Goal: Task Accomplishment & Management: Manage account settings

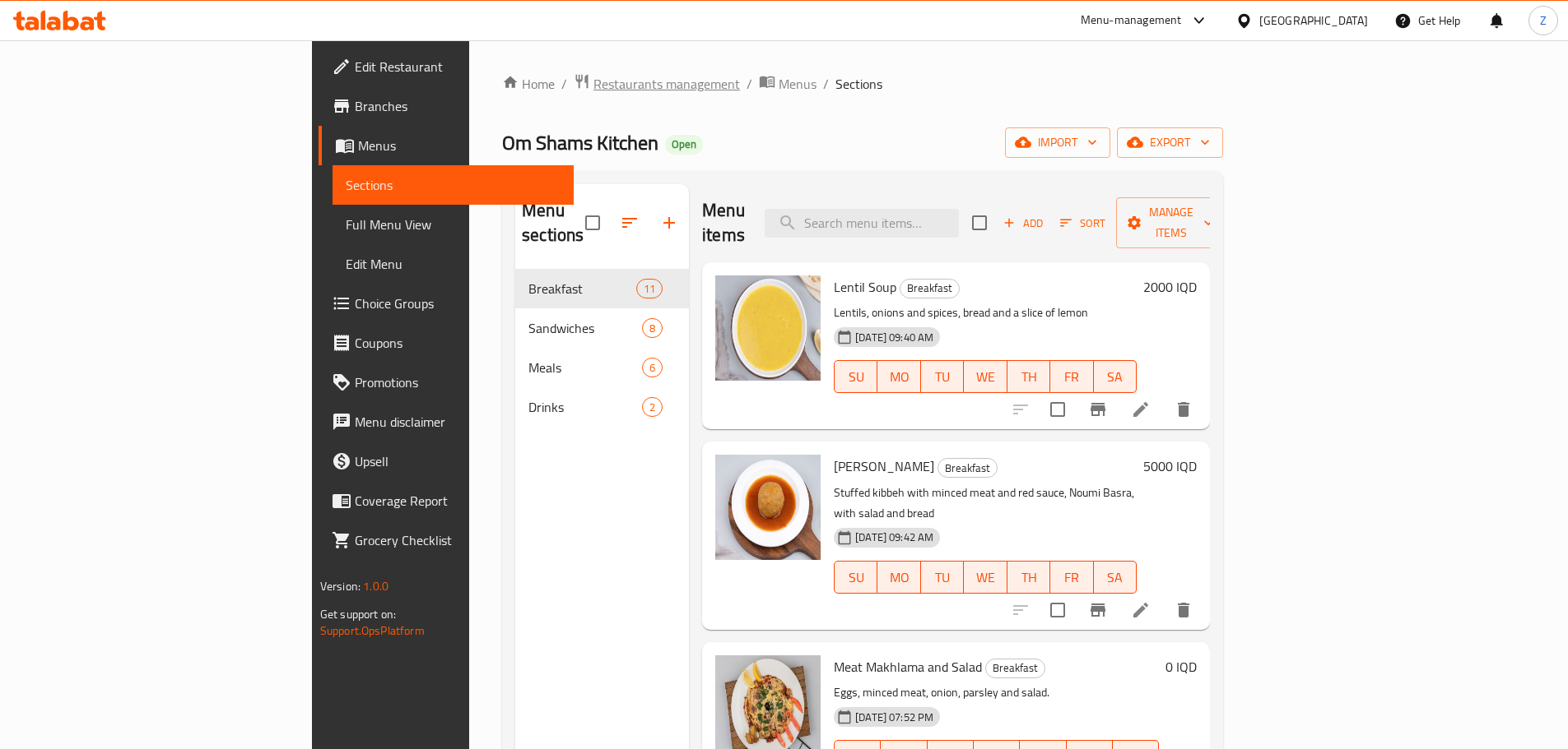
click at [593, 78] on span "Restaurants management" at bounding box center [666, 84] width 146 height 20
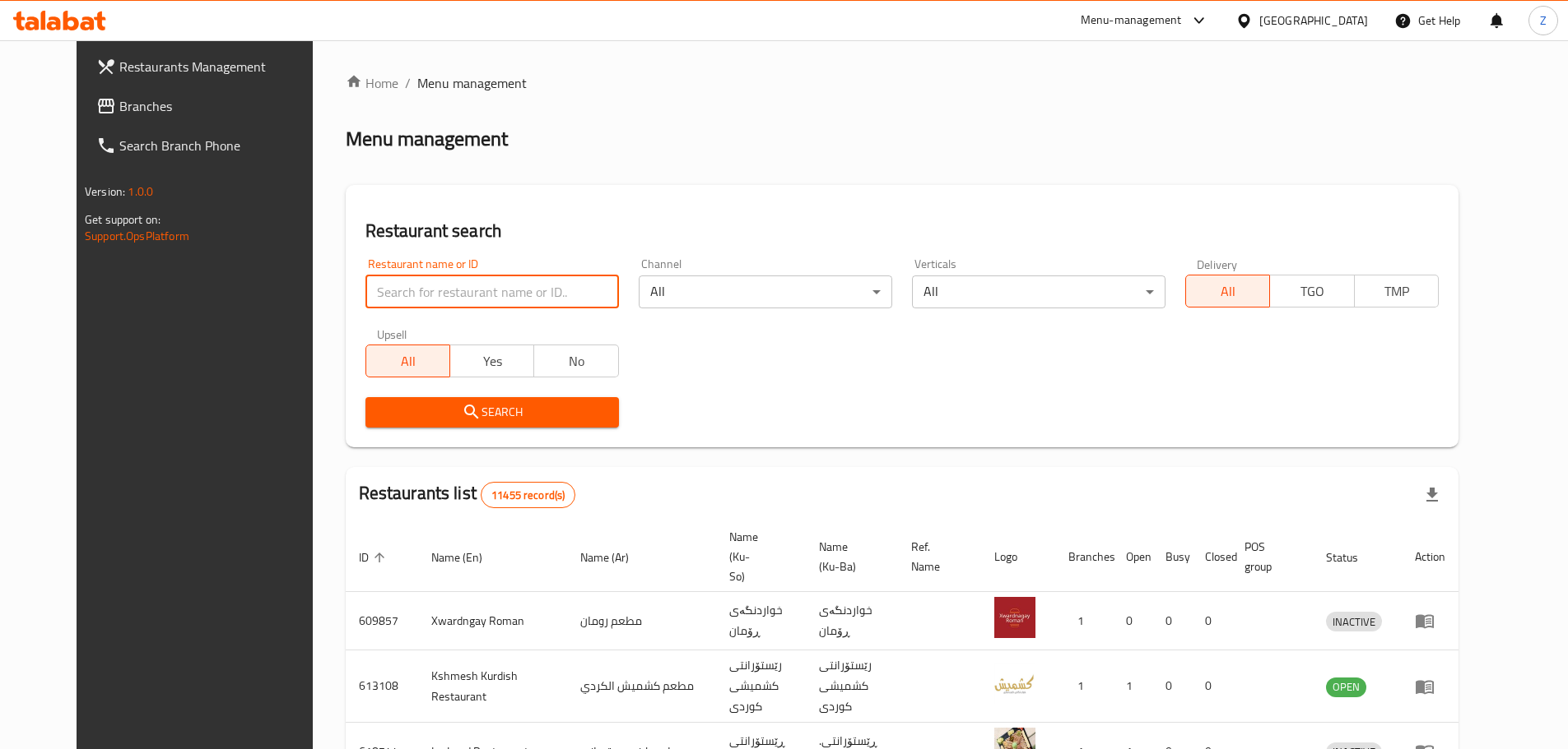
click at [487, 293] on input "search" at bounding box center [492, 292] width 254 height 33
paste input "687493"
type input "687493"
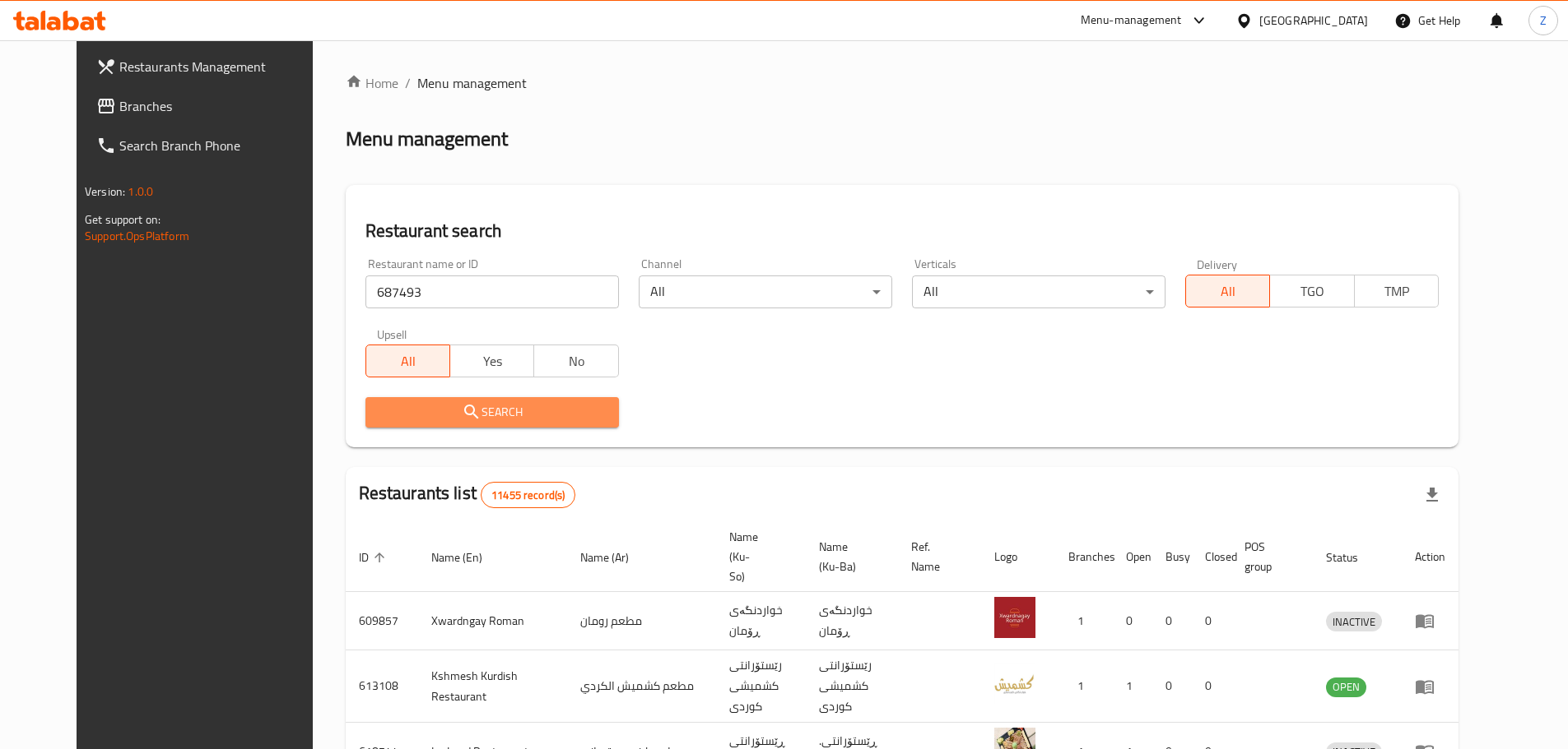
click at [491, 415] on span "Search" at bounding box center [492, 412] width 227 height 21
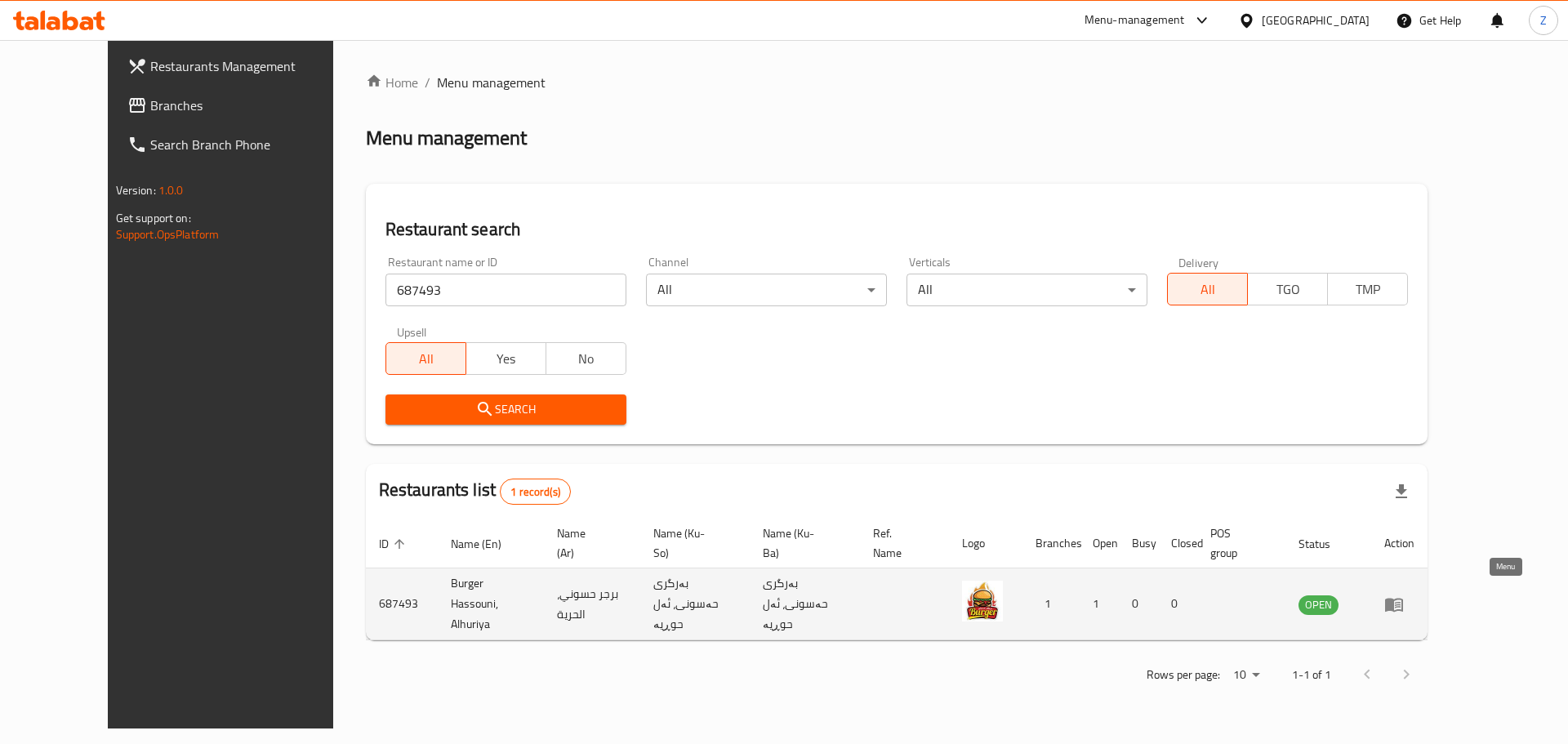
click at [1404, 595] on icon "enhanced table" at bounding box center [1394, 604] width 20 height 20
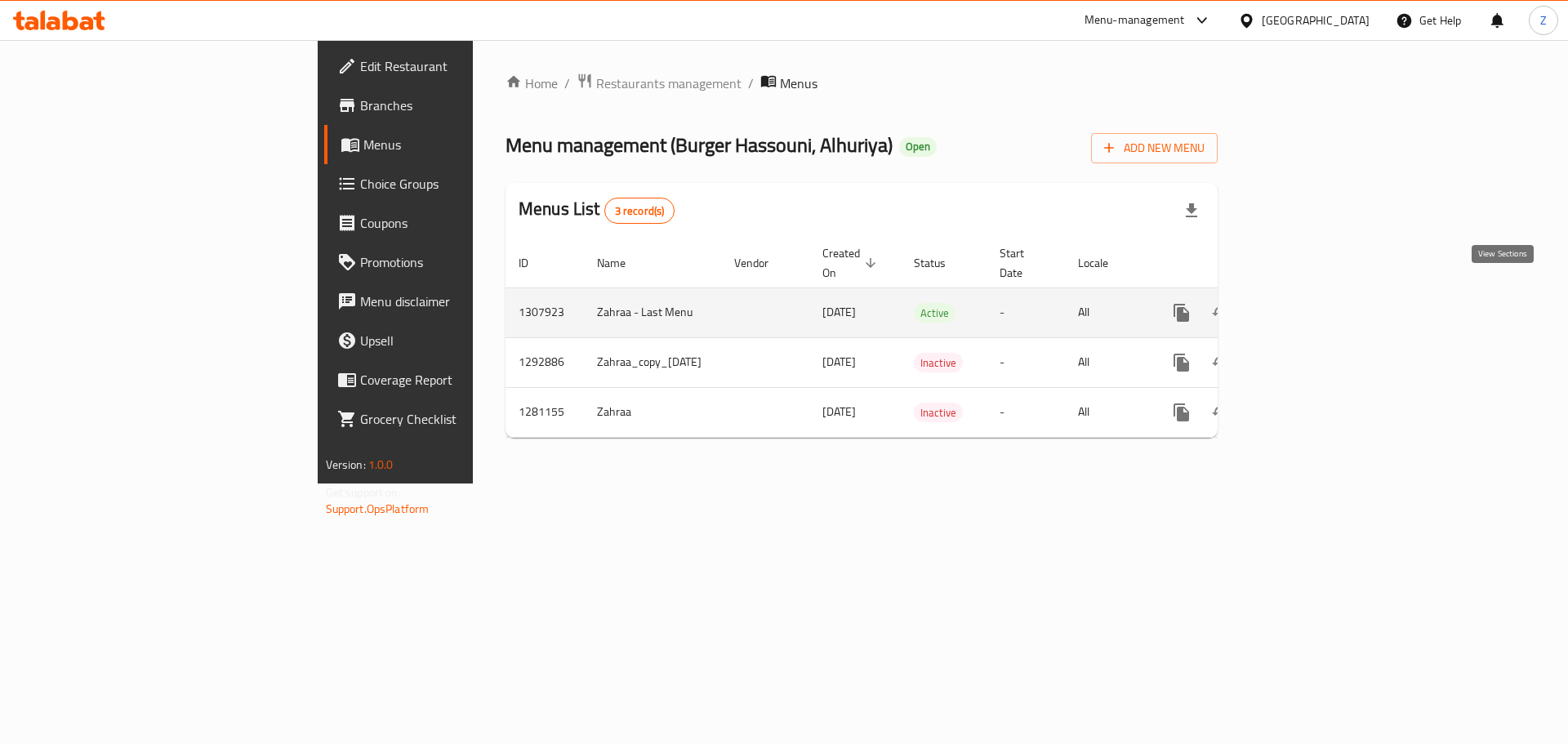
click at [1306, 306] on icon "enhanced table" at bounding box center [1299, 313] width 15 height 15
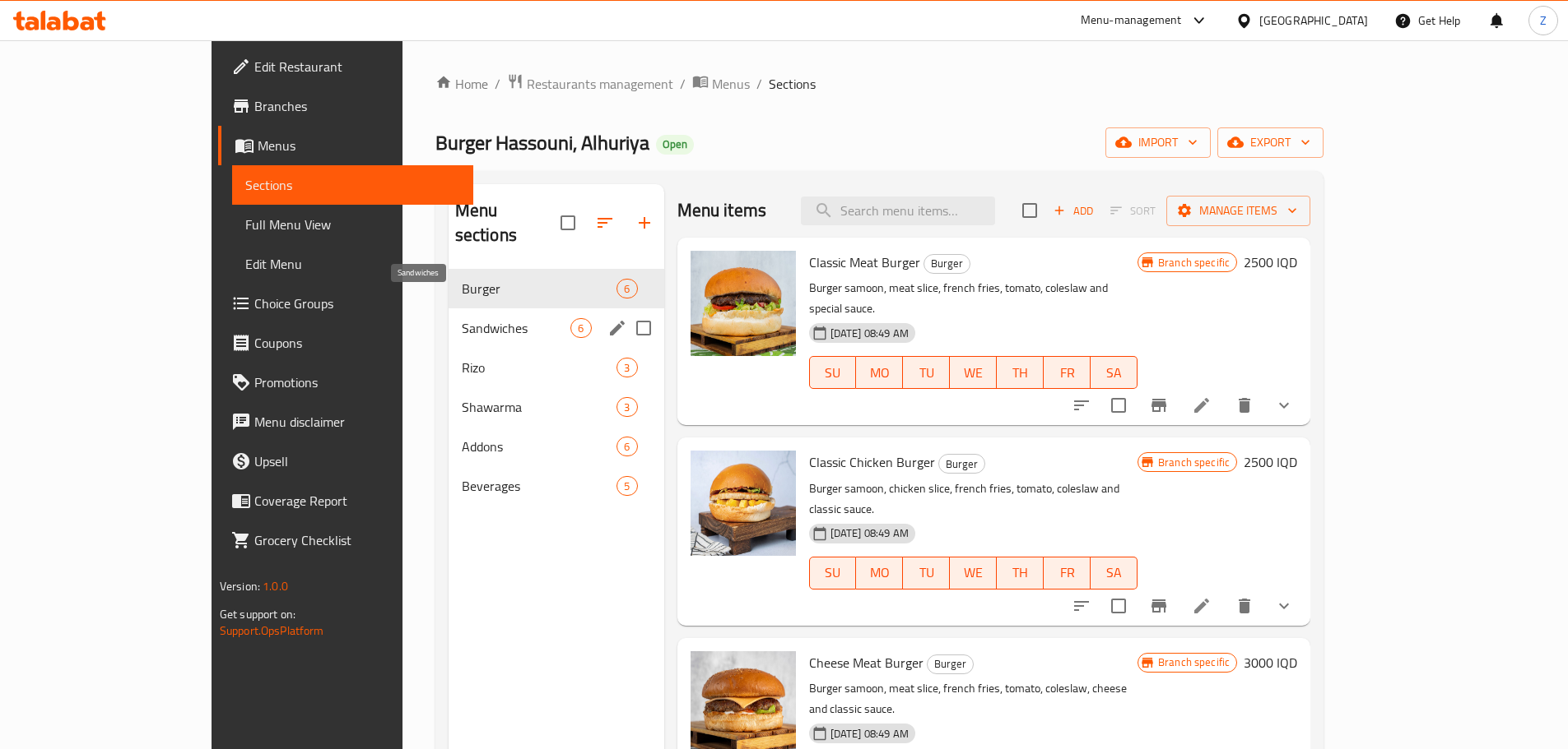
click at [462, 318] on span "Sandwiches" at bounding box center [517, 328] width 110 height 20
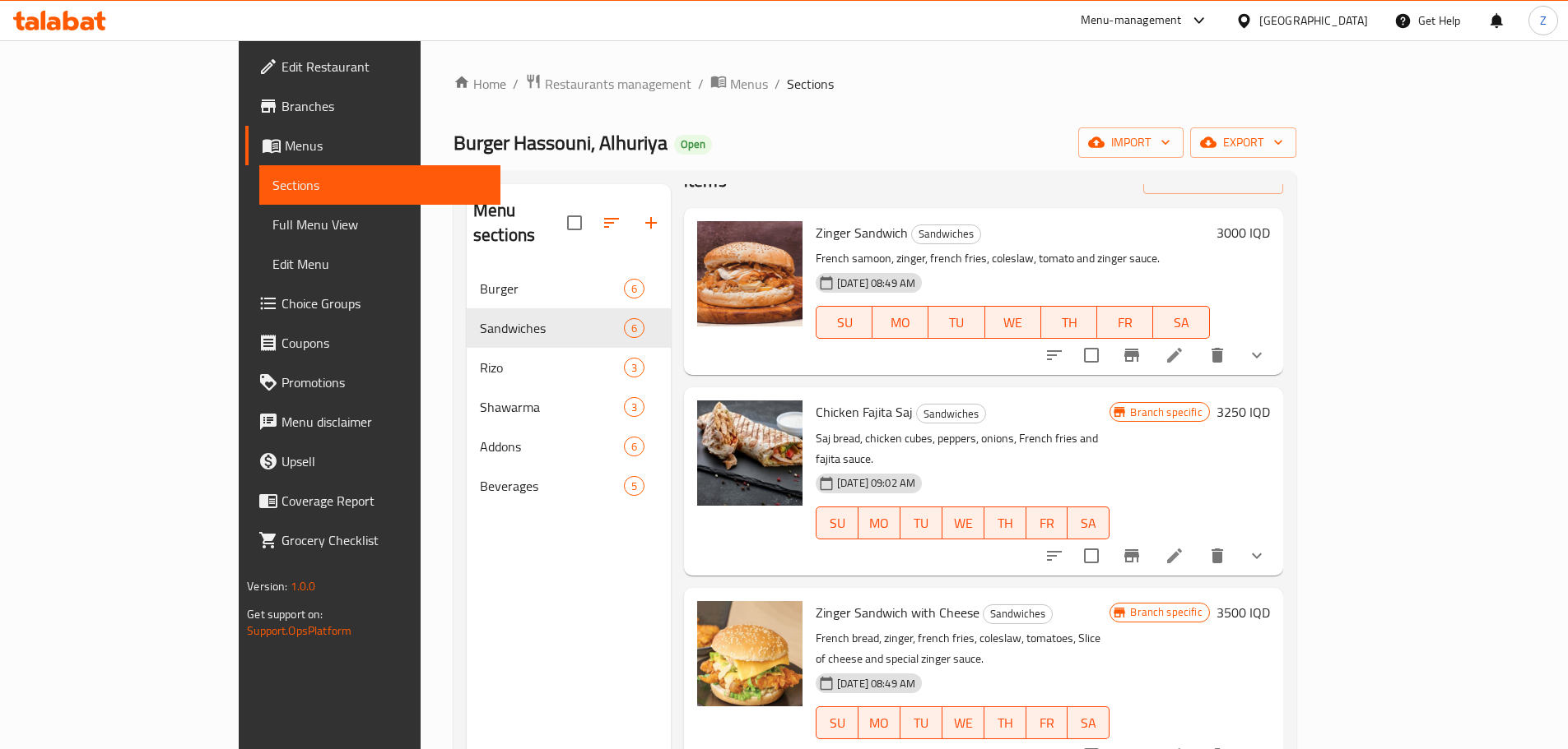
scroll to position [82, 0]
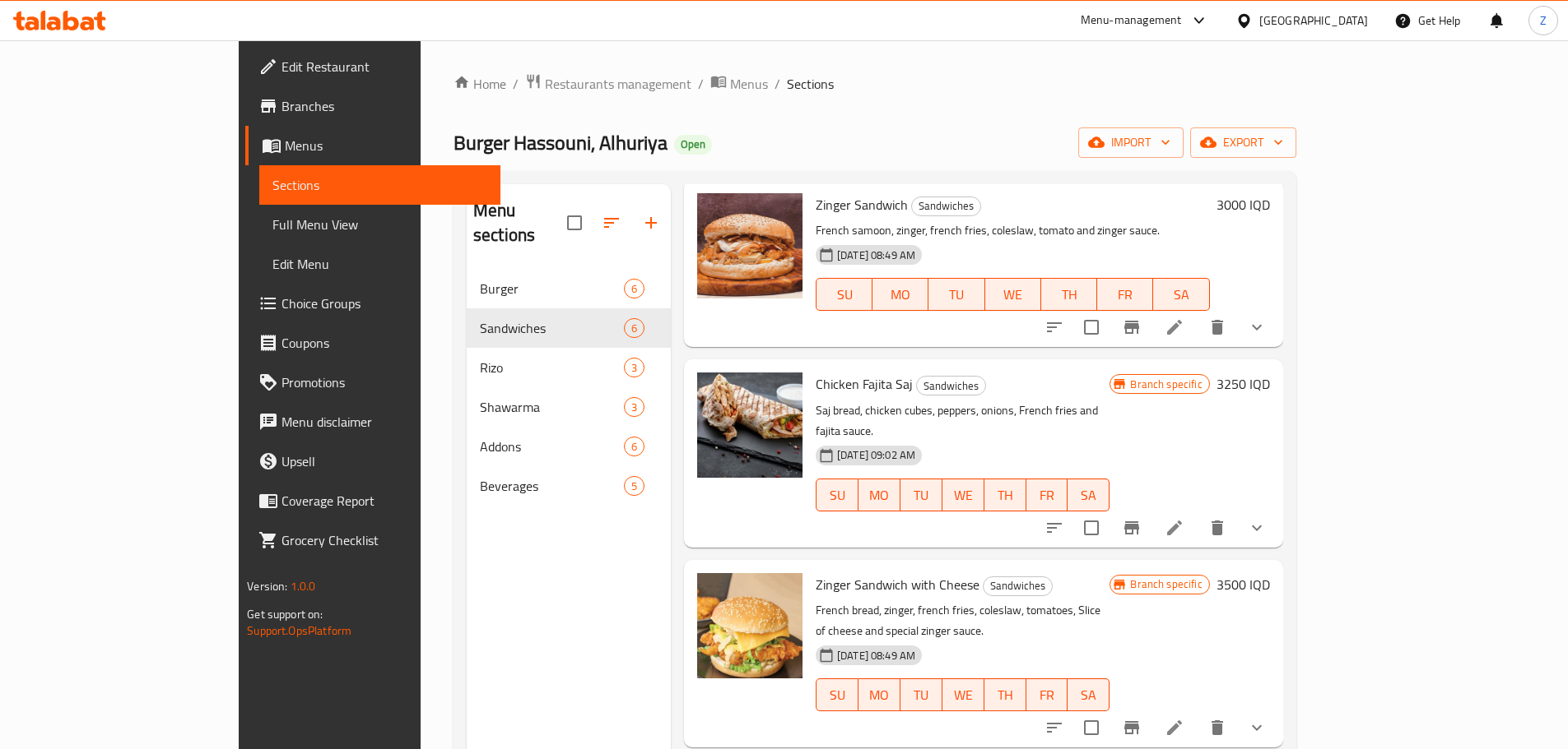
click at [1198, 713] on li at bounding box center [1174, 728] width 46 height 30
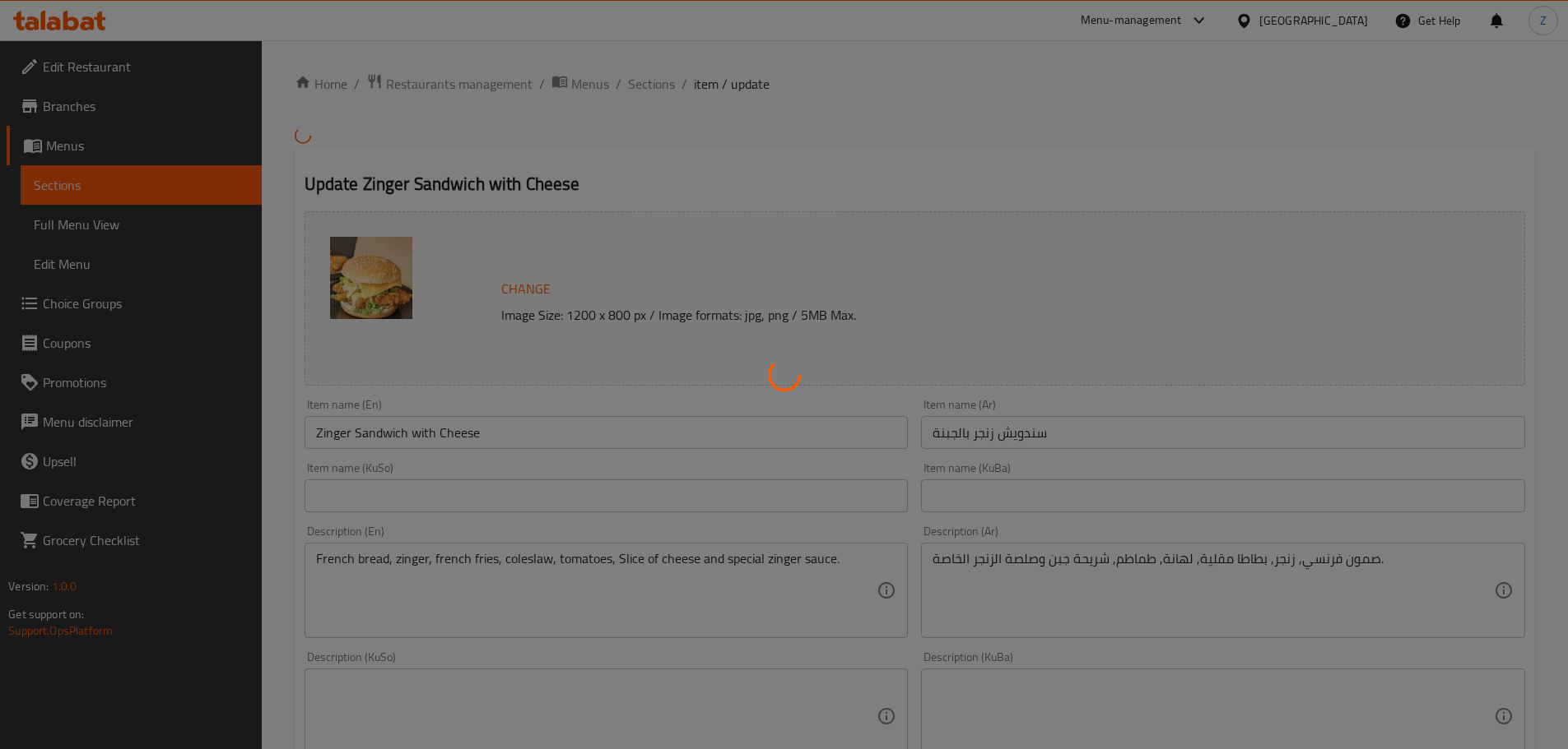
type input "الإضافات:"
type input "زیادە:"
type input "0"
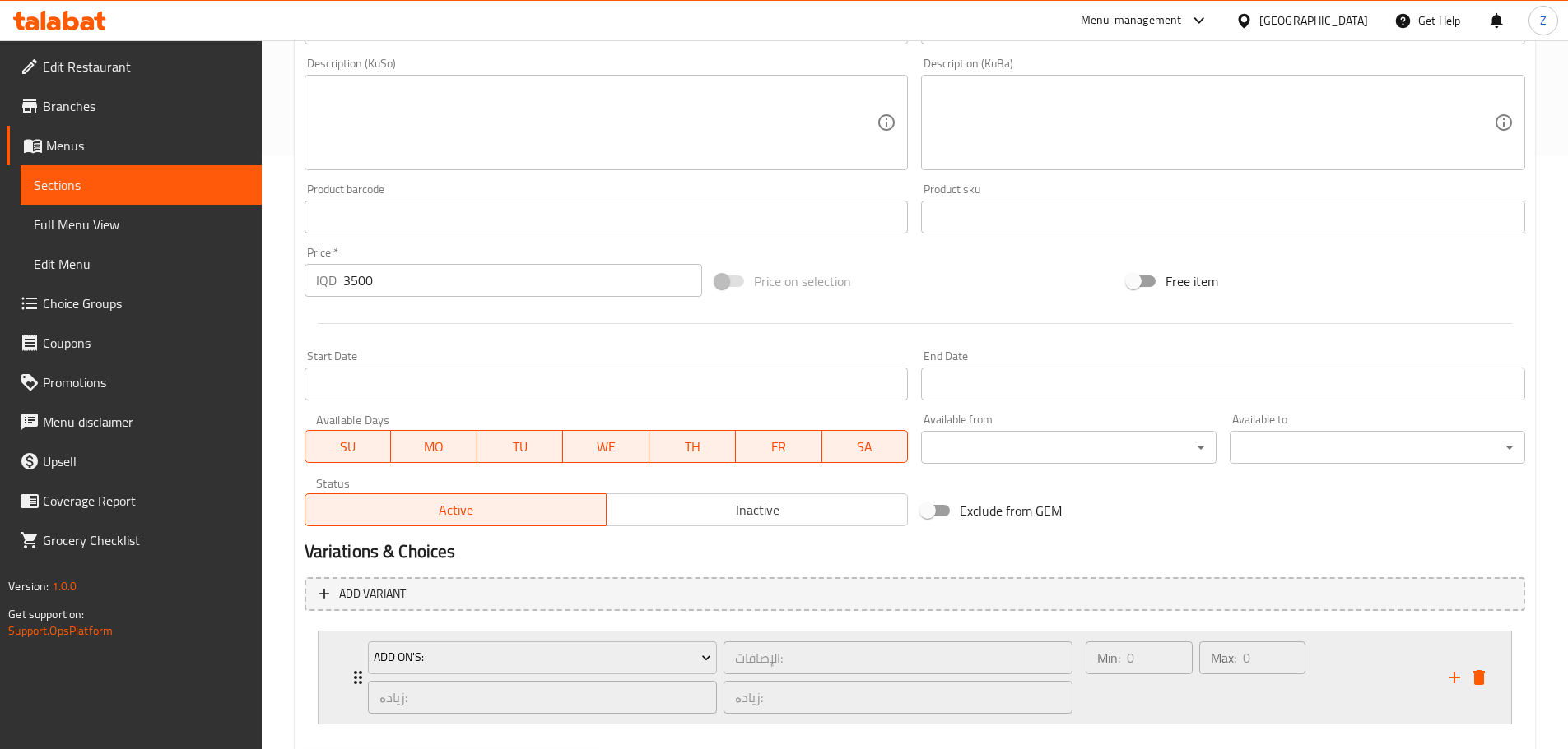
scroll to position [682, 0]
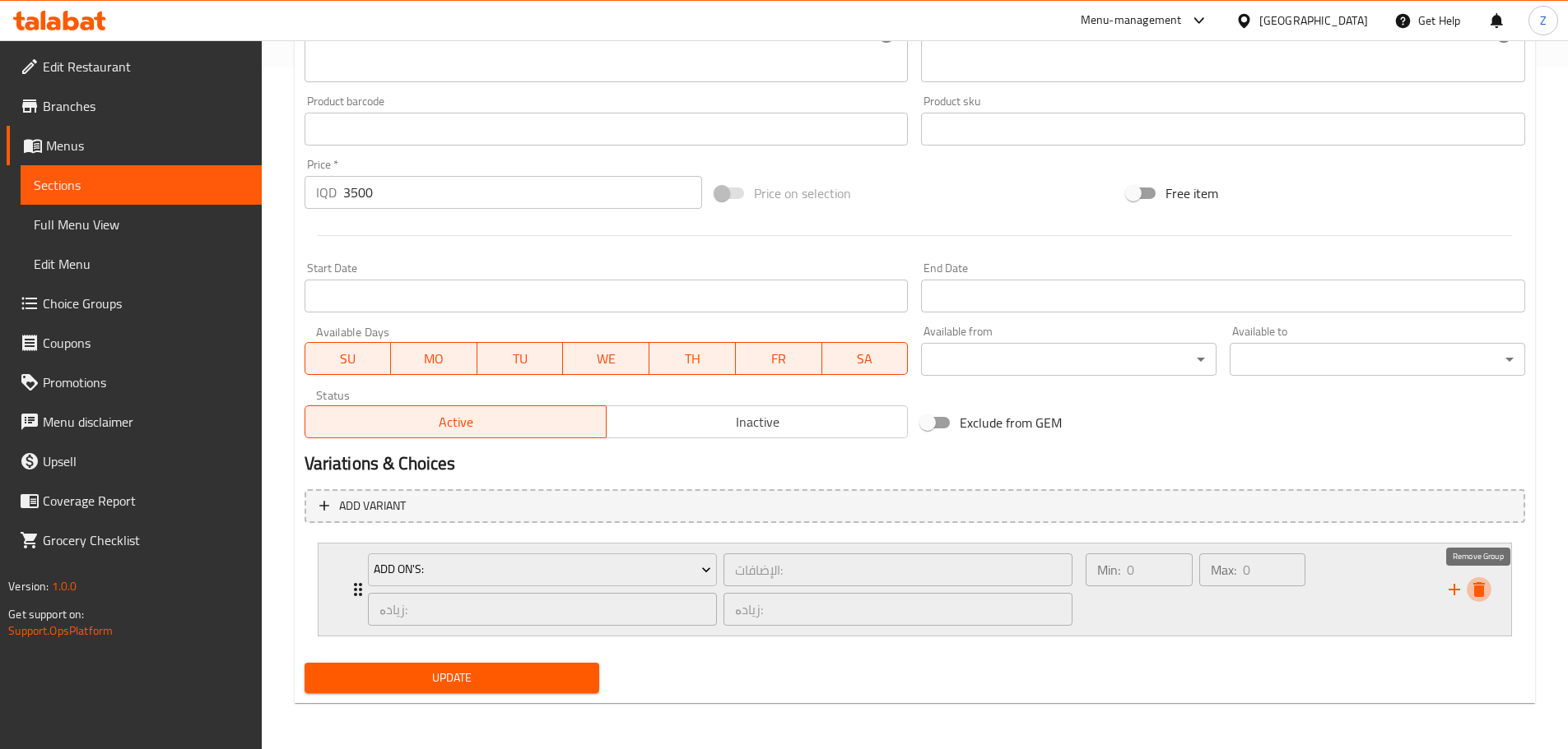
click at [1480, 585] on icon "delete" at bounding box center [1479, 590] width 20 height 20
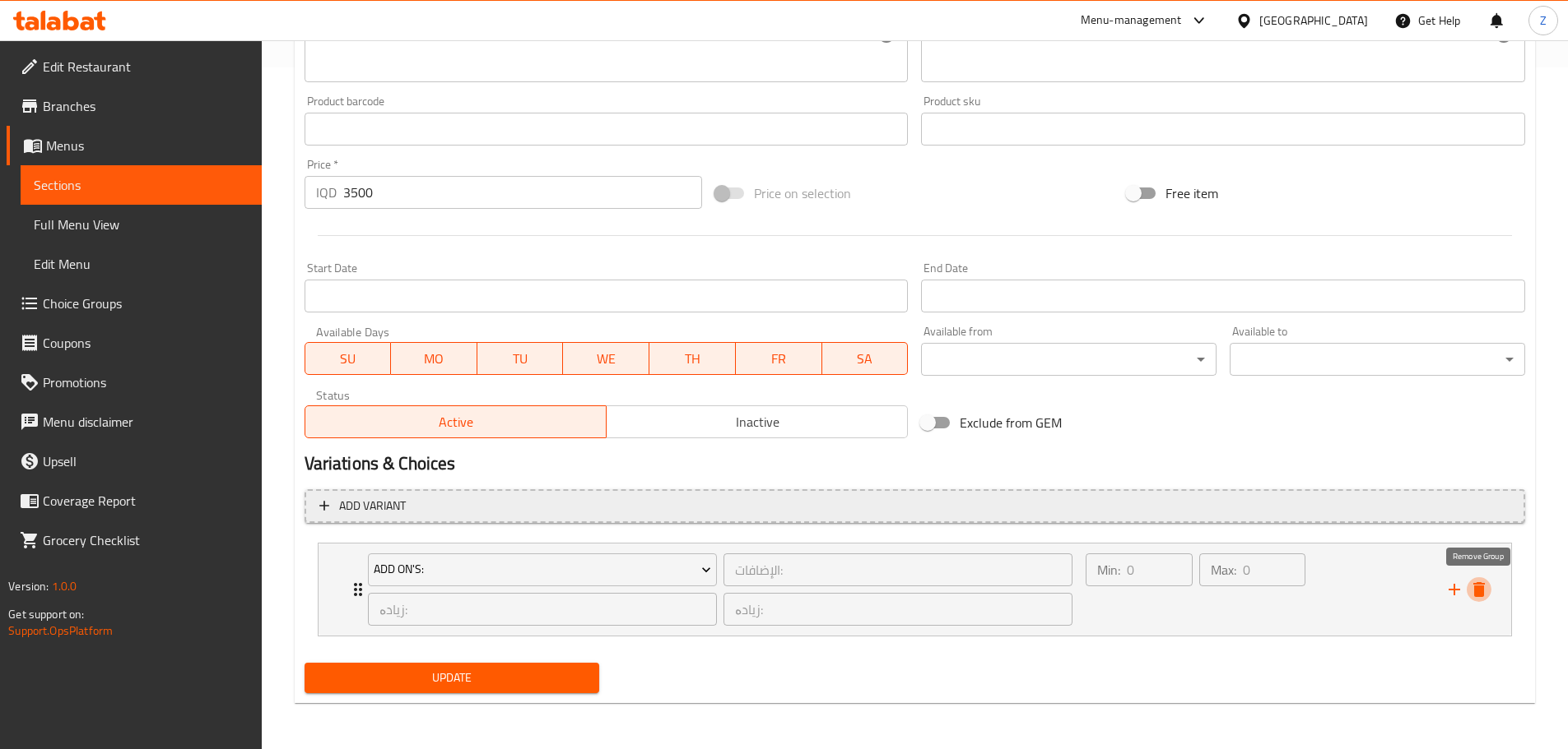
scroll to position [615, 0]
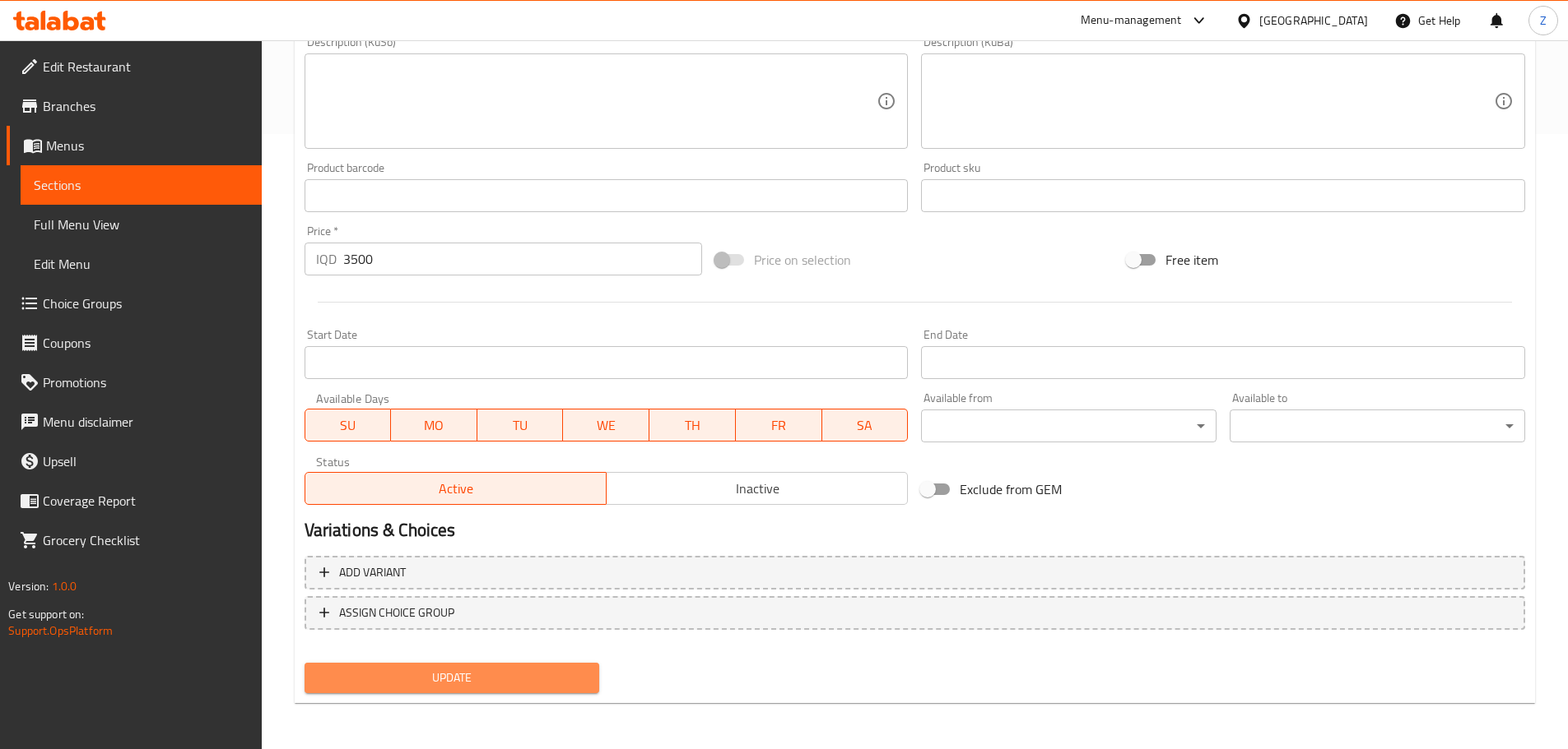
click at [527, 675] on span "Update" at bounding box center [453, 678] width 270 height 21
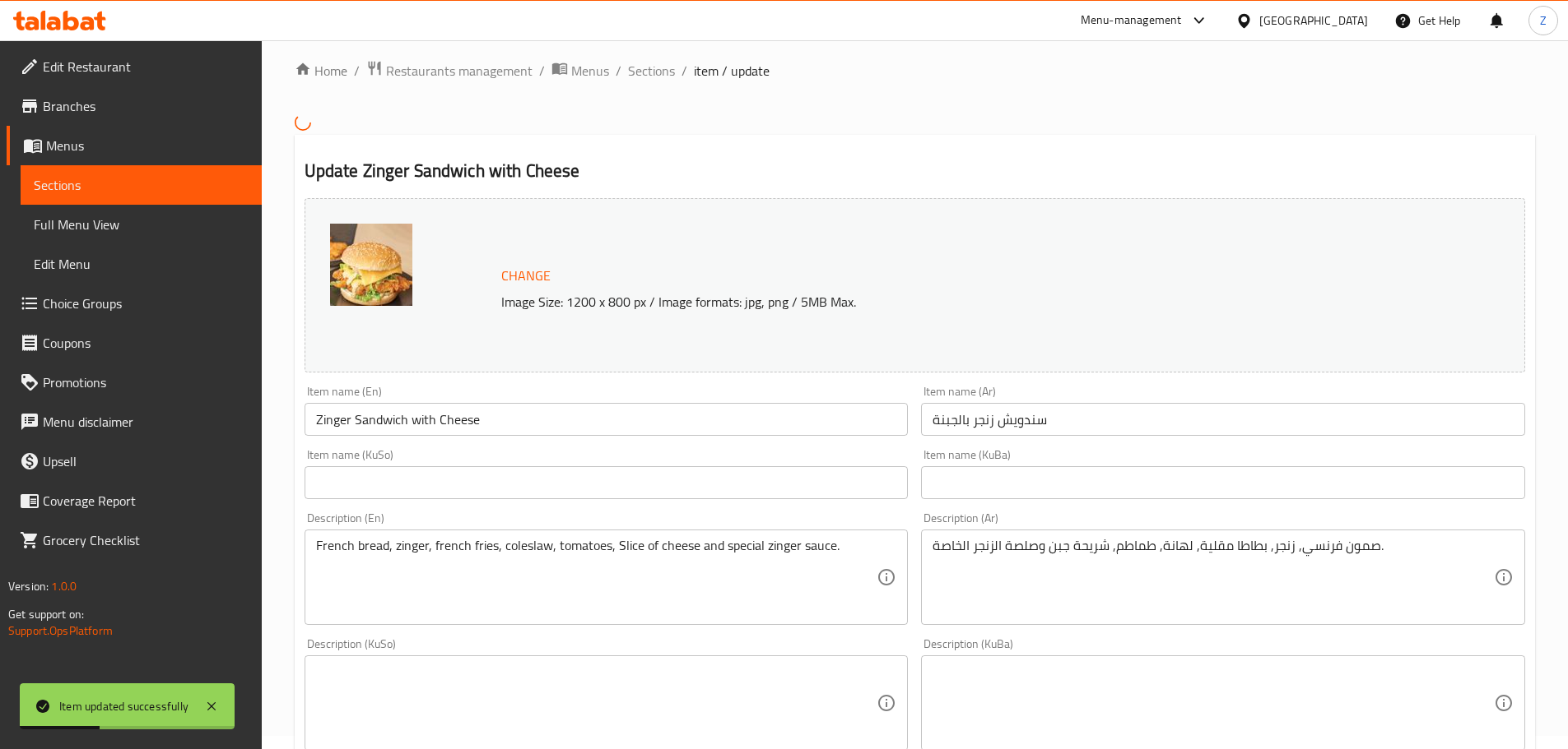
scroll to position [0, 0]
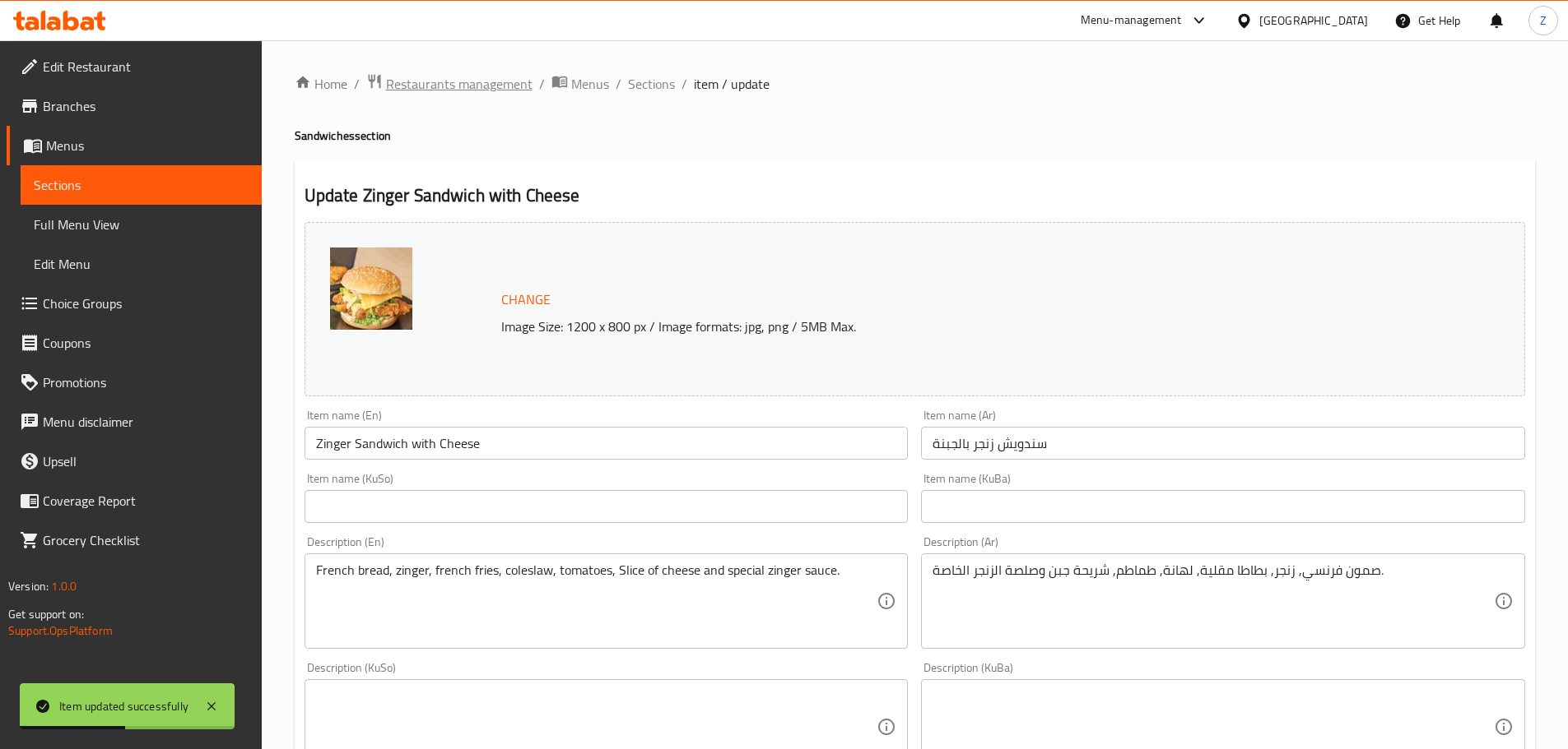
click at [453, 94] on span "Restaurants management" at bounding box center [459, 84] width 146 height 20
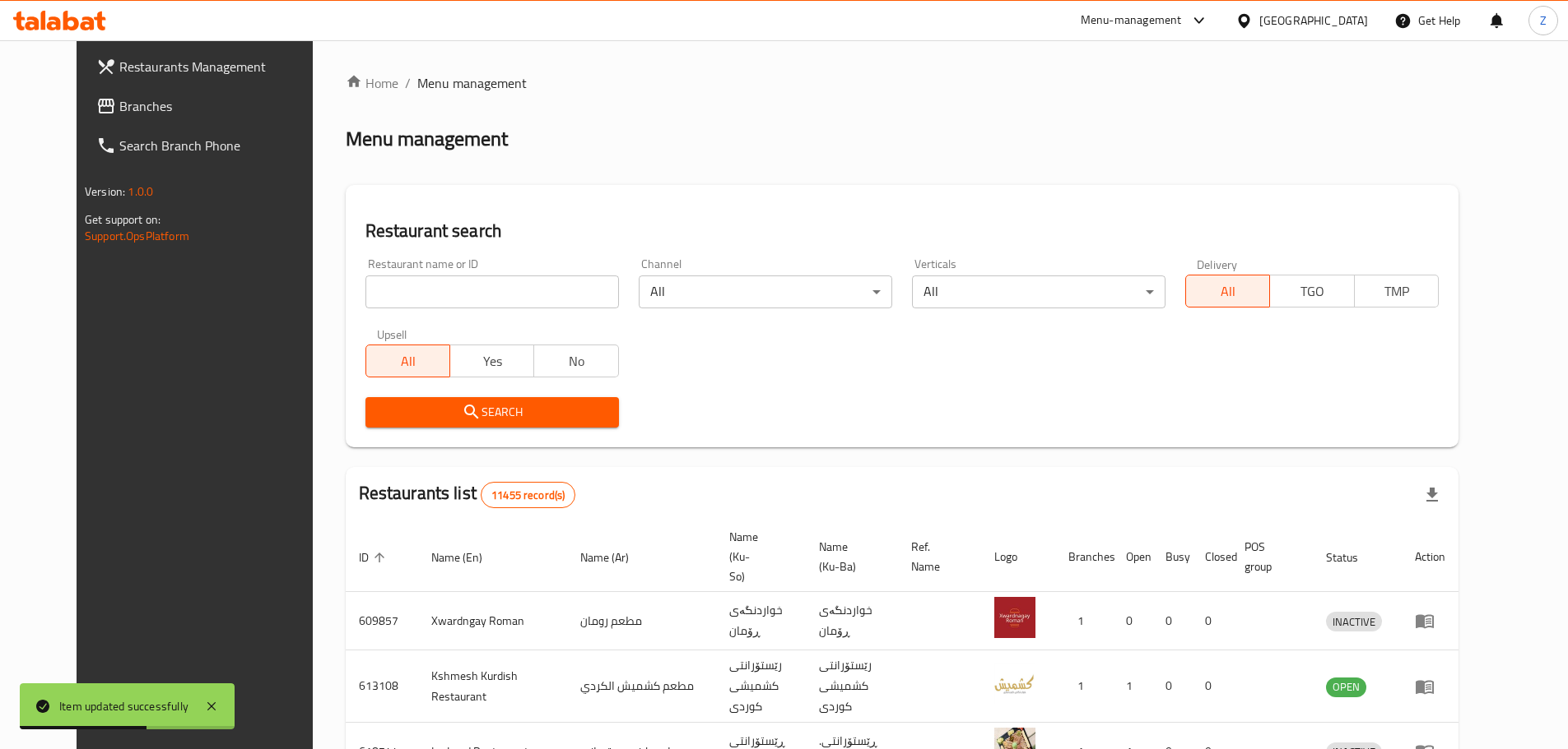
click at [534, 290] on input "search" at bounding box center [492, 292] width 254 height 33
type input "om shams"
click button "Search" at bounding box center [492, 412] width 254 height 31
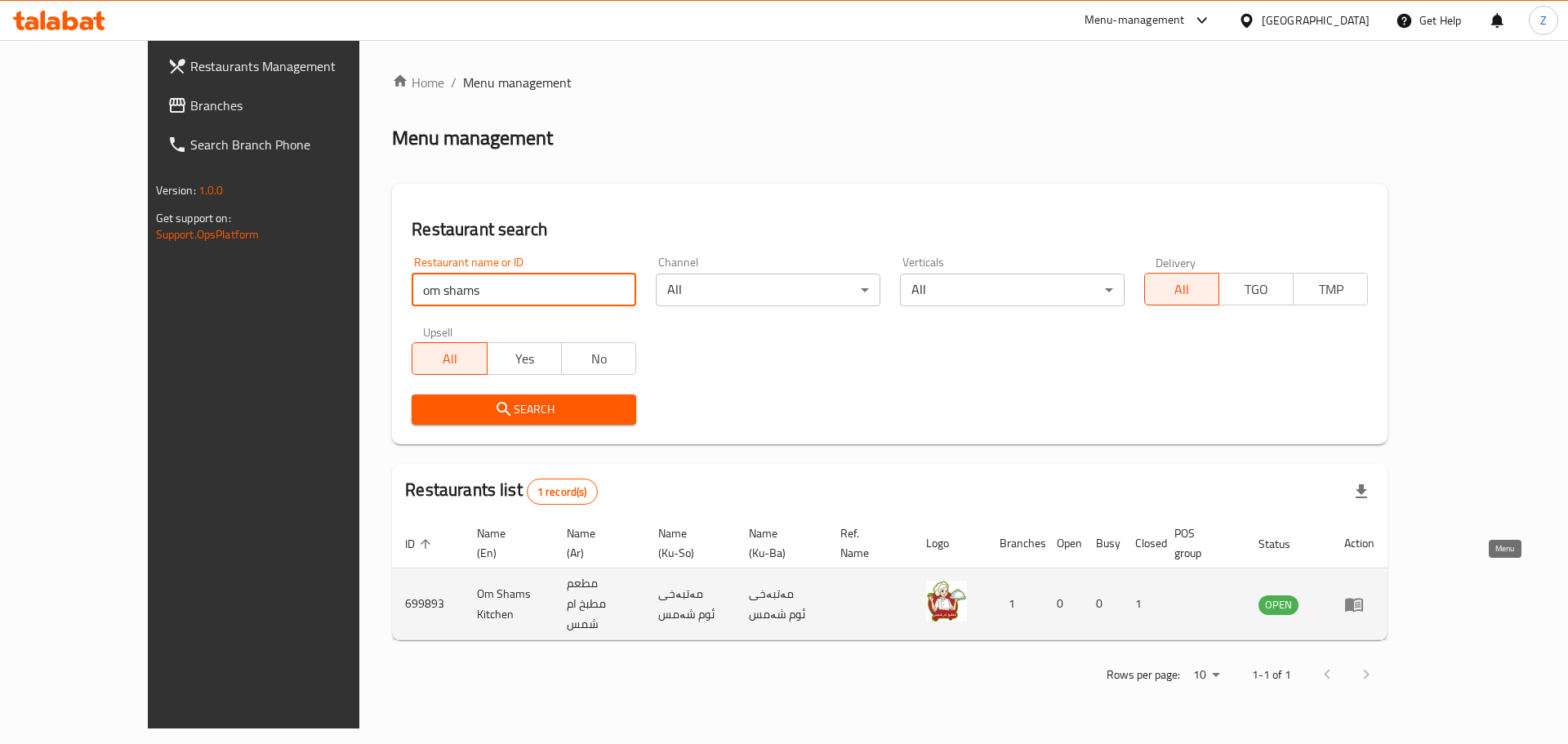
click at [1374, 595] on link "enhanced table" at bounding box center [1359, 604] width 31 height 20
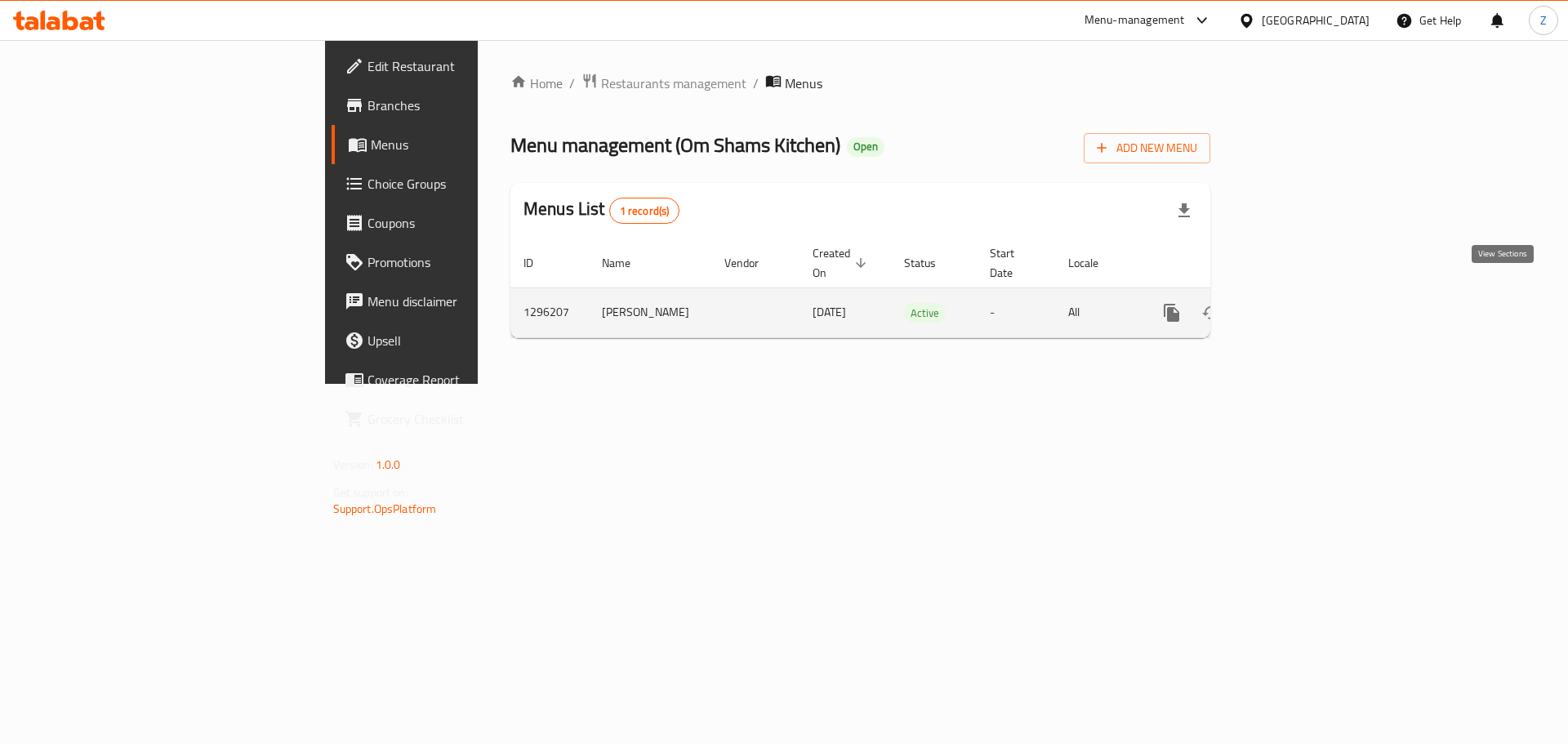
click at [1309, 308] on link "enhanced table" at bounding box center [1289, 312] width 39 height 39
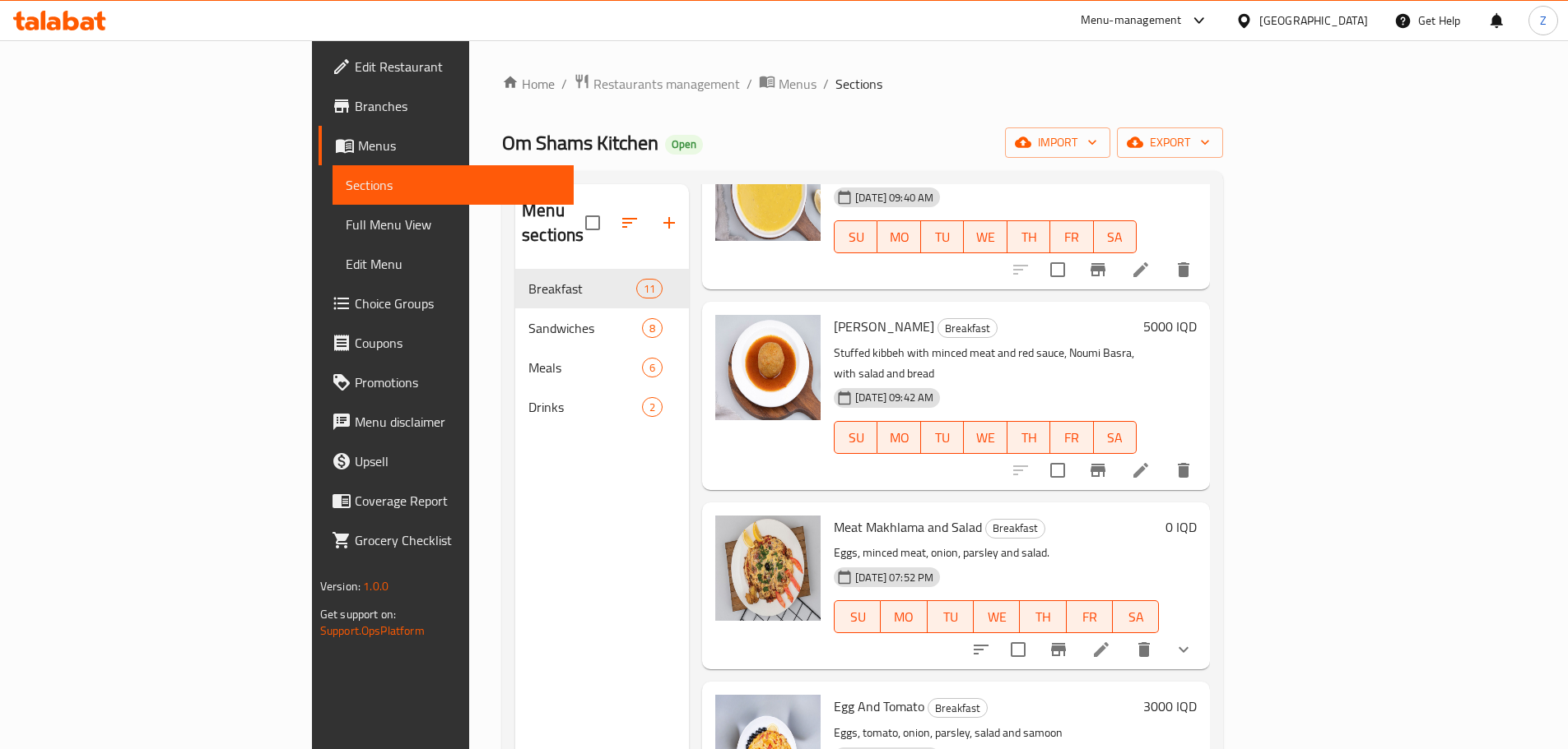
scroll to position [165, 0]
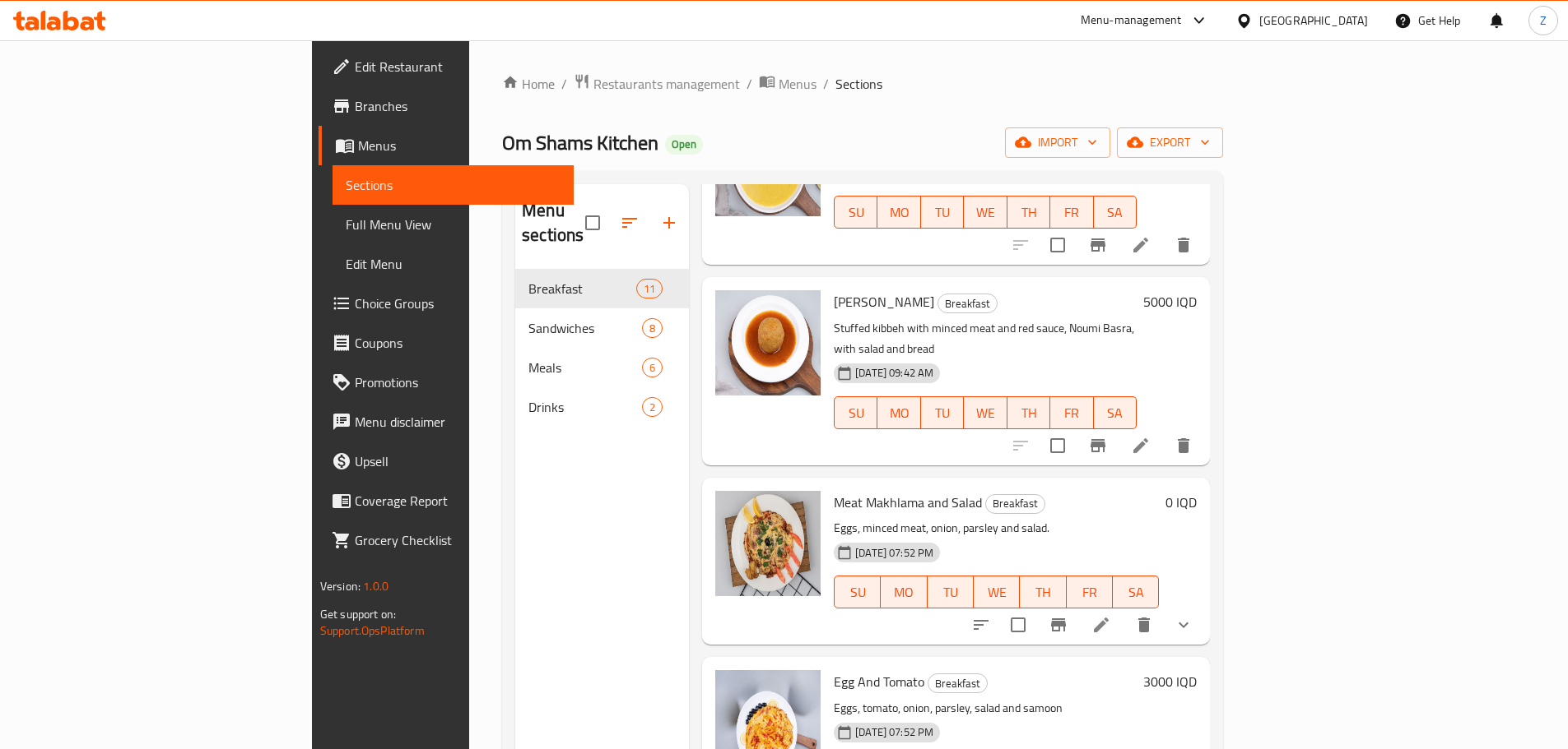
click at [1111, 615] on icon at bounding box center [1101, 625] width 20 height 20
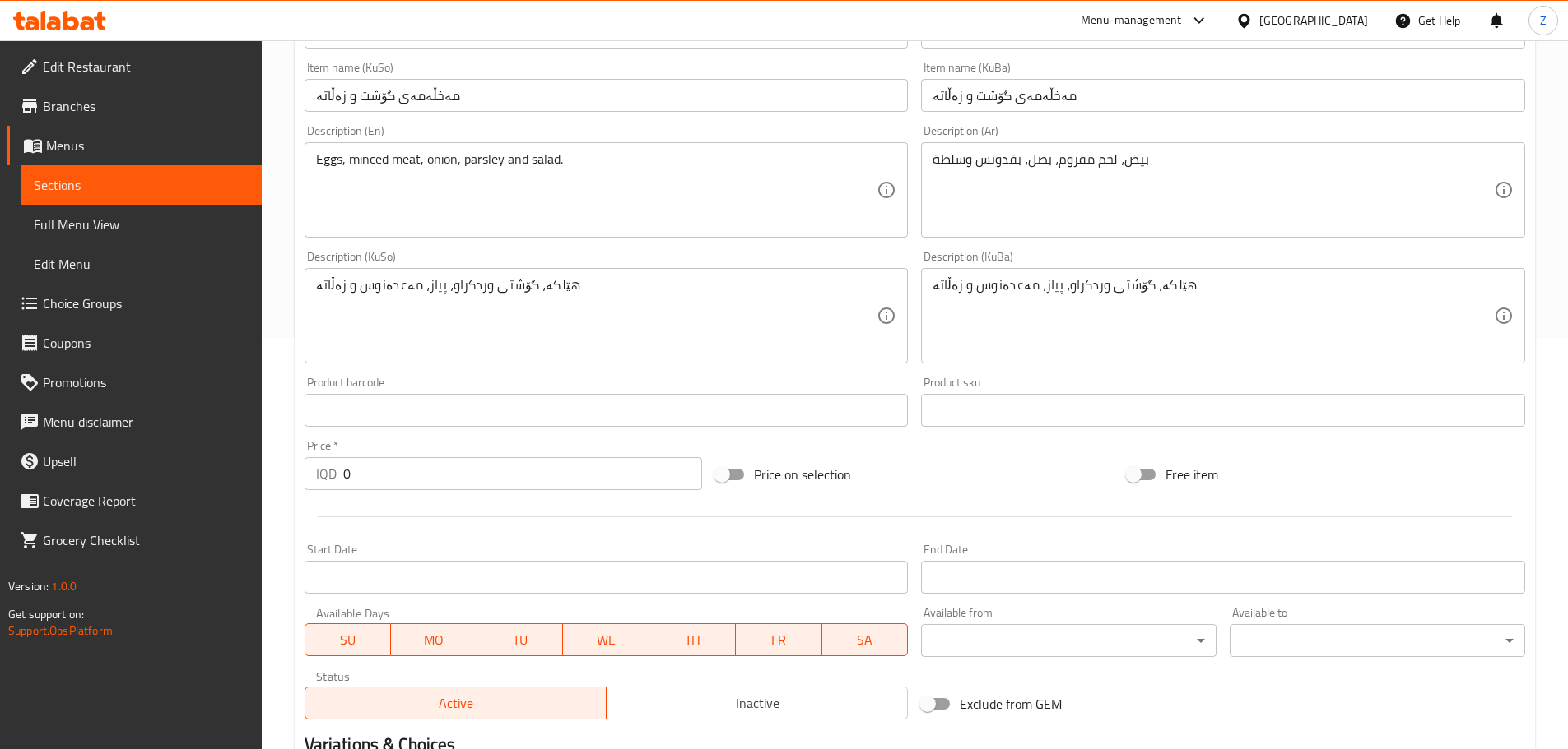
scroll to position [663, 0]
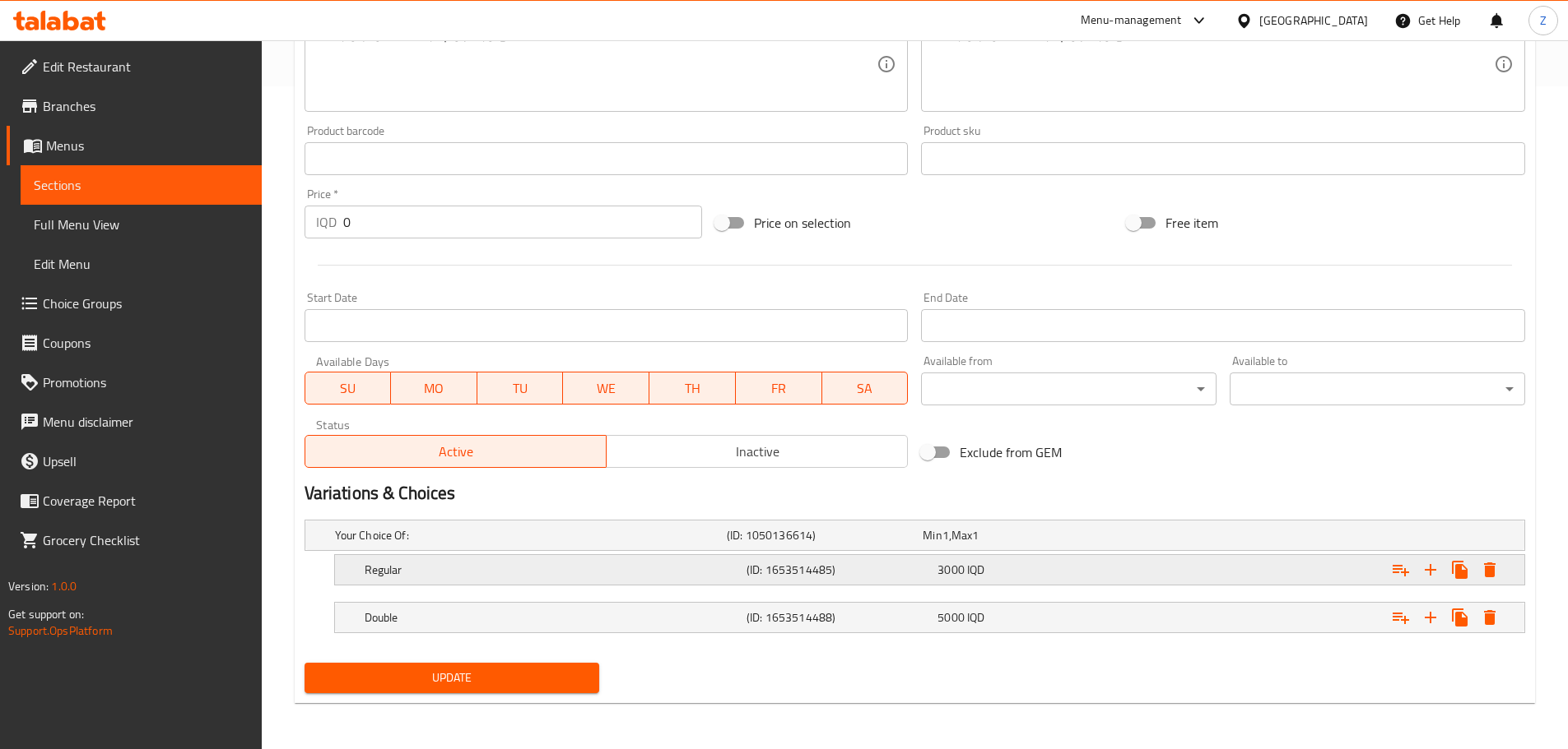
click at [986, 584] on div "Regular (ID: 1653514485) 3000 IQD" at bounding box center [934, 570] width 1146 height 37
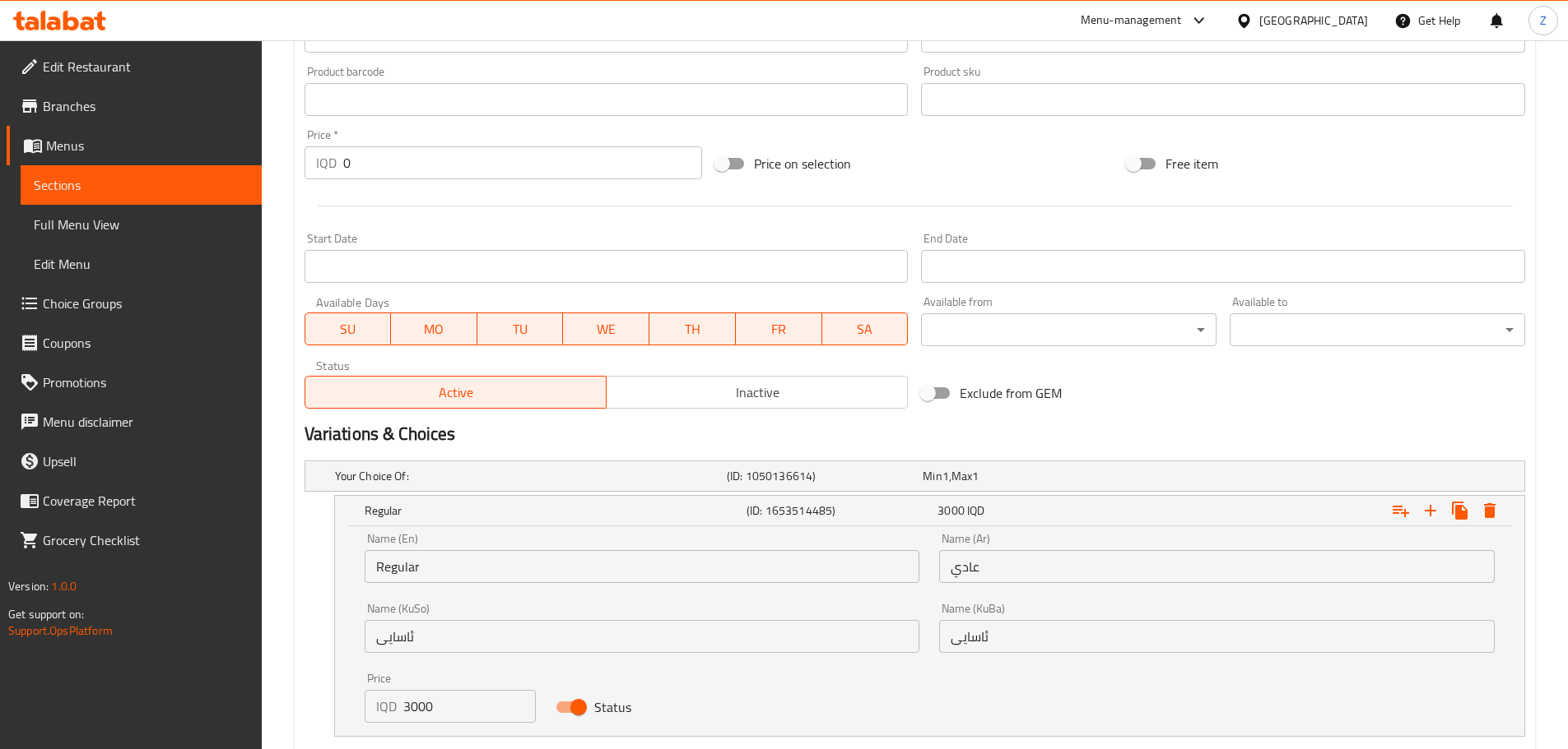
scroll to position [827, 0]
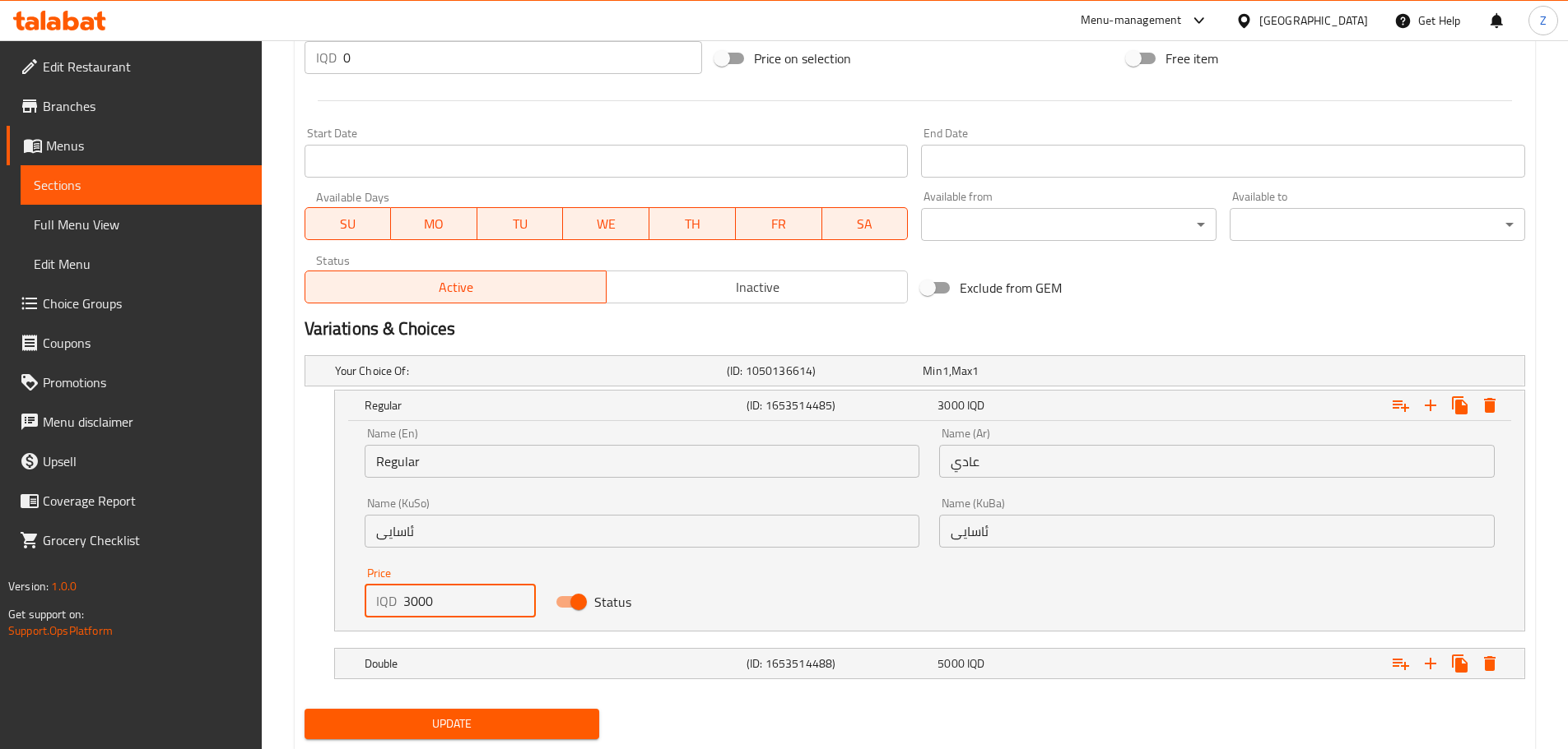
click at [412, 603] on input "3000" at bounding box center [470, 602] width 133 height 33
type input "3500"
click at [447, 732] on span "Update" at bounding box center [453, 724] width 270 height 21
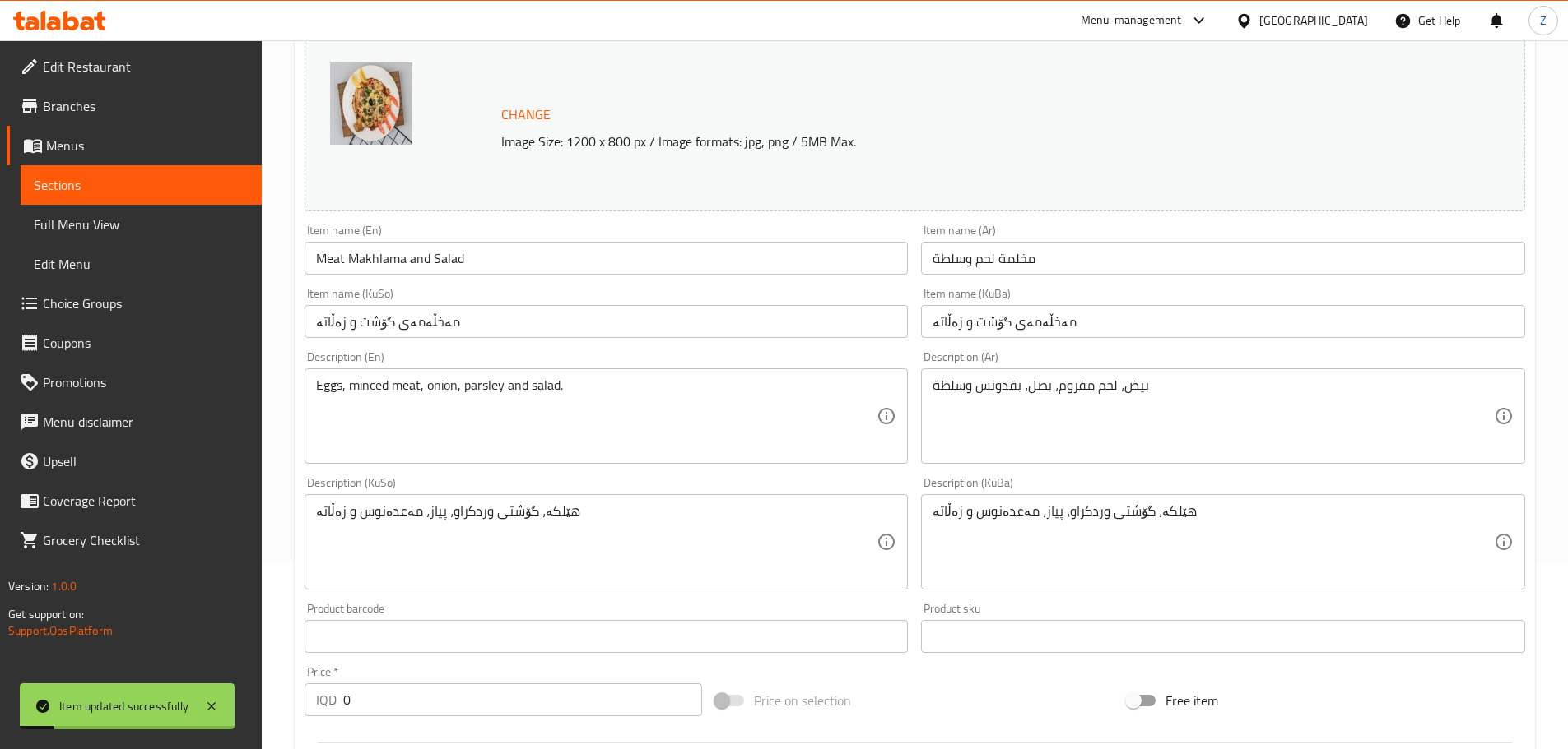
scroll to position [5, 0]
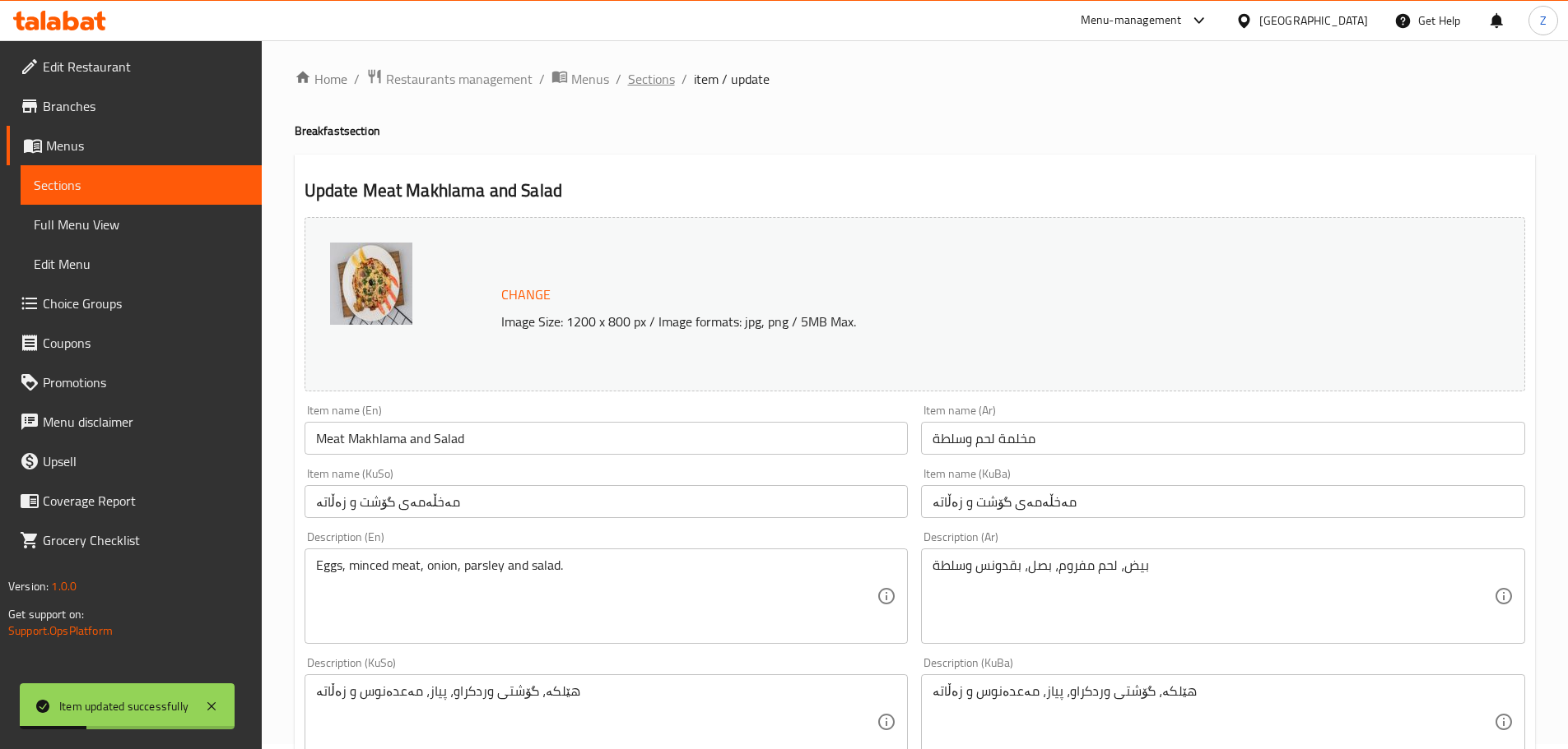
click at [658, 76] on span "Sections" at bounding box center [651, 79] width 47 height 20
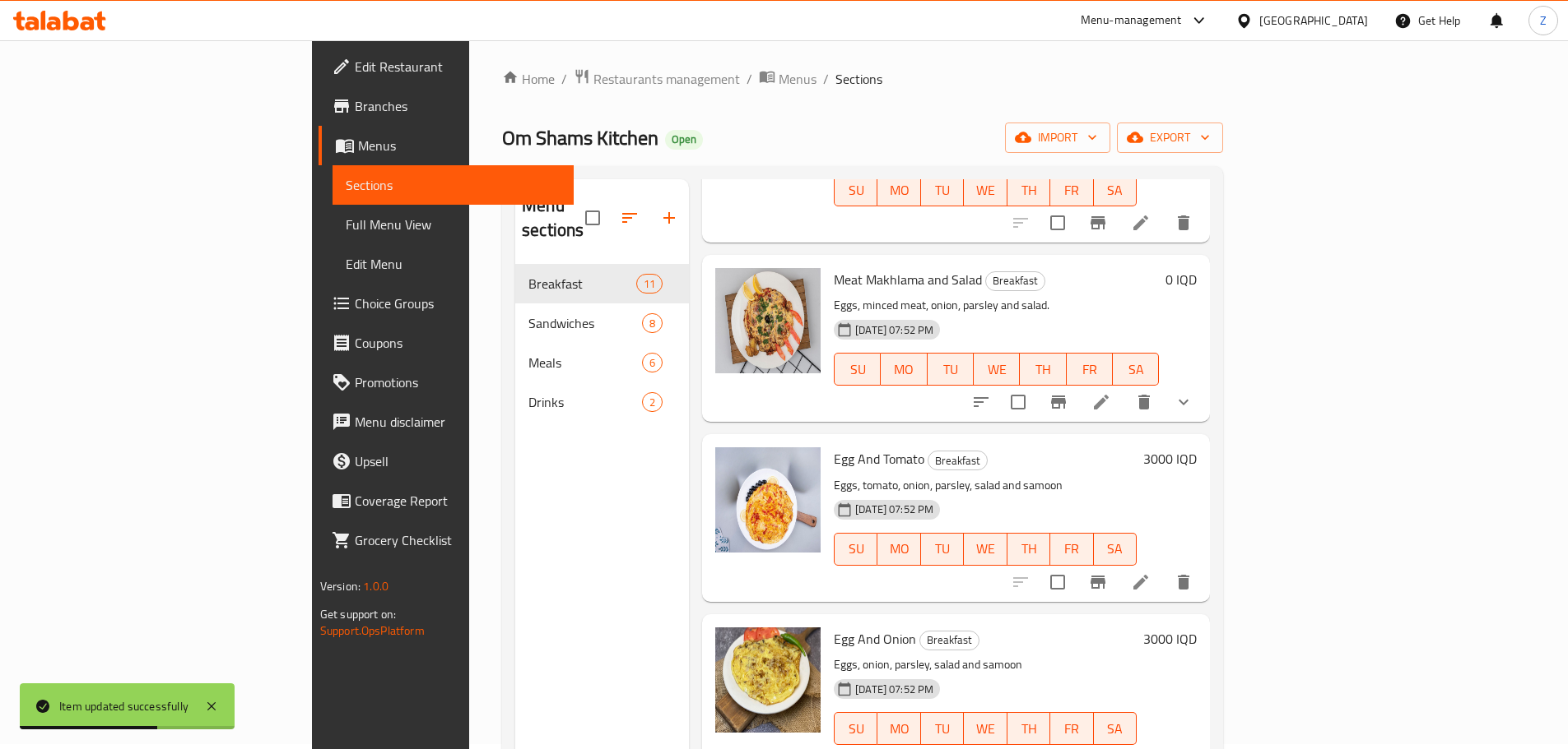
scroll to position [411, 0]
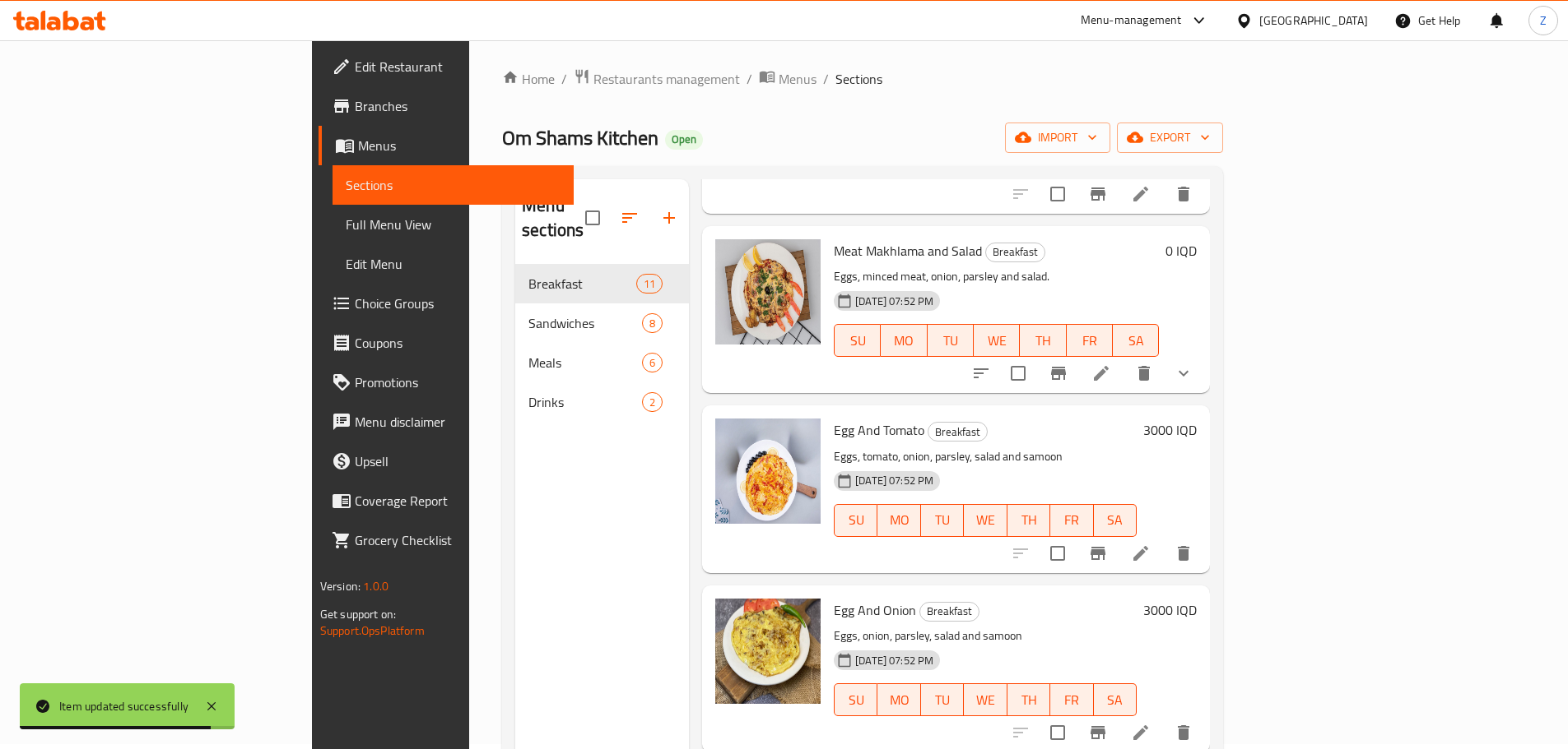
click at [1197, 419] on h6 "3000 IQD" at bounding box center [1170, 431] width 53 height 23
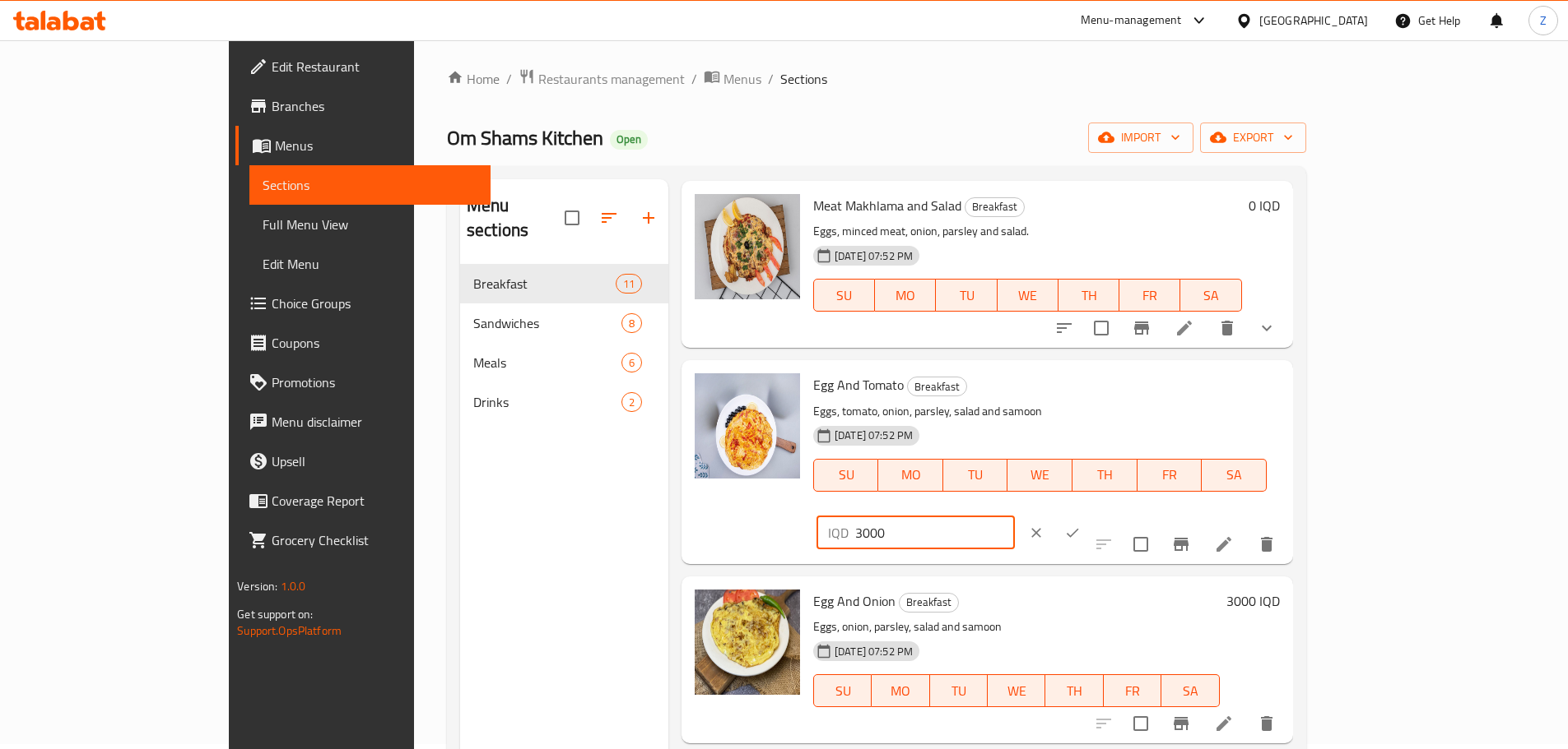
click at [1015, 516] on input "3000" at bounding box center [935, 533] width 160 height 33
click at [1015, 516] on input "3500" at bounding box center [935, 533] width 160 height 33
type input "3500"
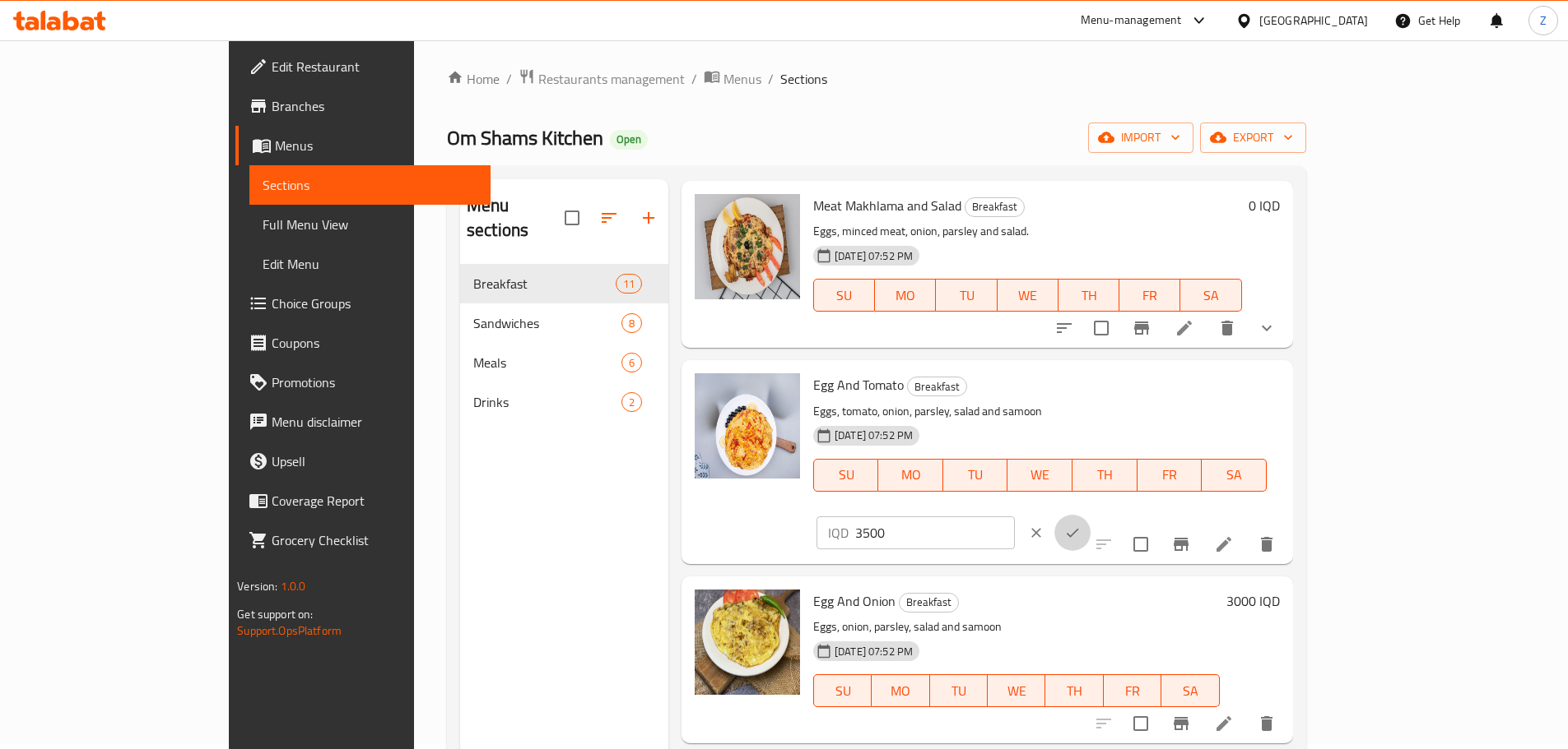
click at [1081, 525] on icon "ok" at bounding box center [1072, 533] width 17 height 17
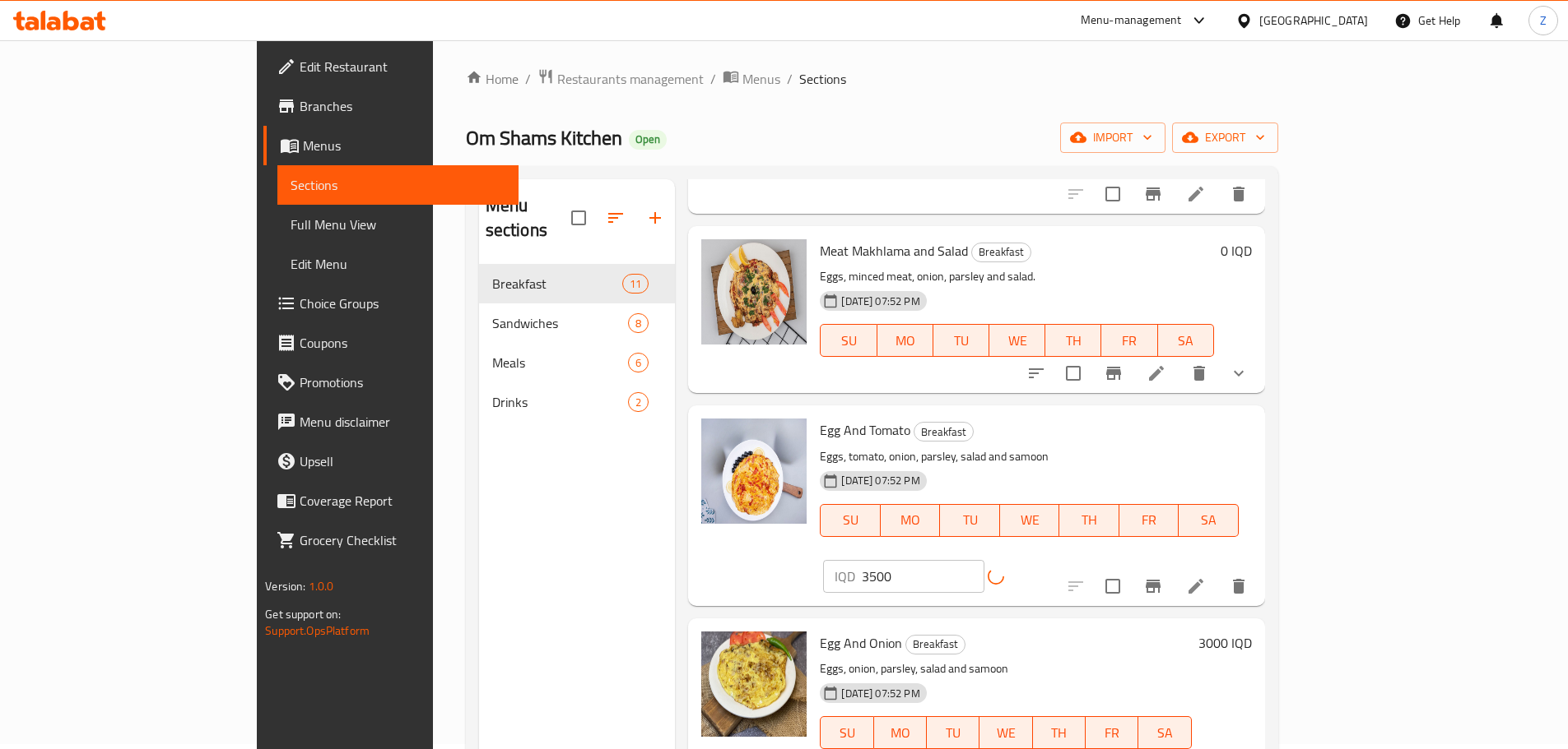
click at [1252, 632] on h6 "3000 IQD" at bounding box center [1225, 643] width 53 height 23
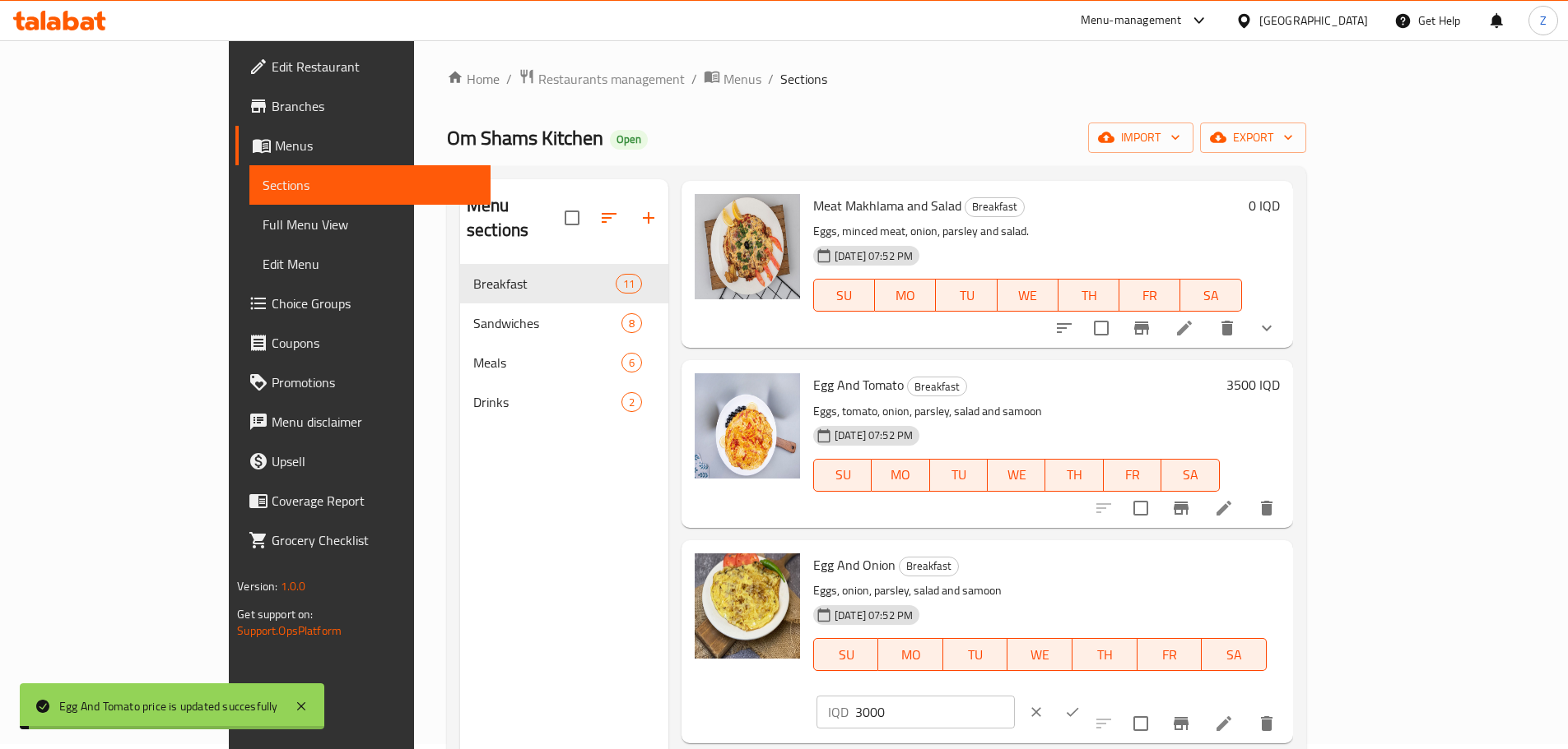
click at [1015, 696] on input "3000" at bounding box center [935, 712] width 160 height 33
paste input "5"
type input "3500"
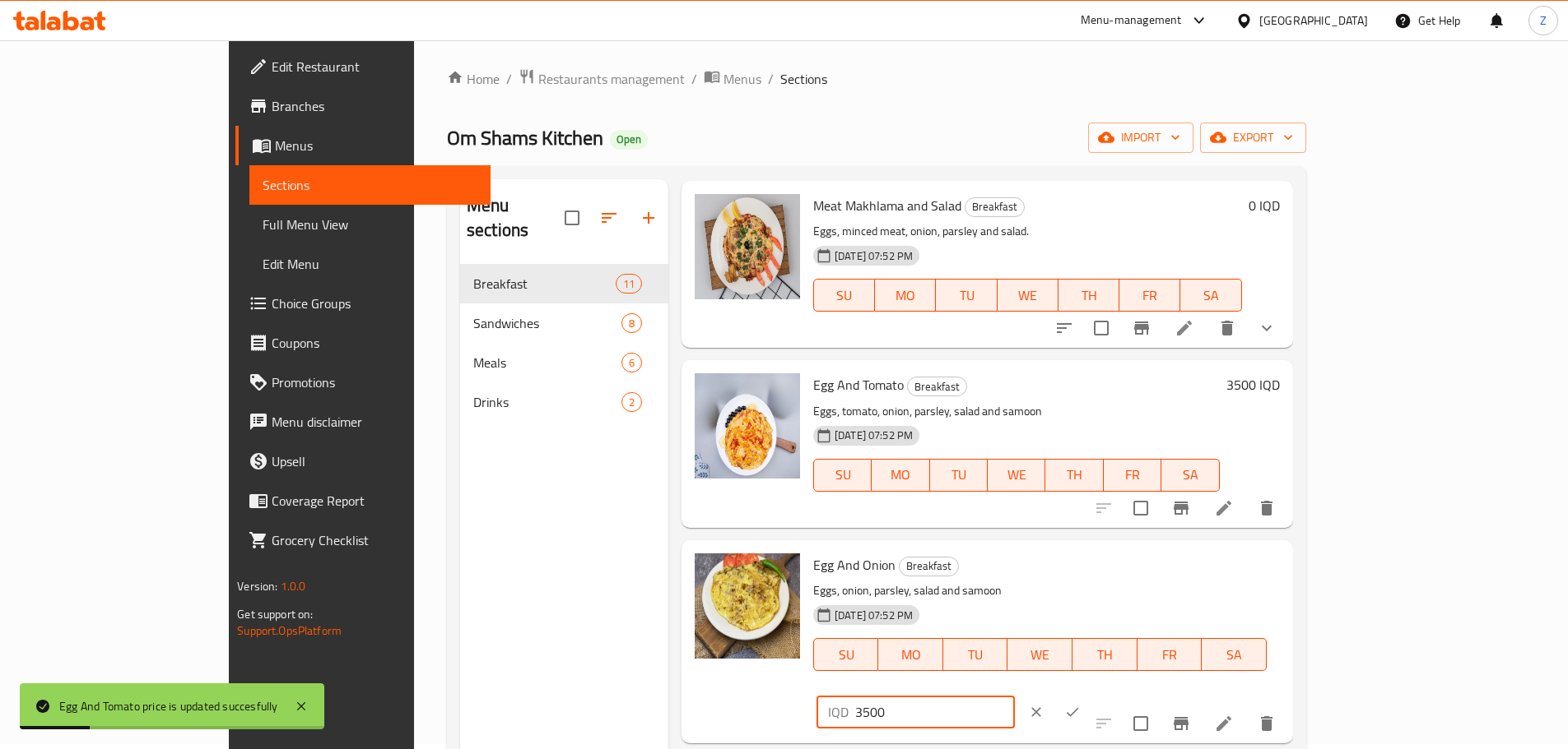
click at [1081, 704] on icon "ok" at bounding box center [1072, 712] width 17 height 17
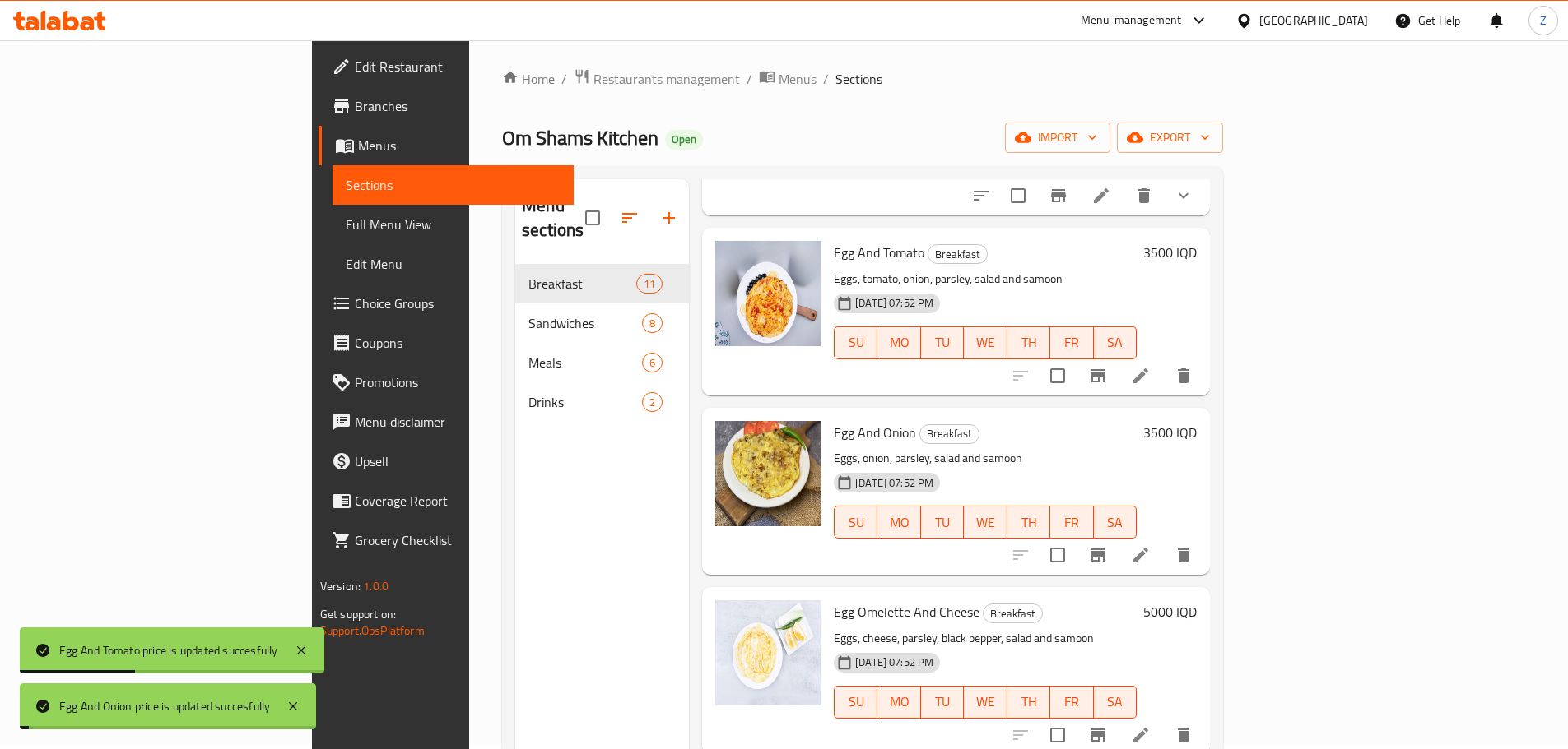
scroll to position [741, 0]
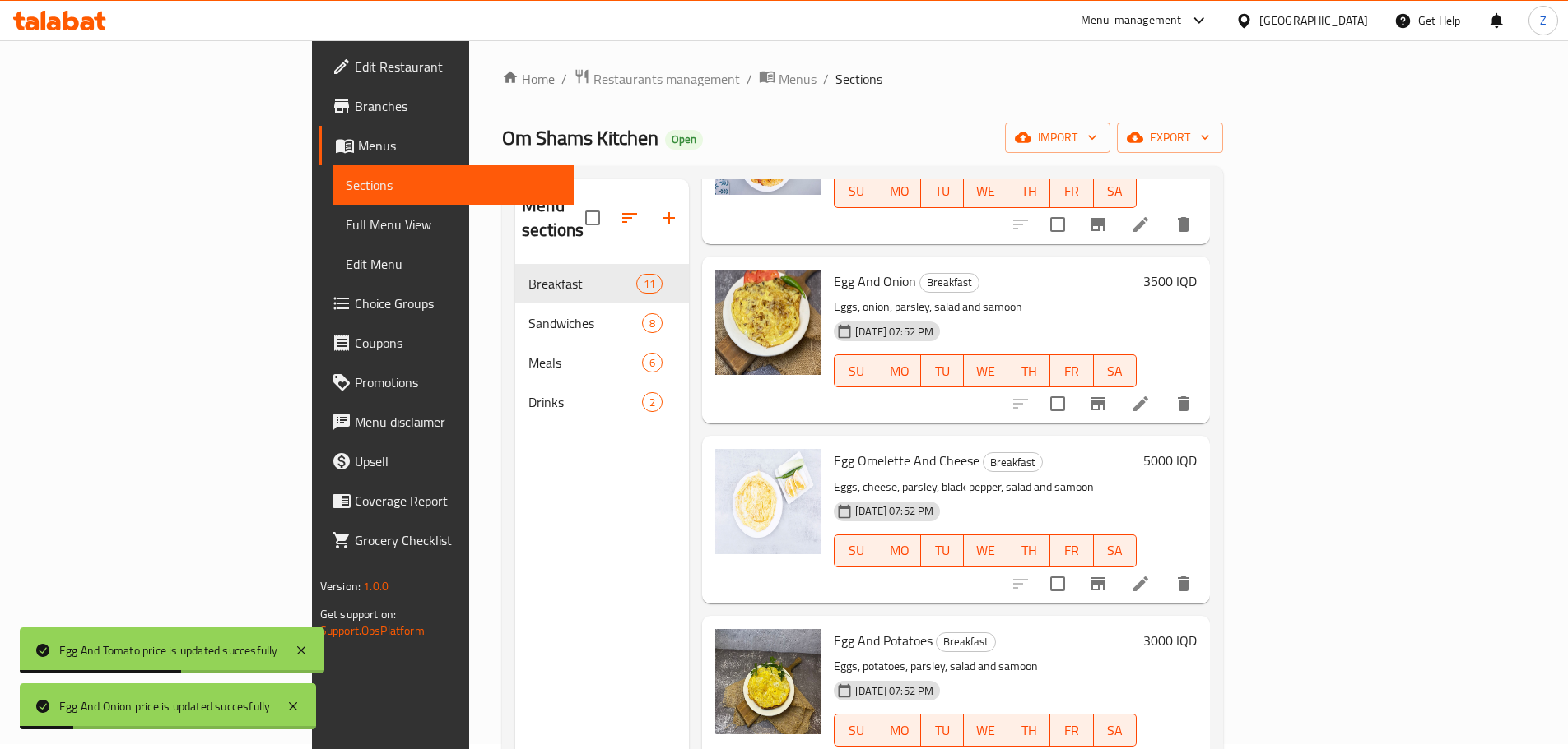
click at [1197, 449] on h6 "5000 IQD" at bounding box center [1170, 461] width 53 height 23
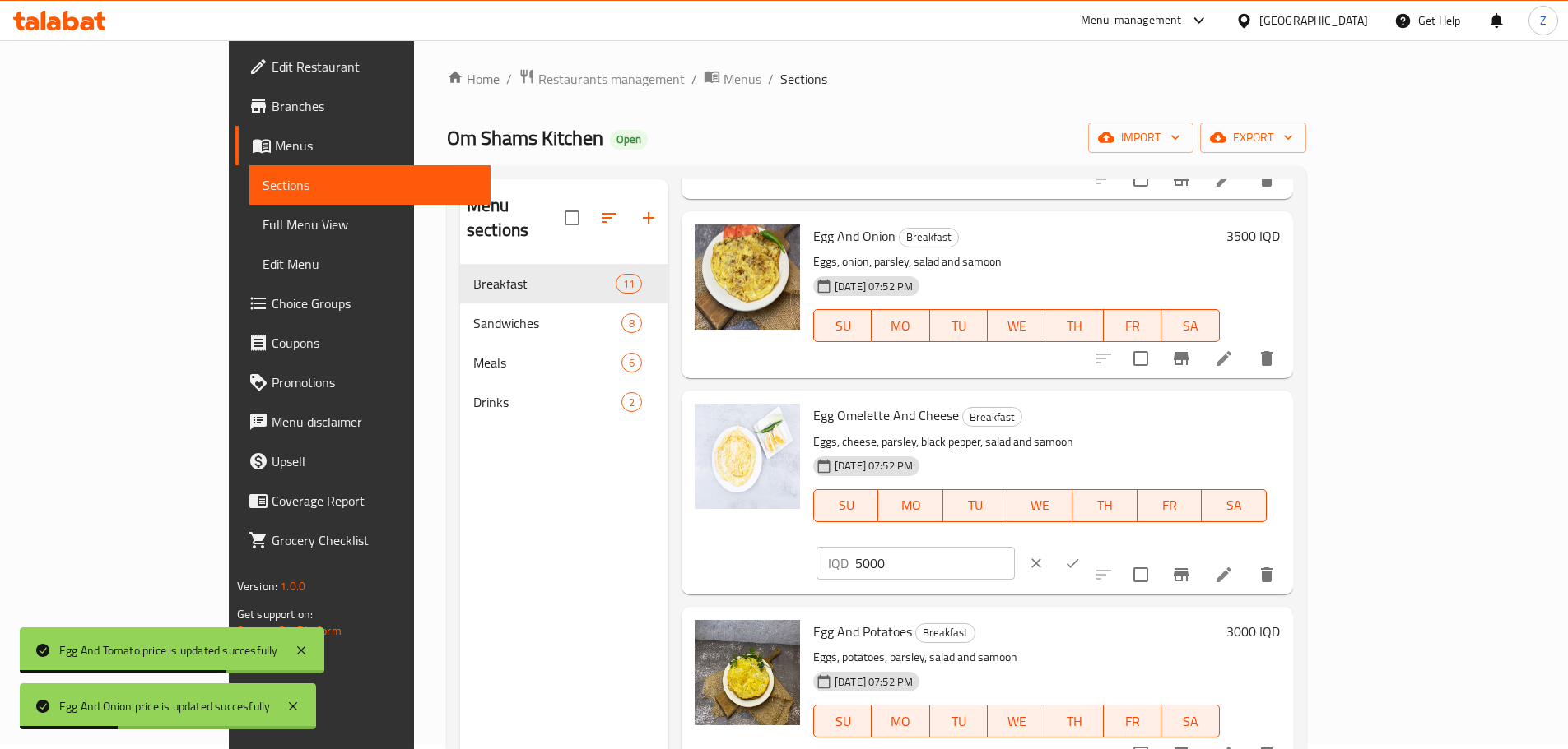
click at [1015, 547] on input "5000" at bounding box center [935, 564] width 160 height 33
paste input "35"
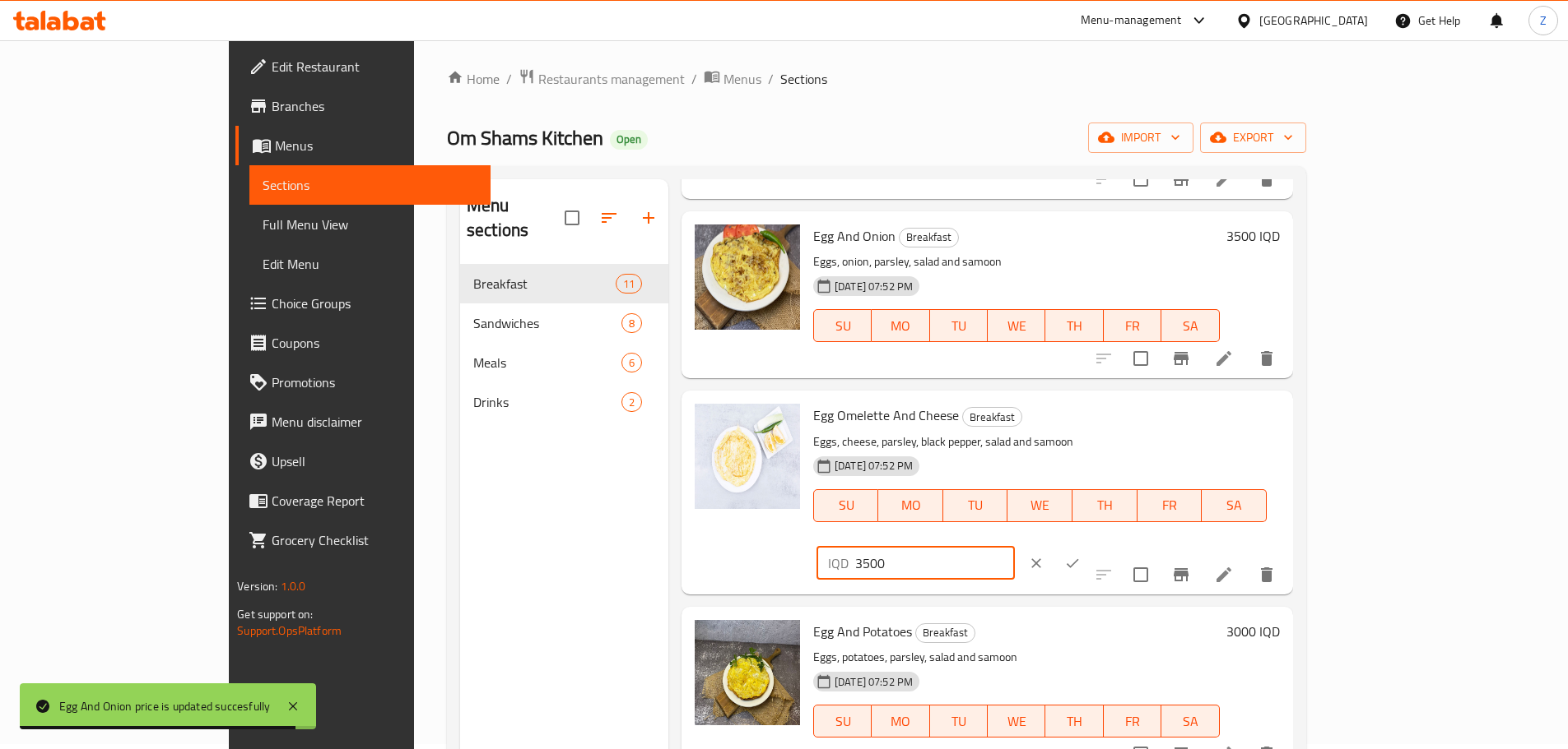
type input "3500"
click at [1091, 545] on button "ok" at bounding box center [1073, 564] width 37 height 37
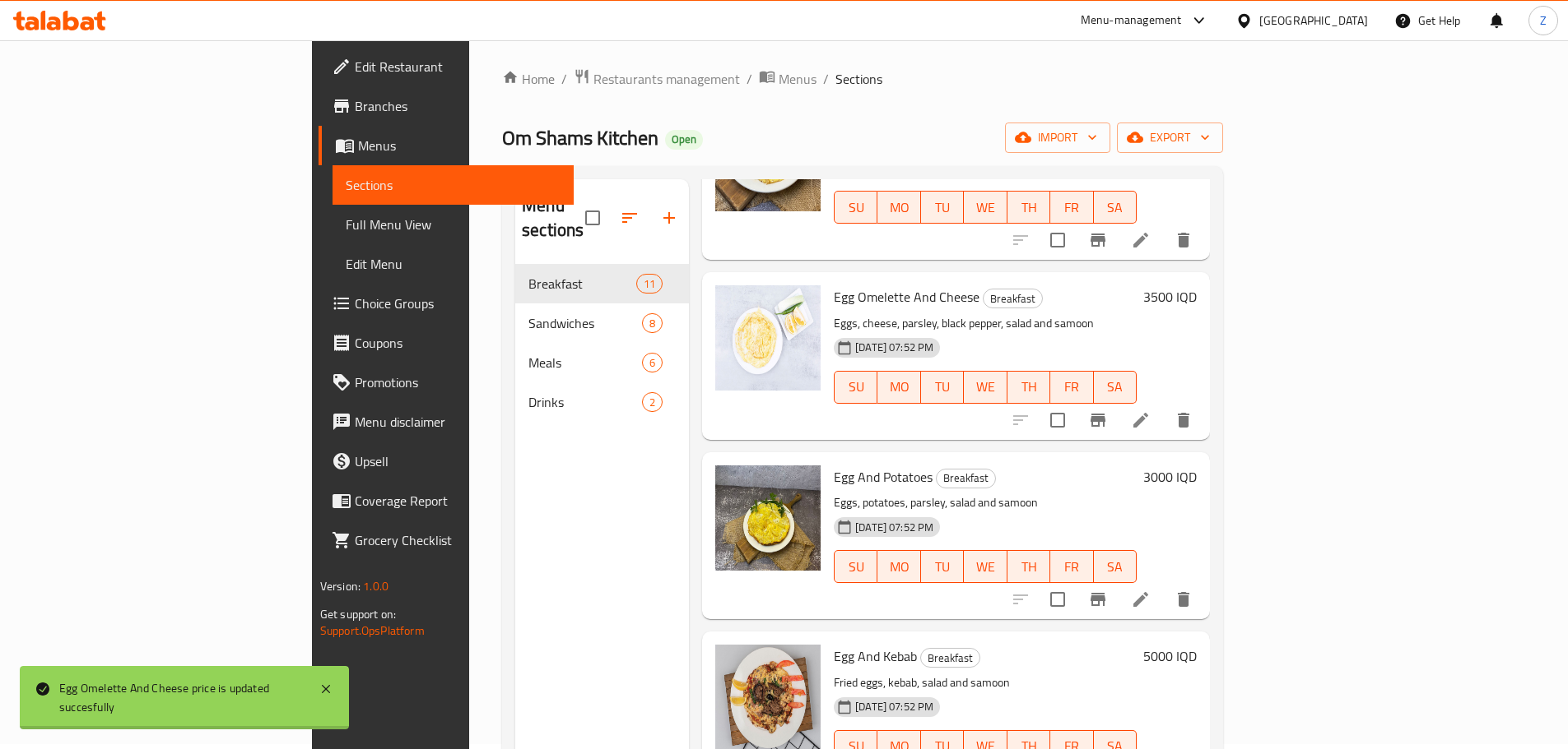
scroll to position [904, 0]
click at [1197, 465] on h6 "3000 IQD" at bounding box center [1170, 476] width 53 height 23
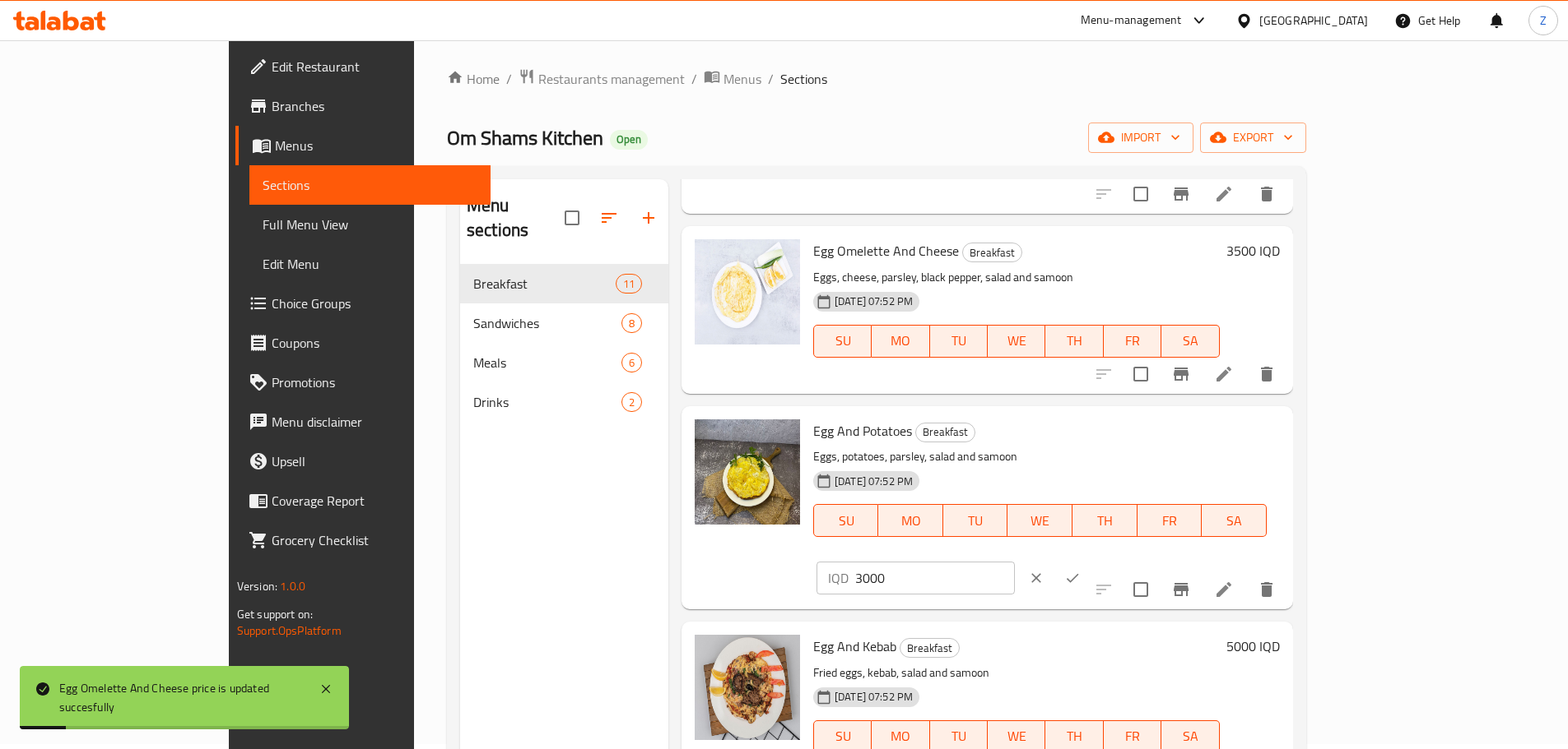
click at [1015, 562] on input "3000" at bounding box center [935, 579] width 160 height 33
paste input "5"
type input "3500"
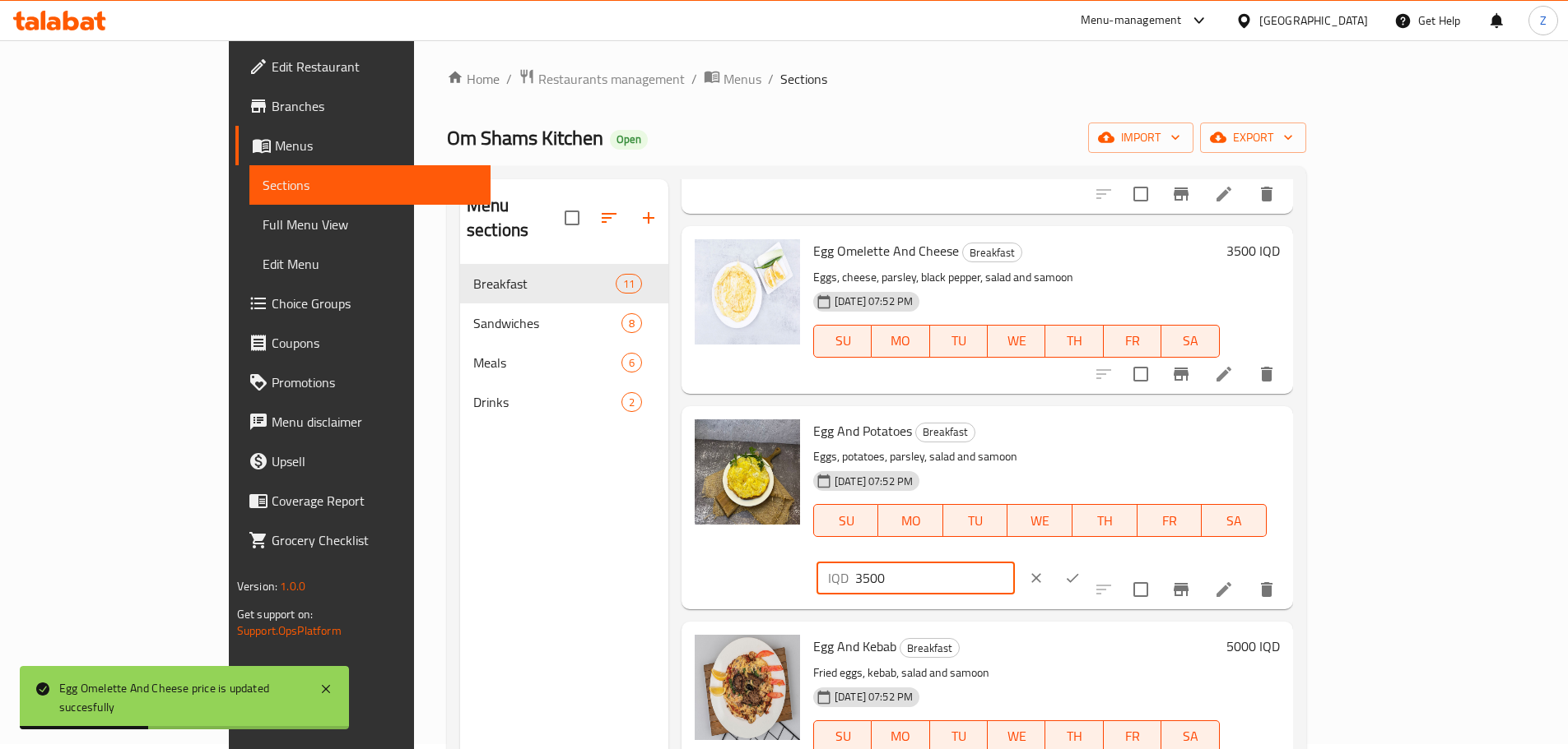
click at [1081, 570] on icon "ok" at bounding box center [1072, 579] width 17 height 17
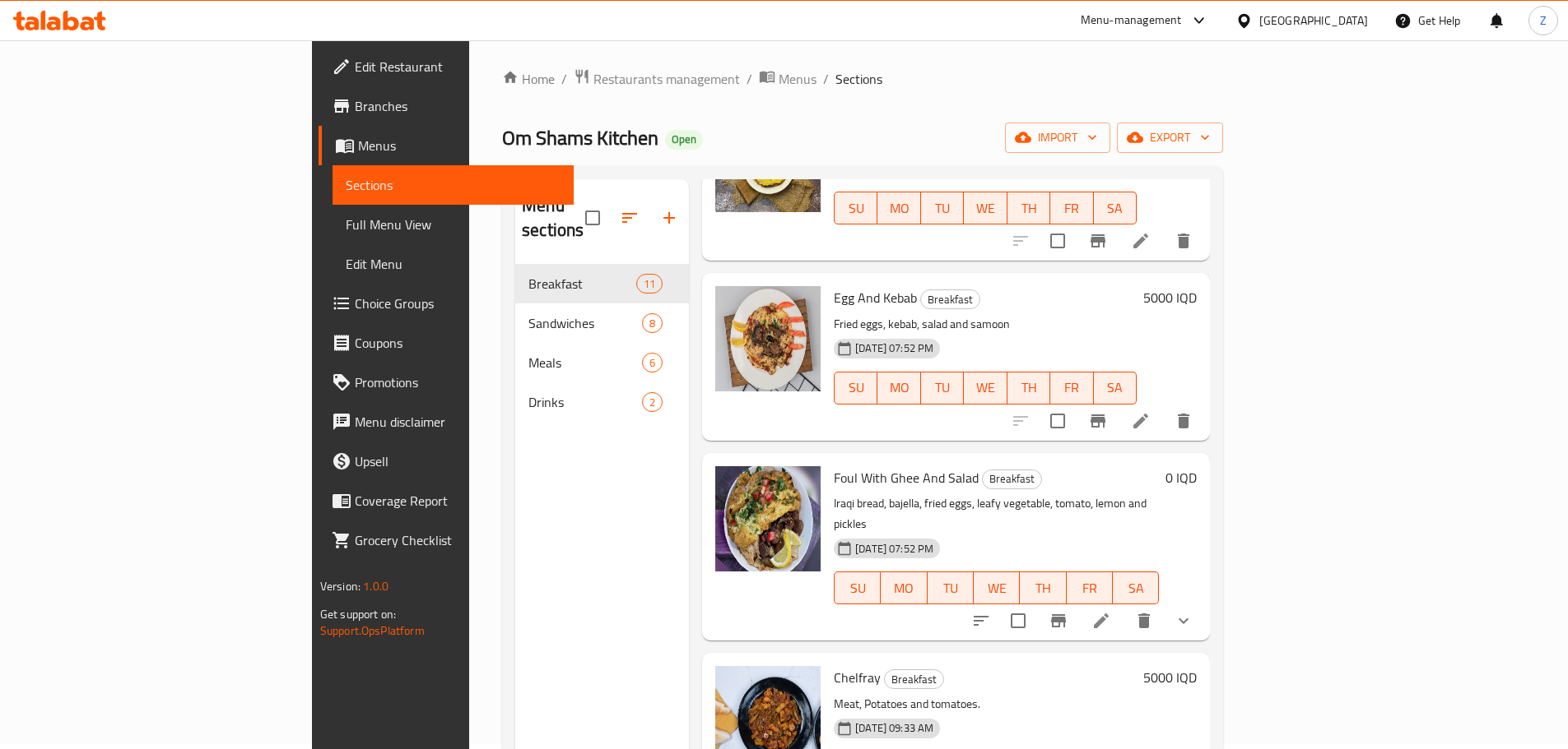
scroll to position [1269, 0]
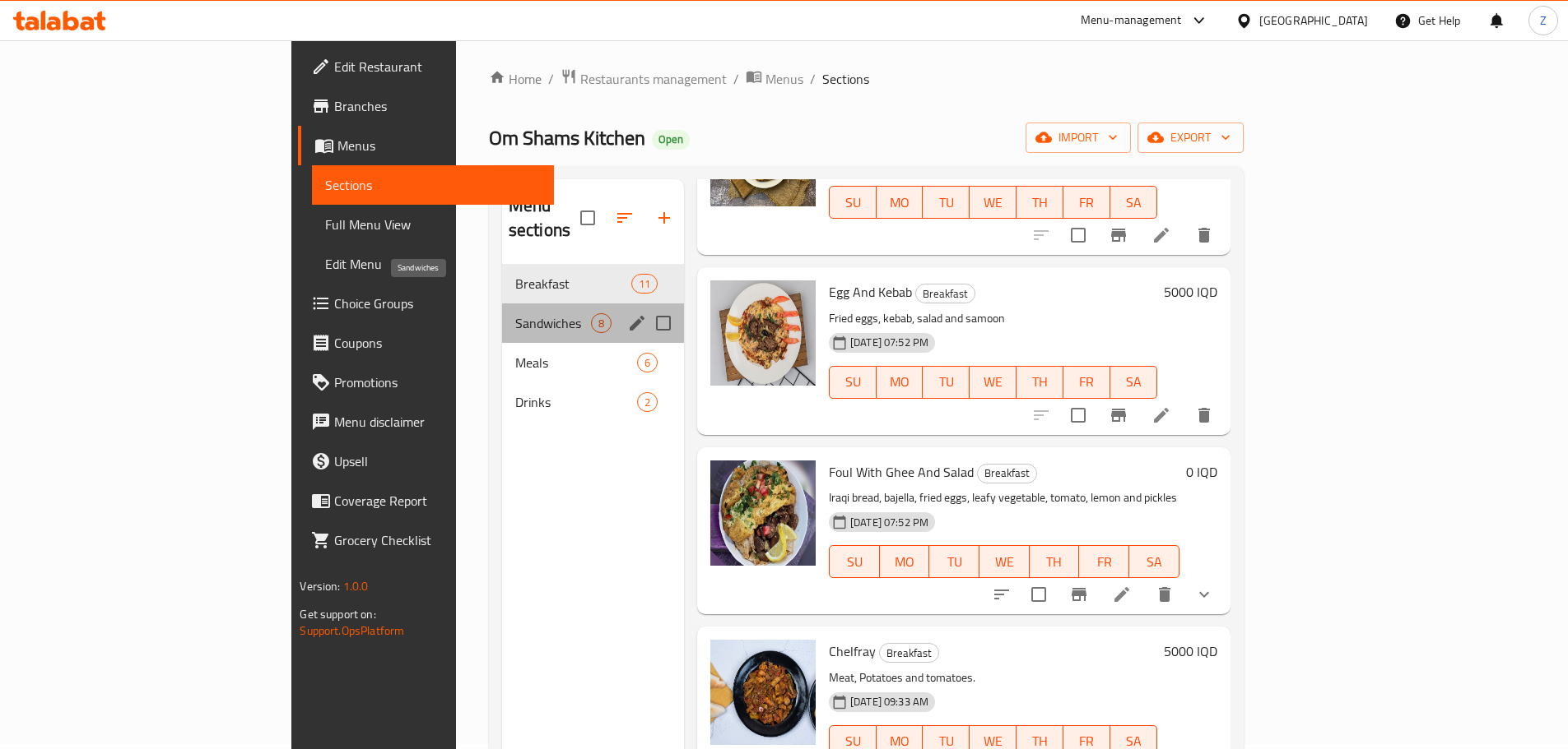
click at [515, 313] on span "Sandwiches" at bounding box center [552, 323] width 76 height 20
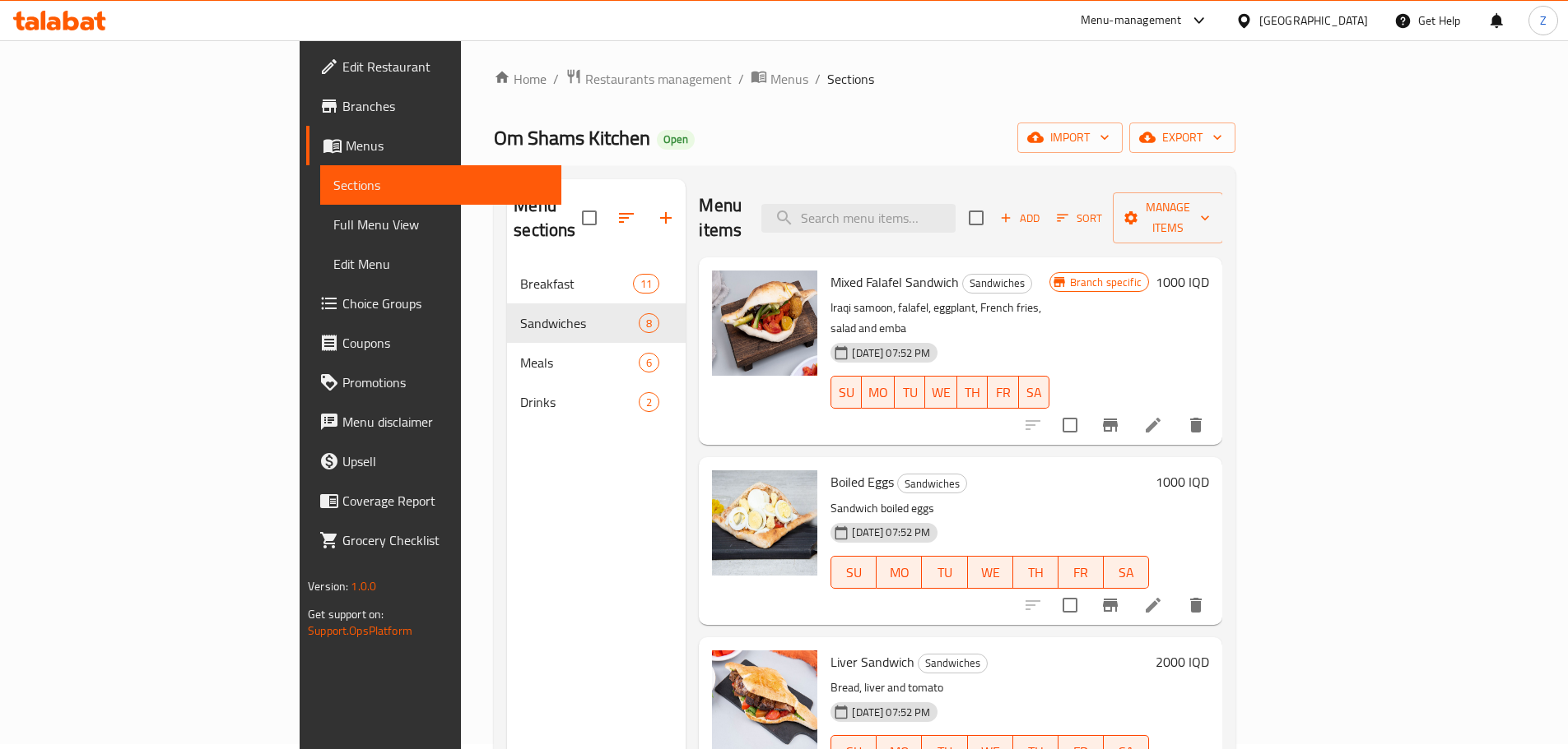
click at [1209, 471] on h6 "1000 IQD" at bounding box center [1182, 482] width 53 height 23
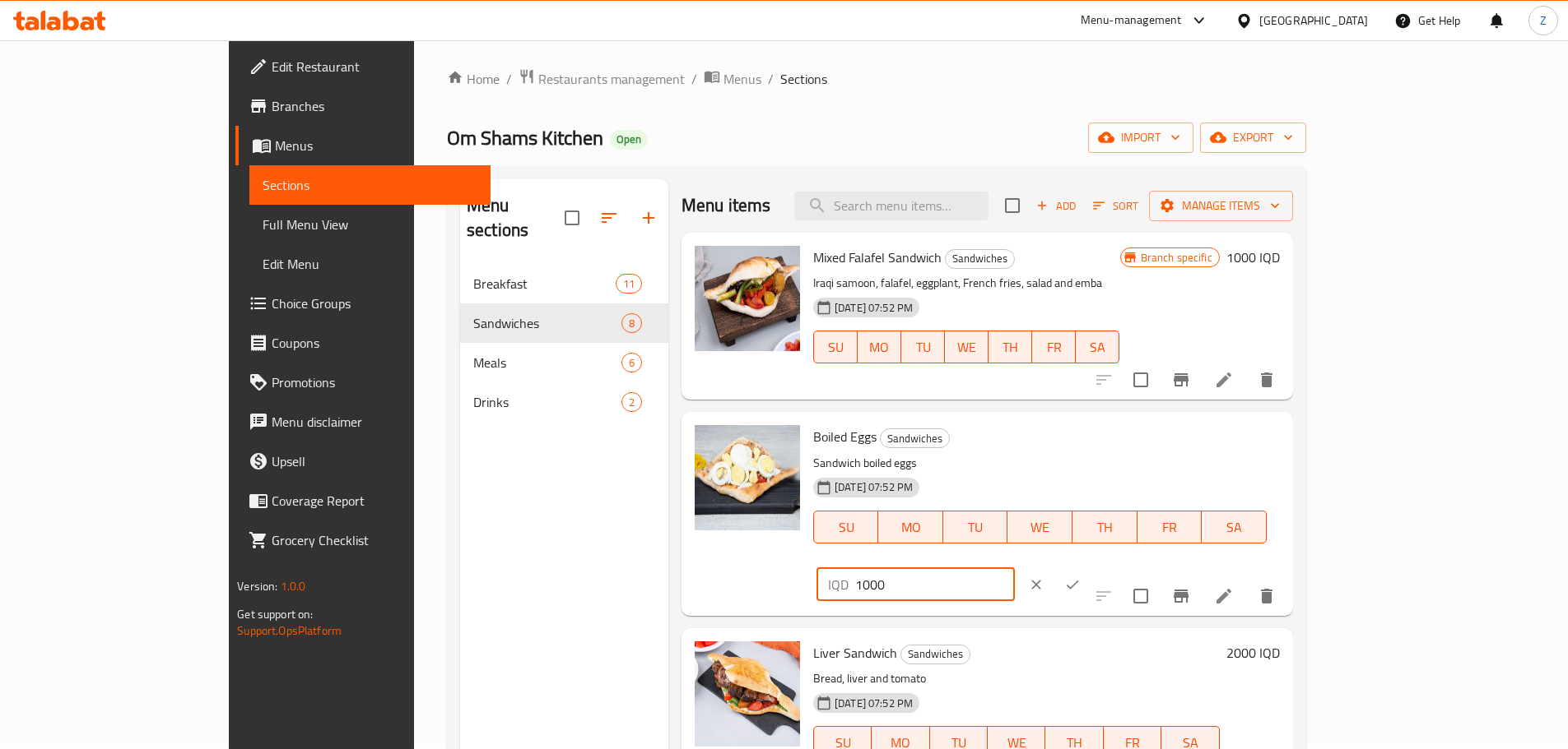
click at [1015, 569] on input "1000" at bounding box center [935, 585] width 160 height 33
type input "1500"
click at [1081, 577] on icon "ok" at bounding box center [1072, 585] width 17 height 17
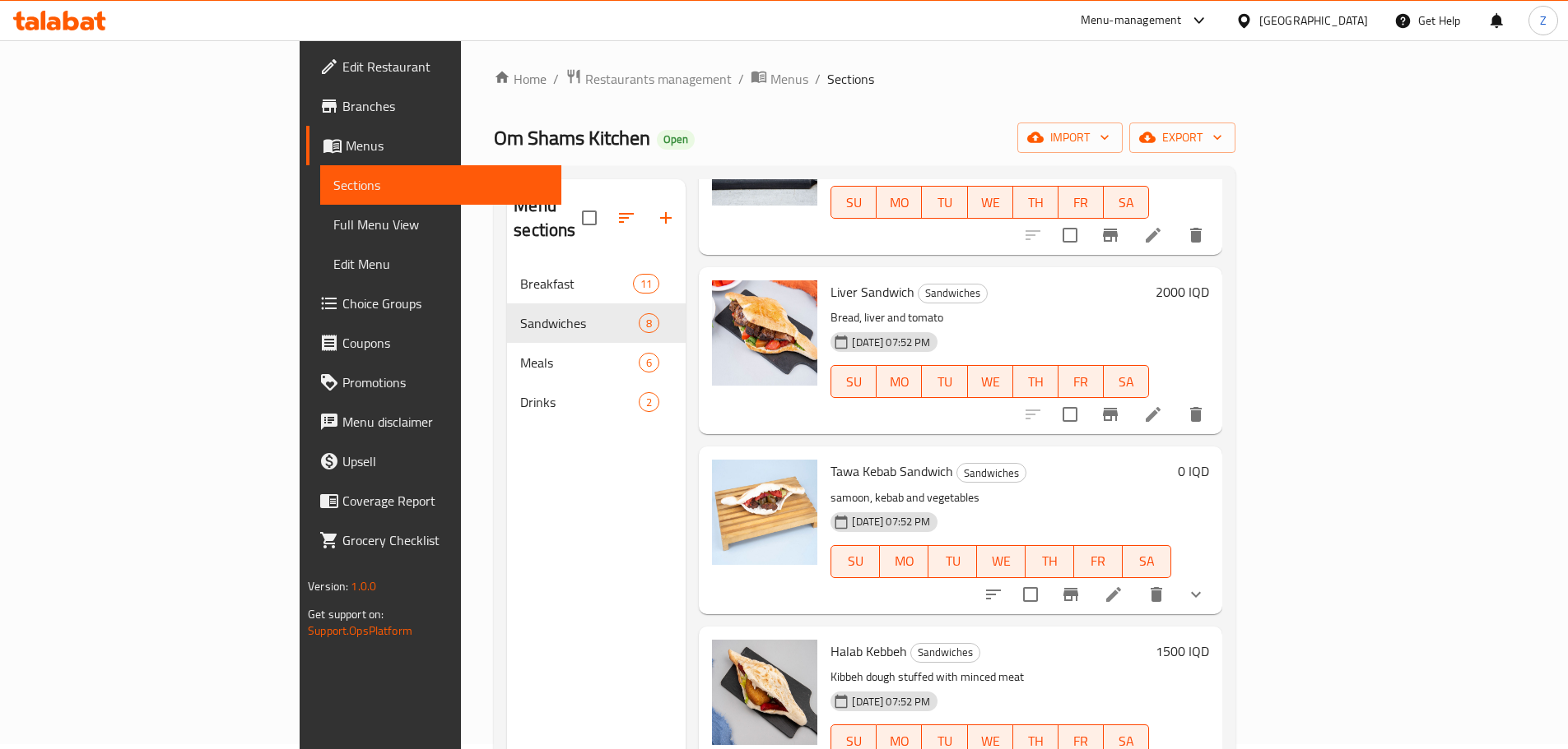
scroll to position [411, 0]
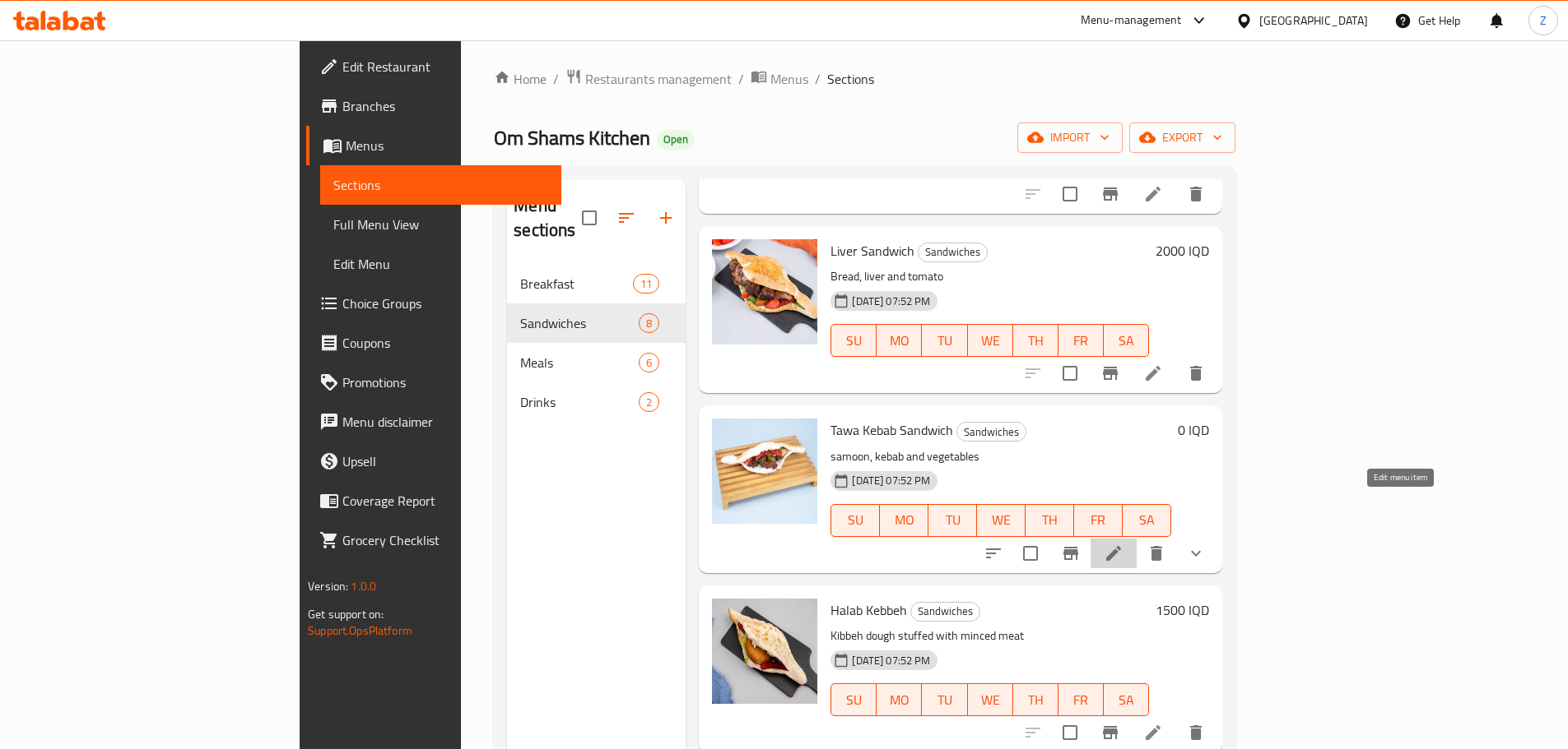
click at [1124, 544] on icon at bounding box center [1114, 554] width 20 height 20
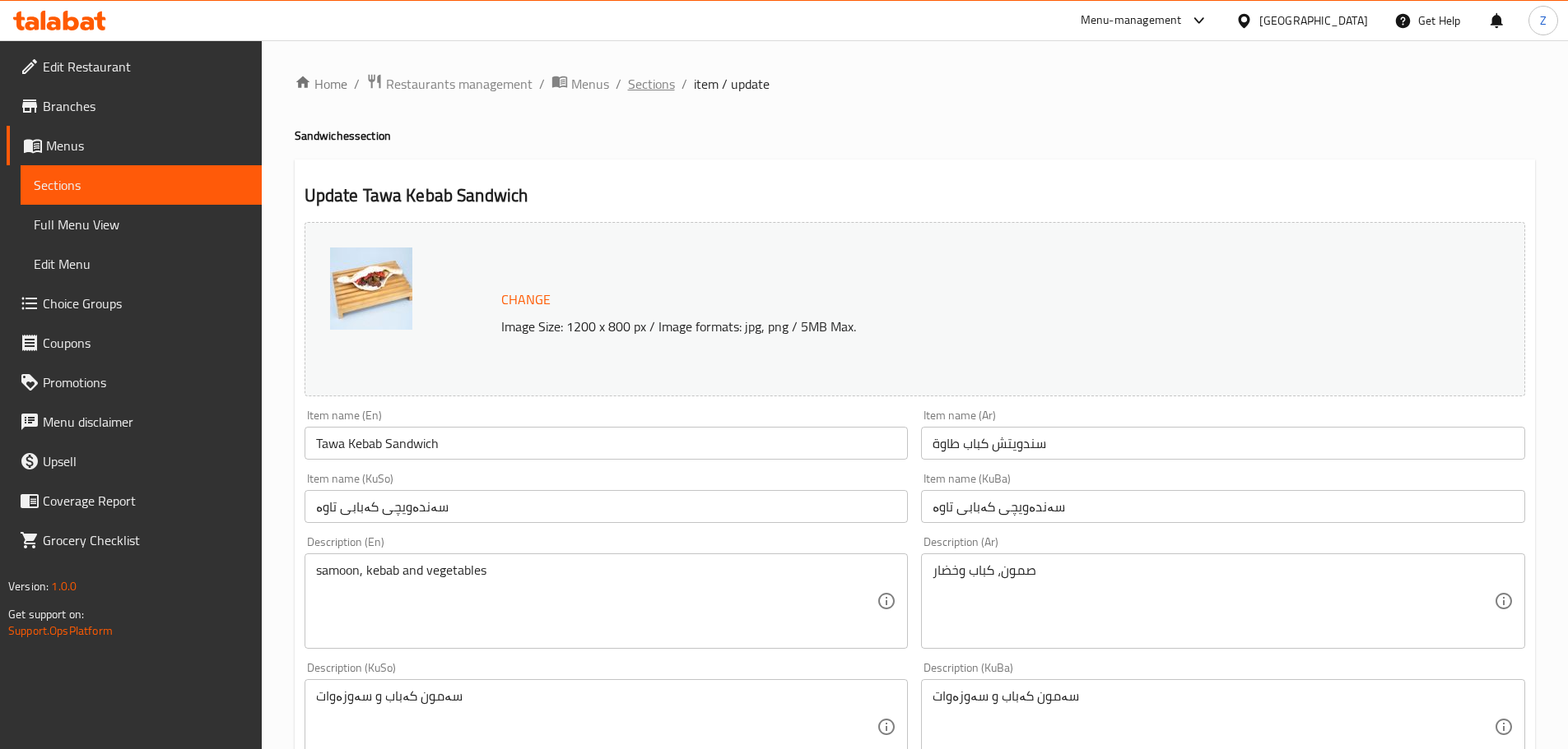
click at [647, 76] on span "Sections" at bounding box center [651, 84] width 47 height 20
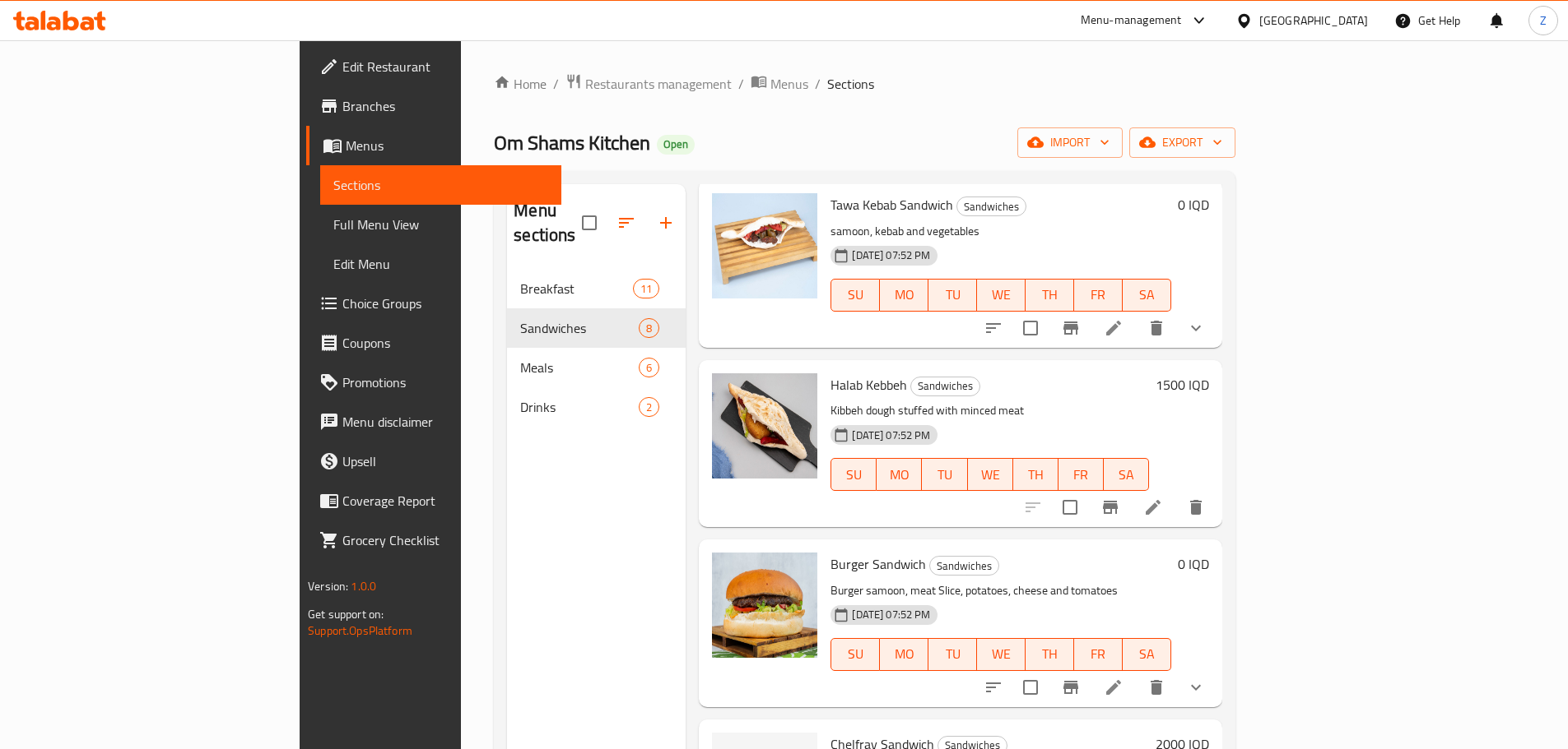
scroll to position [730, 0]
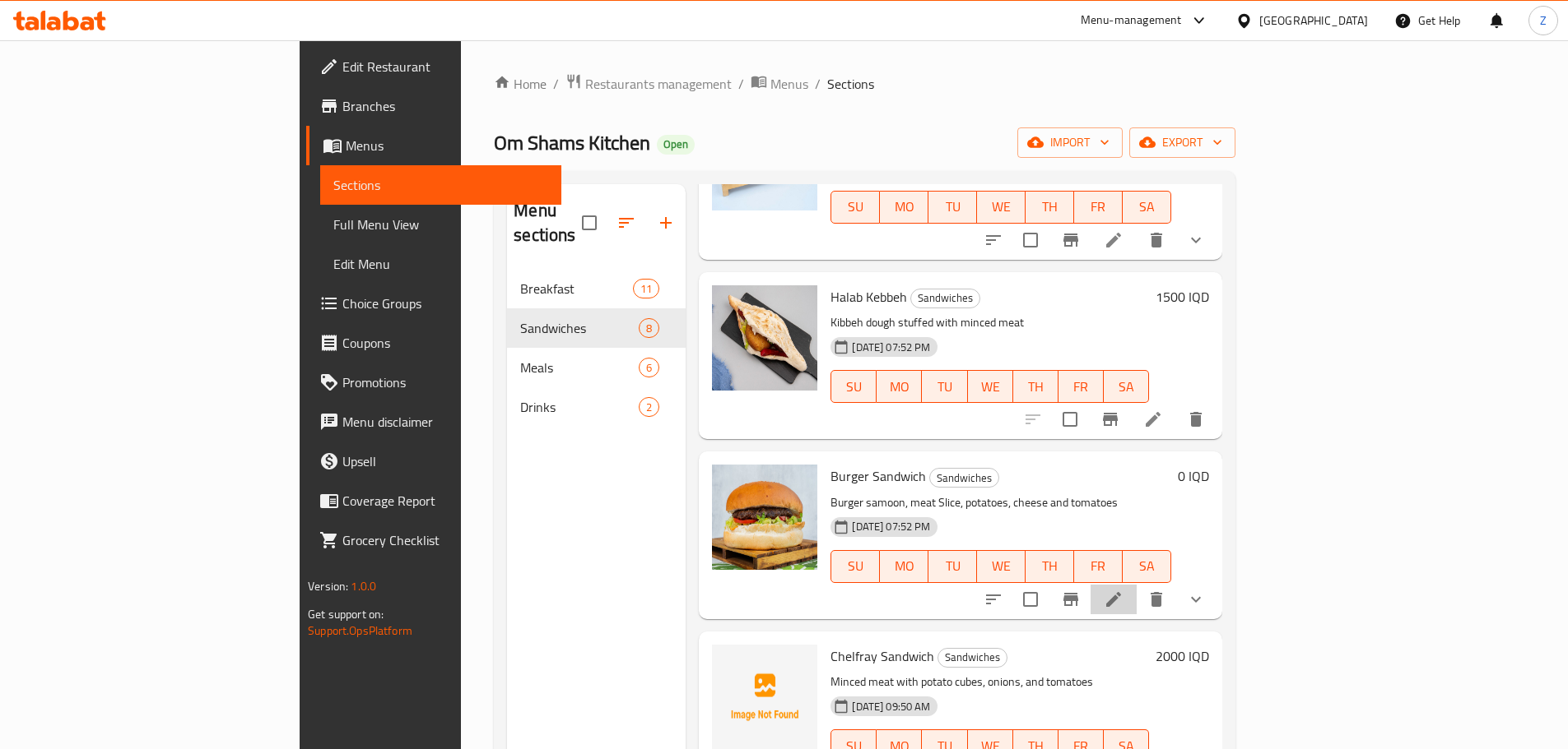
click at [1136, 585] on li at bounding box center [1113, 600] width 46 height 30
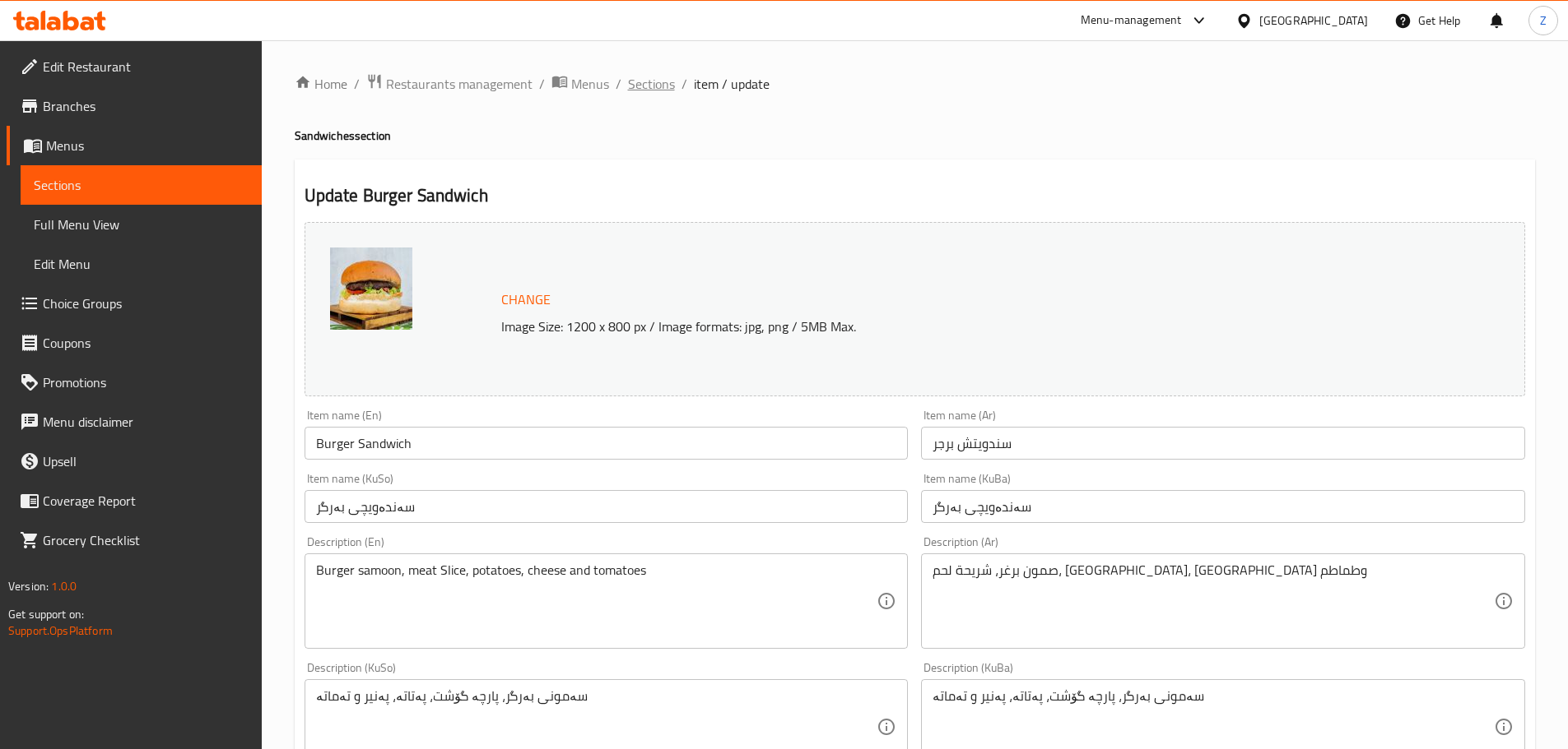
click at [645, 94] on span "Sections" at bounding box center [651, 84] width 47 height 20
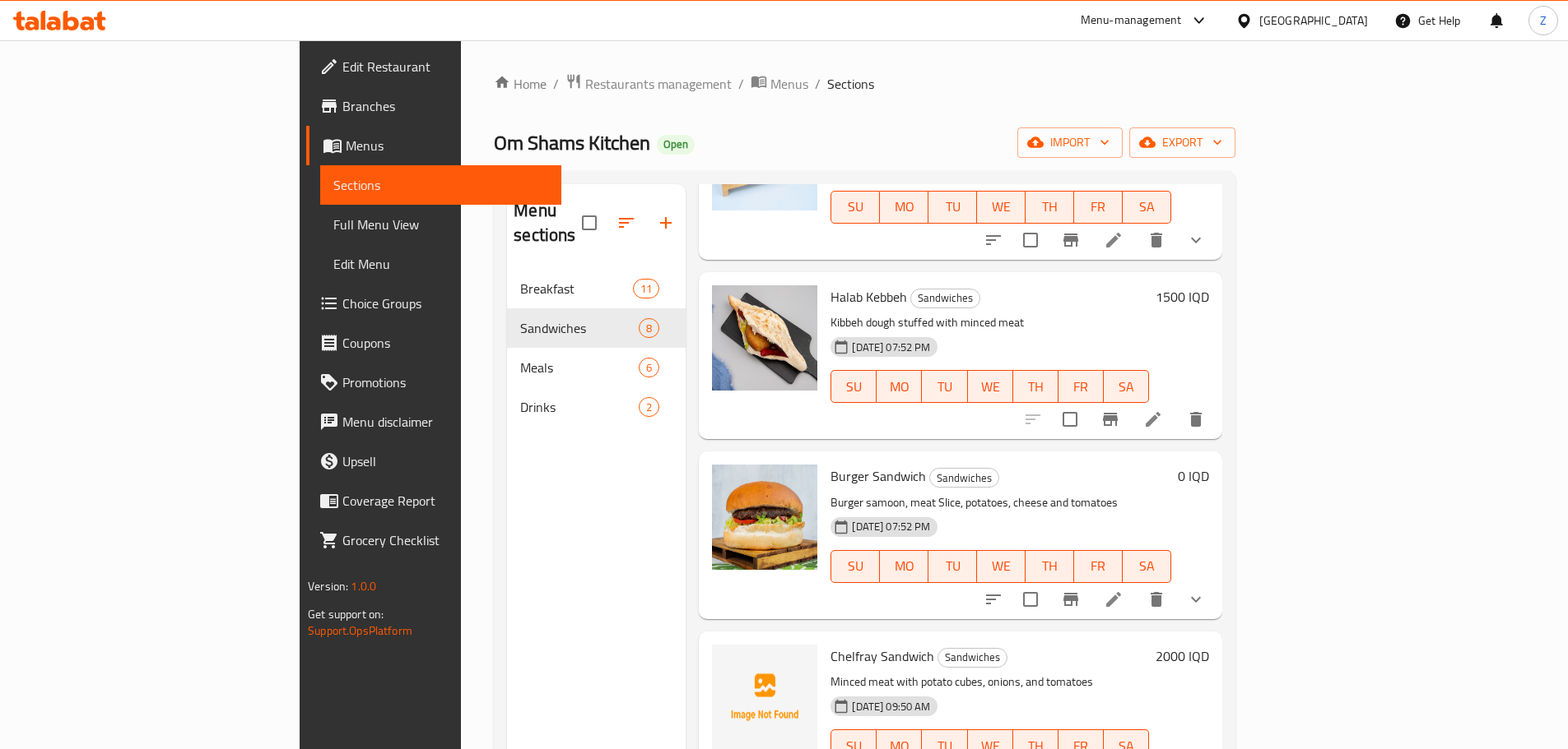
scroll to position [230, 0]
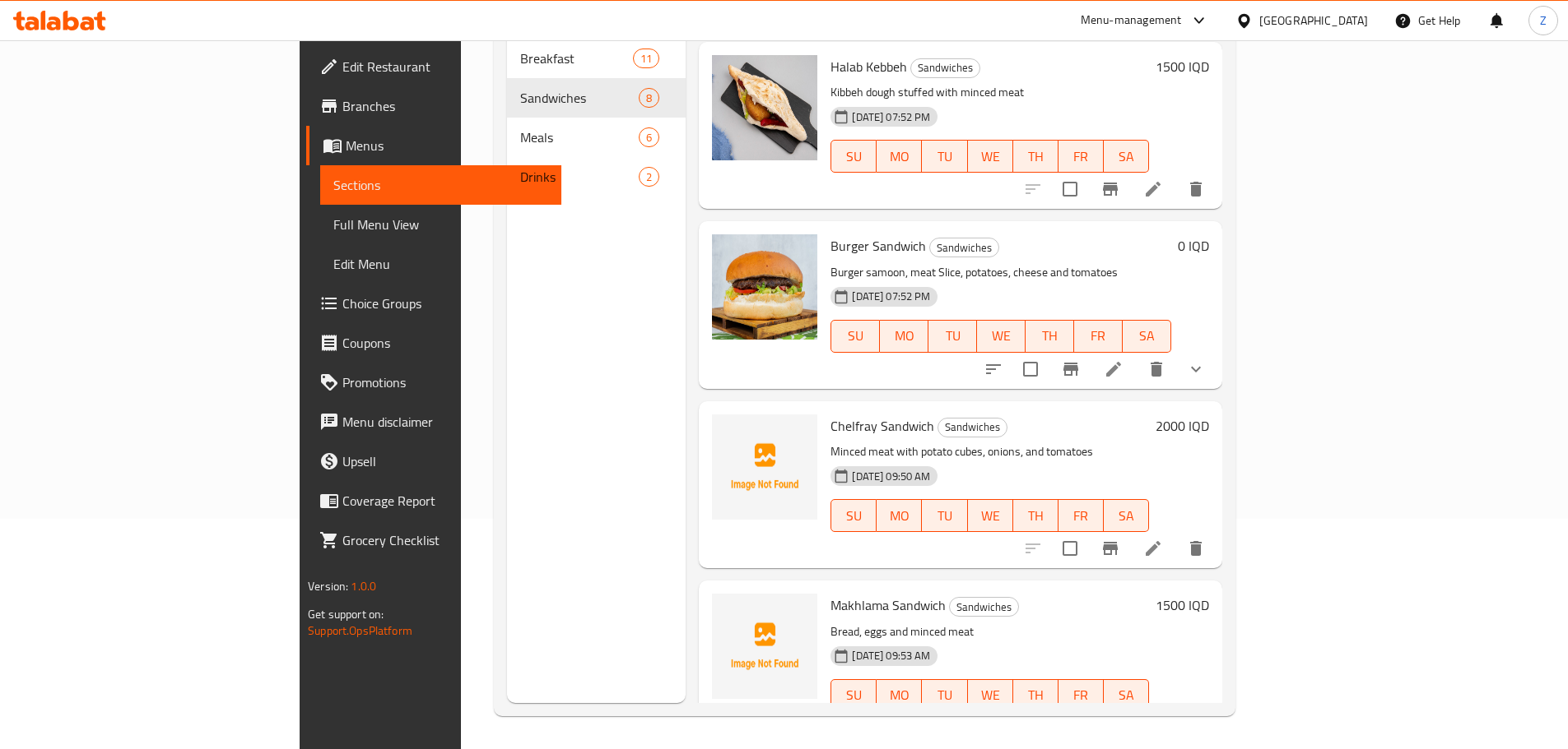
click at [1215, 408] on div "Chelfray Sandwich Sandwiches Minced meat with potato cubes, onions, and tomatoe…" at bounding box center [1019, 485] width 392 height 154
click at [1209, 415] on h6 "2000 IQD" at bounding box center [1182, 426] width 53 height 23
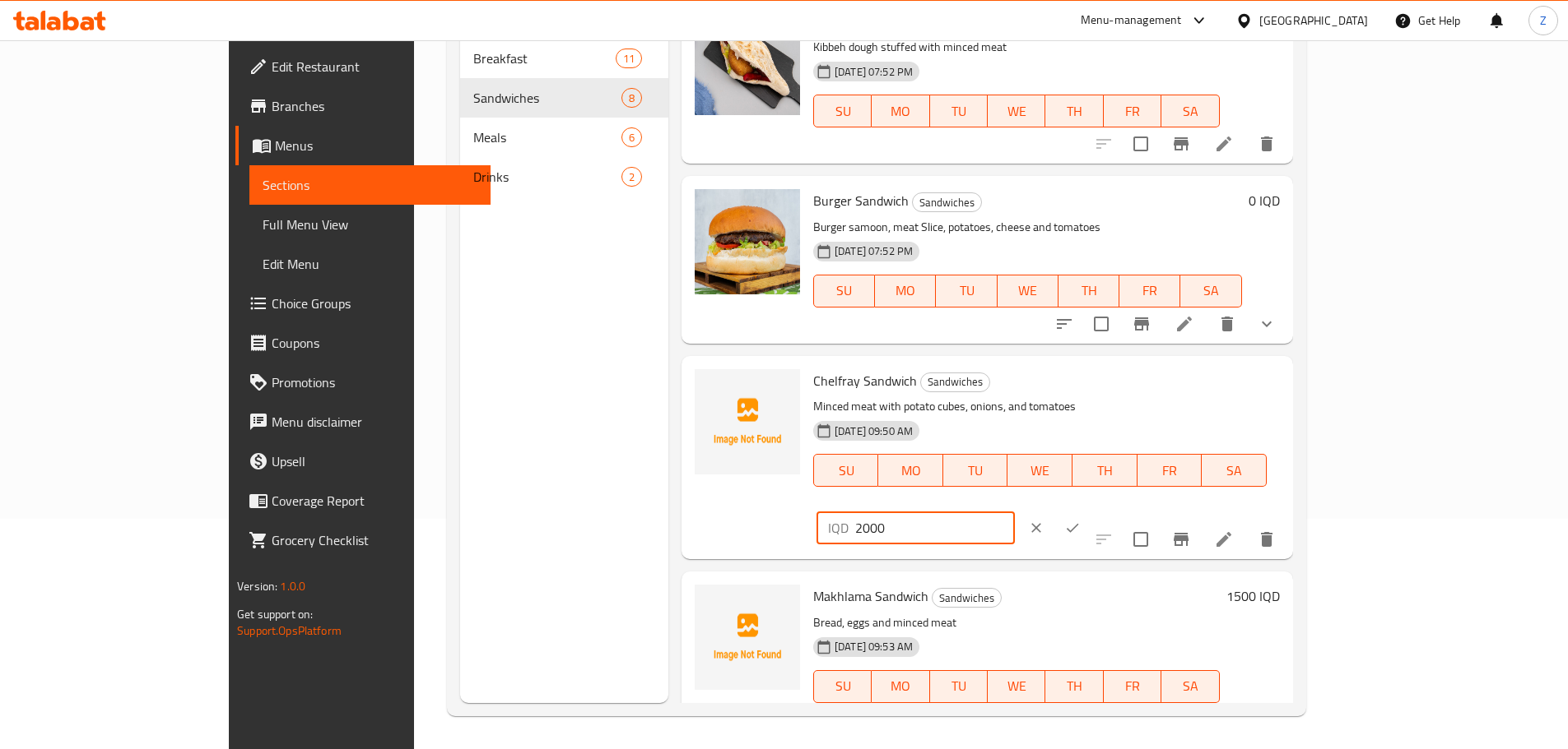
click at [1015, 511] on input "2000" at bounding box center [935, 528] width 160 height 33
type input "2500"
click at [1079, 524] on icon "ok" at bounding box center [1072, 528] width 12 height 9
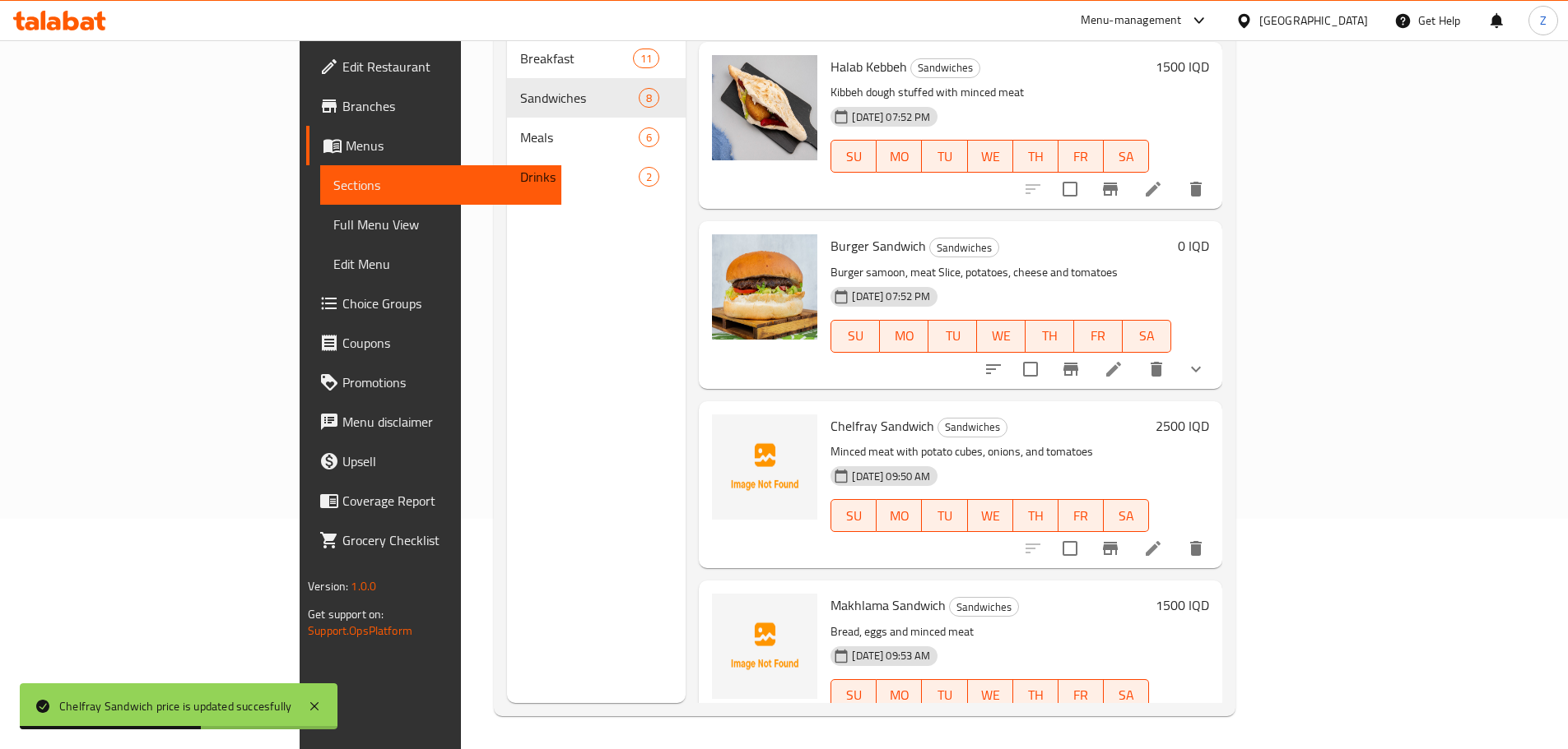
click at [1209, 594] on h6 "1500 IQD" at bounding box center [1182, 605] width 53 height 23
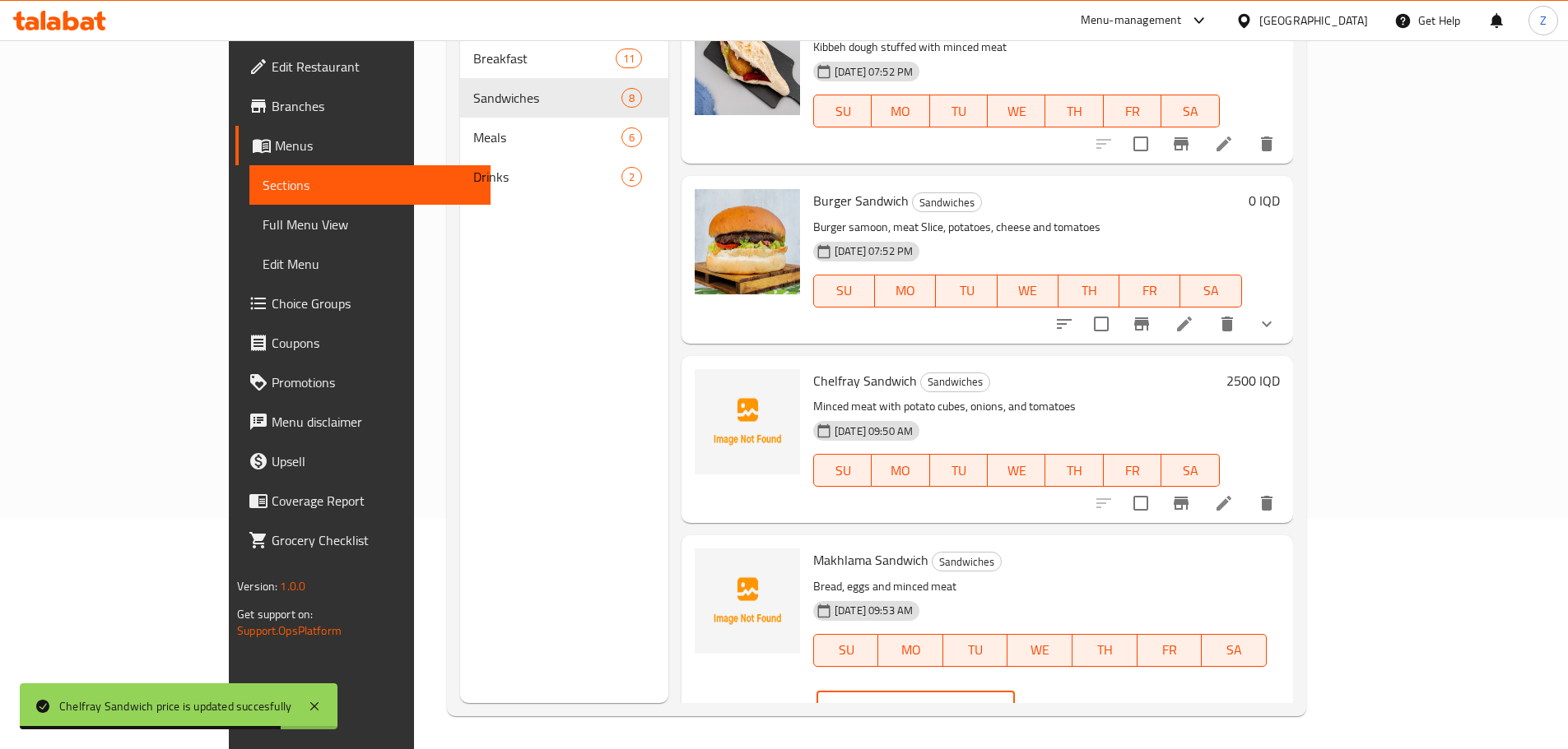
drag, startPoint x: 1287, startPoint y: 562, endPoint x: 1257, endPoint y: 560, distance: 30.1
click at [1015, 692] on div "IQD 1500 ​" at bounding box center [916, 708] width 198 height 33
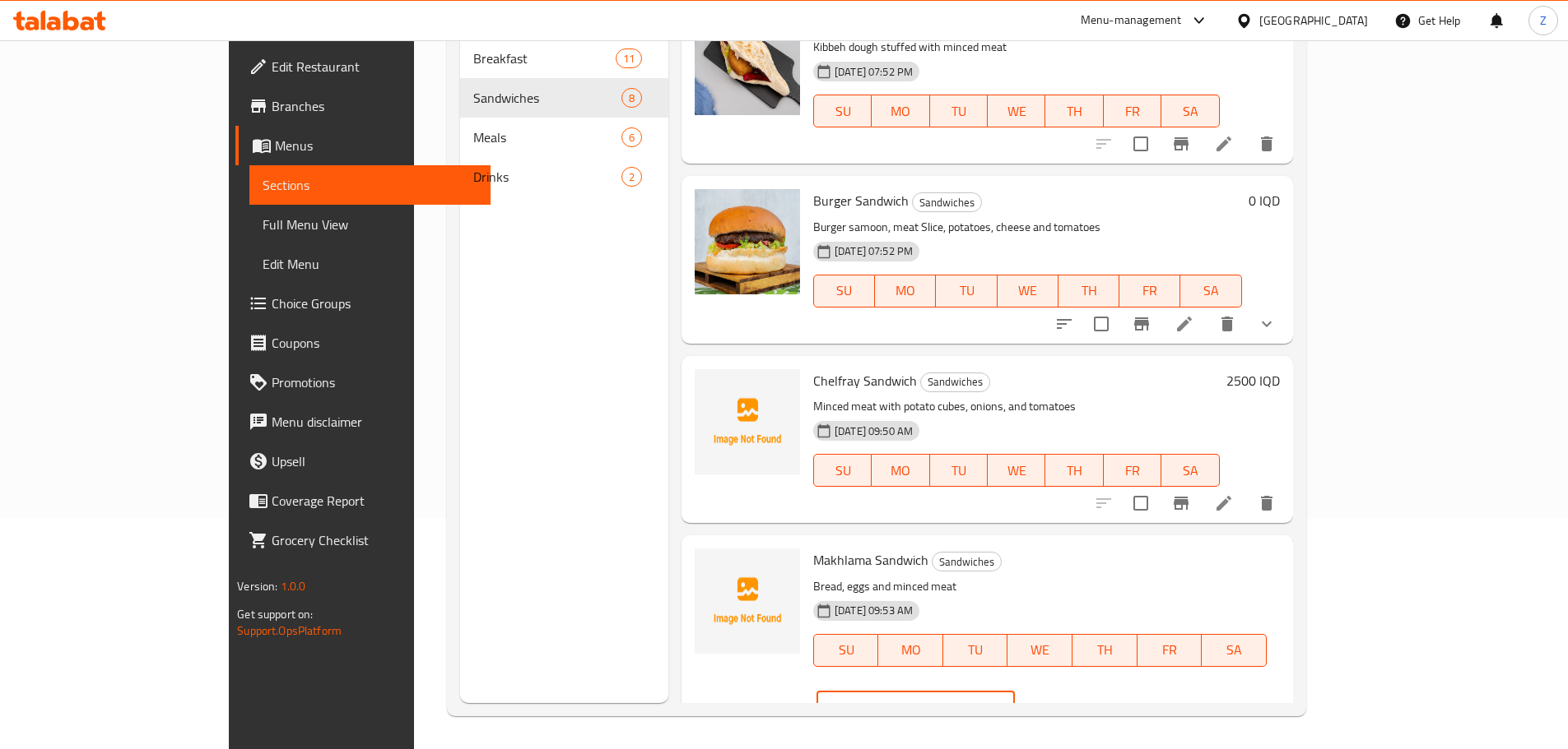
type input "2000"
click at [1081, 700] on icon "ok" at bounding box center [1072, 708] width 17 height 17
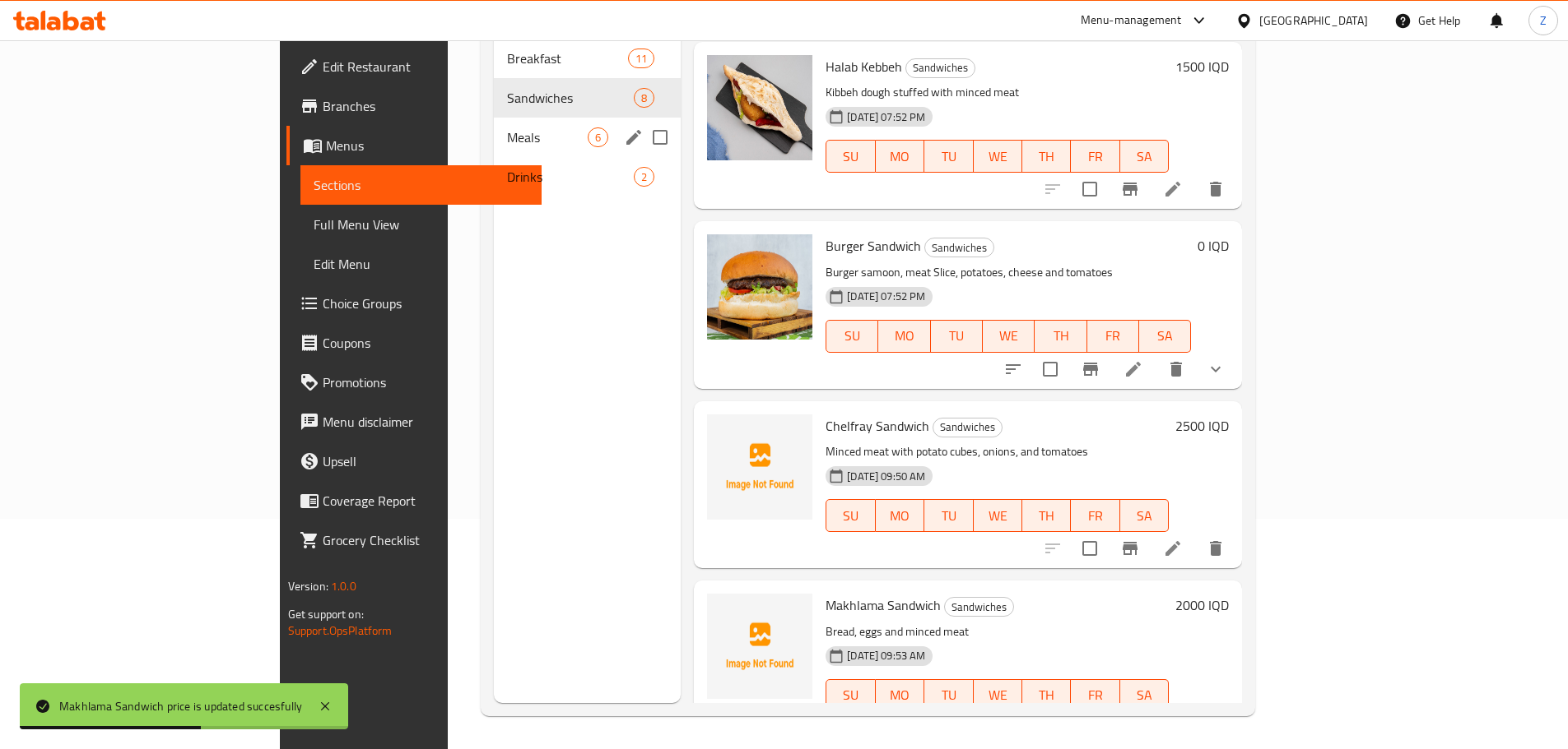
click at [494, 91] on div "Breakfast 11 Sandwiches 8 Meals 6 Drinks 2" at bounding box center [587, 118] width 187 height 158
click at [507, 127] on span "Meals" at bounding box center [547, 137] width 81 height 20
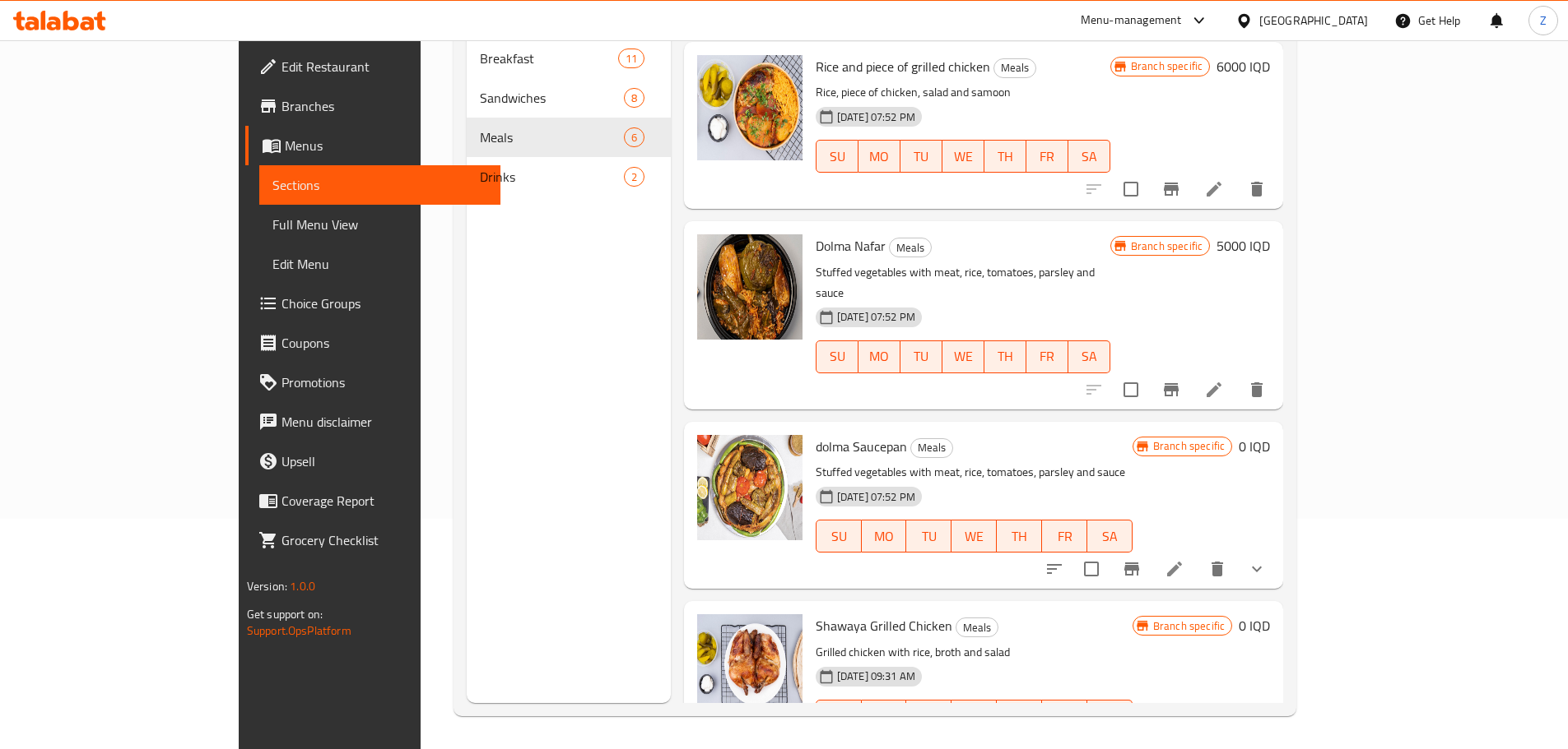
click at [1198, 554] on li at bounding box center [1174, 569] width 46 height 30
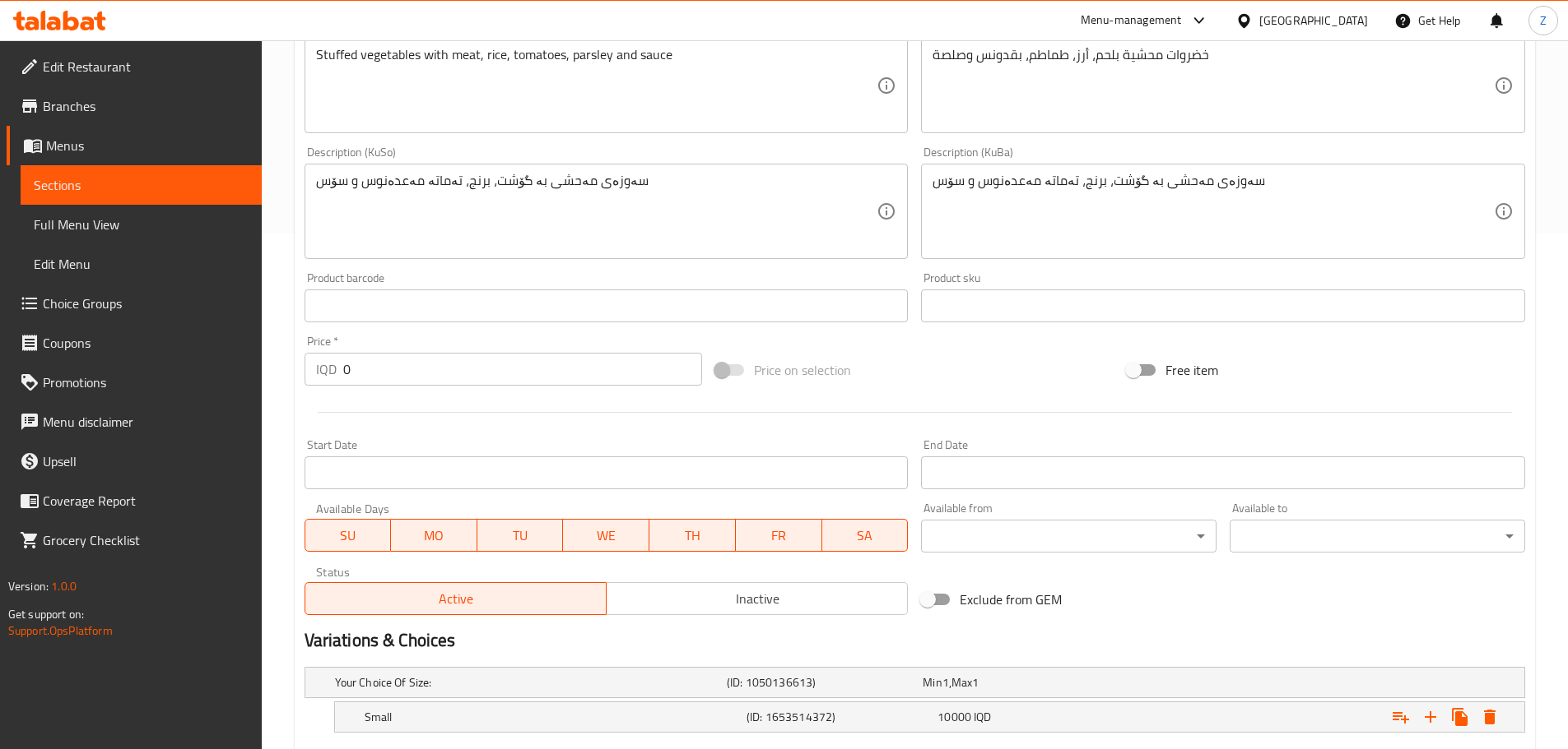
scroll to position [711, 0]
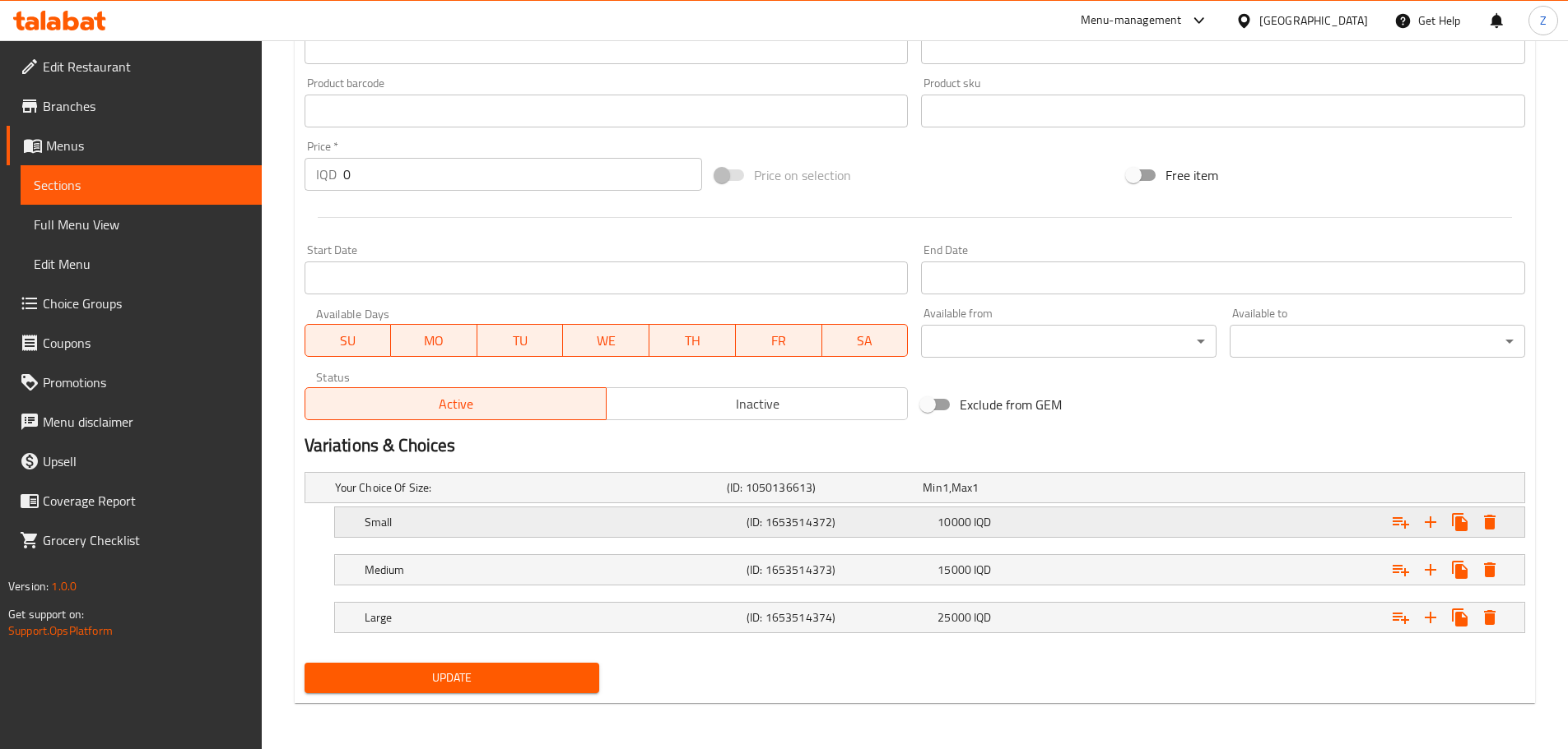
click at [999, 516] on div "10000 IQD" at bounding box center [1030, 522] width 185 height 17
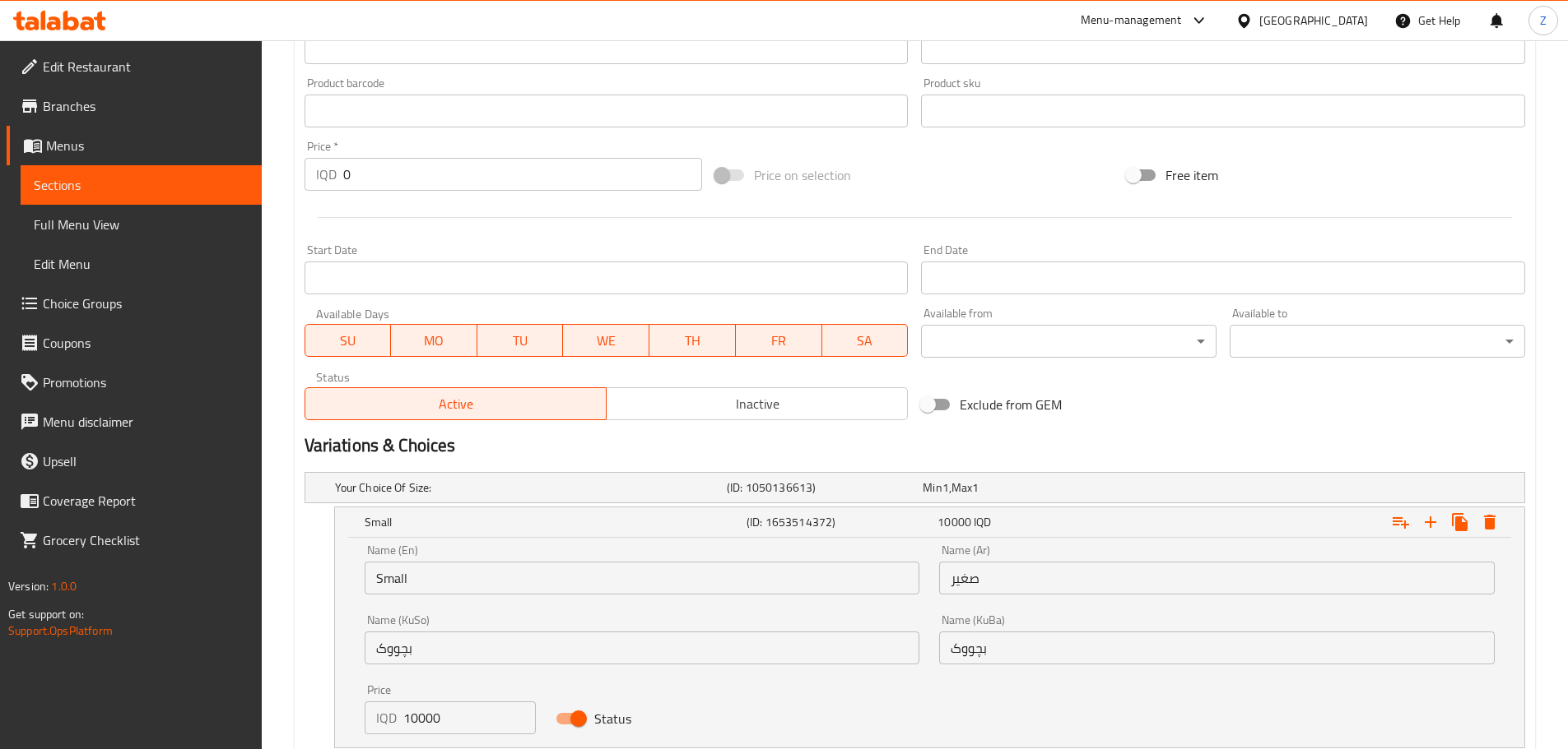
scroll to position [921, 0]
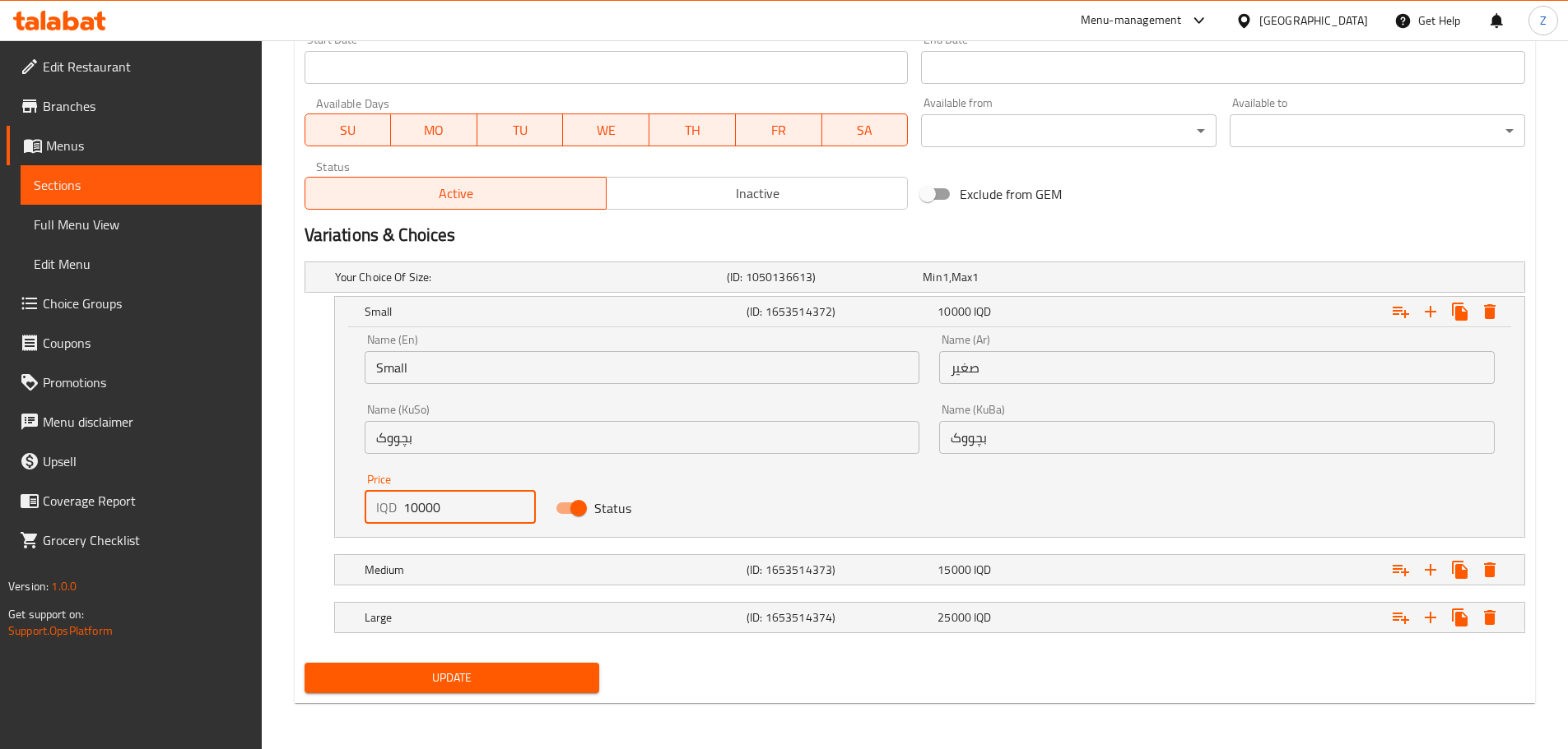
click at [410, 512] on input "10000" at bounding box center [470, 508] width 133 height 33
type input "15000"
click at [490, 564] on h5 "Medium" at bounding box center [552, 570] width 375 height 17
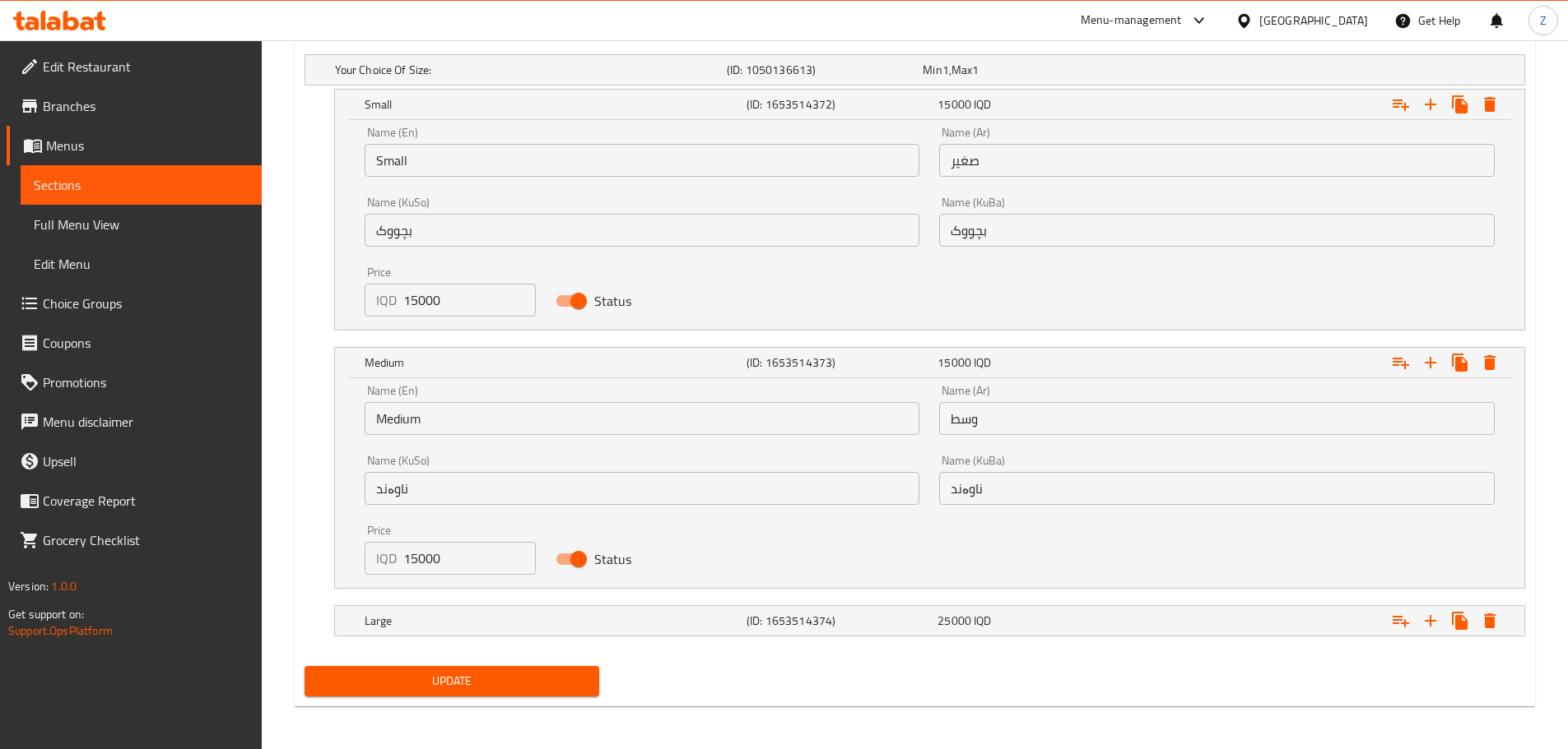
scroll to position [1131, 0]
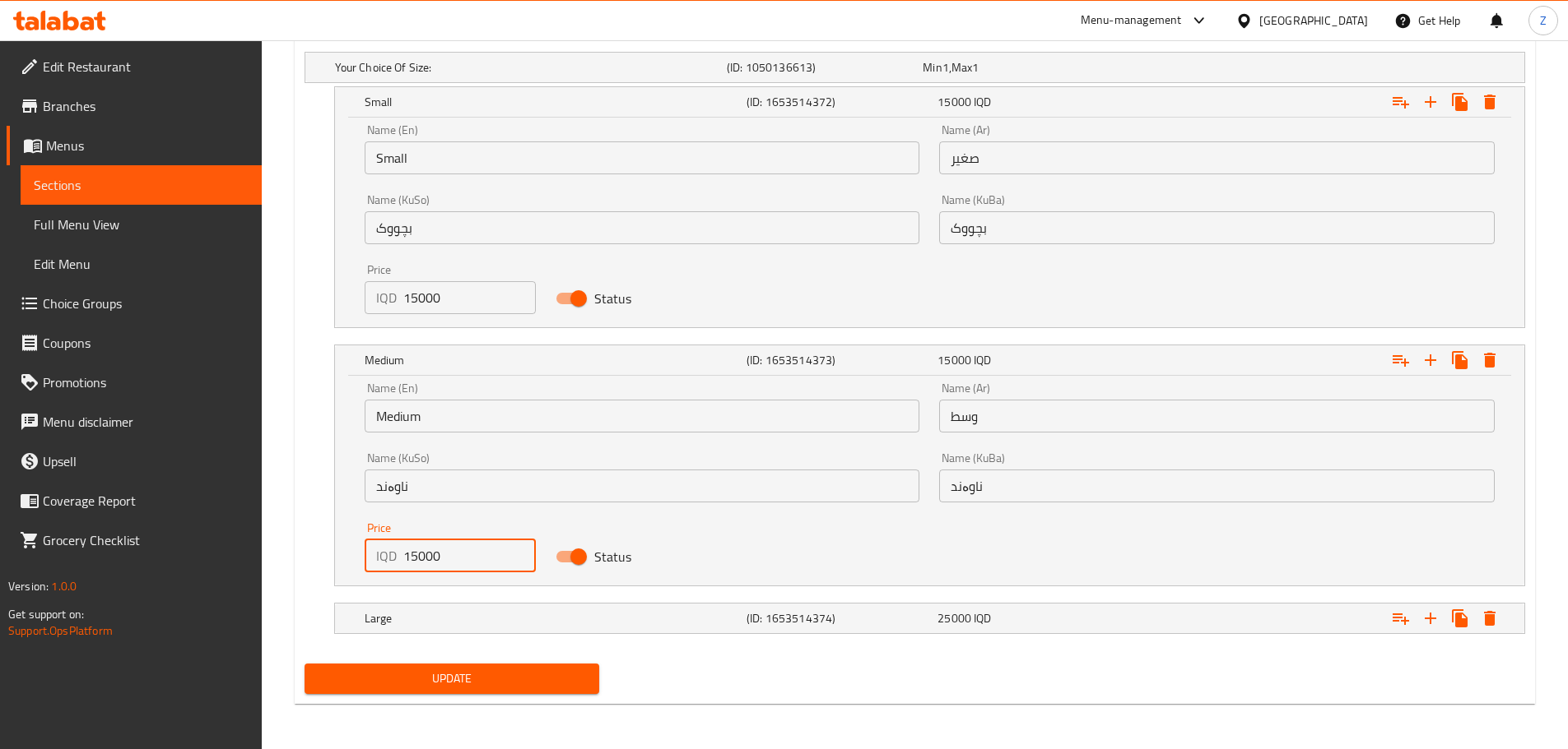
drag, startPoint x: 418, startPoint y: 561, endPoint x: 388, endPoint y: 569, distance: 31.0
click at [388, 569] on div "IQD 15000 Price" at bounding box center [450, 556] width 172 height 33
type input "20000"
click at [482, 697] on div "Update" at bounding box center [452, 679] width 309 height 43
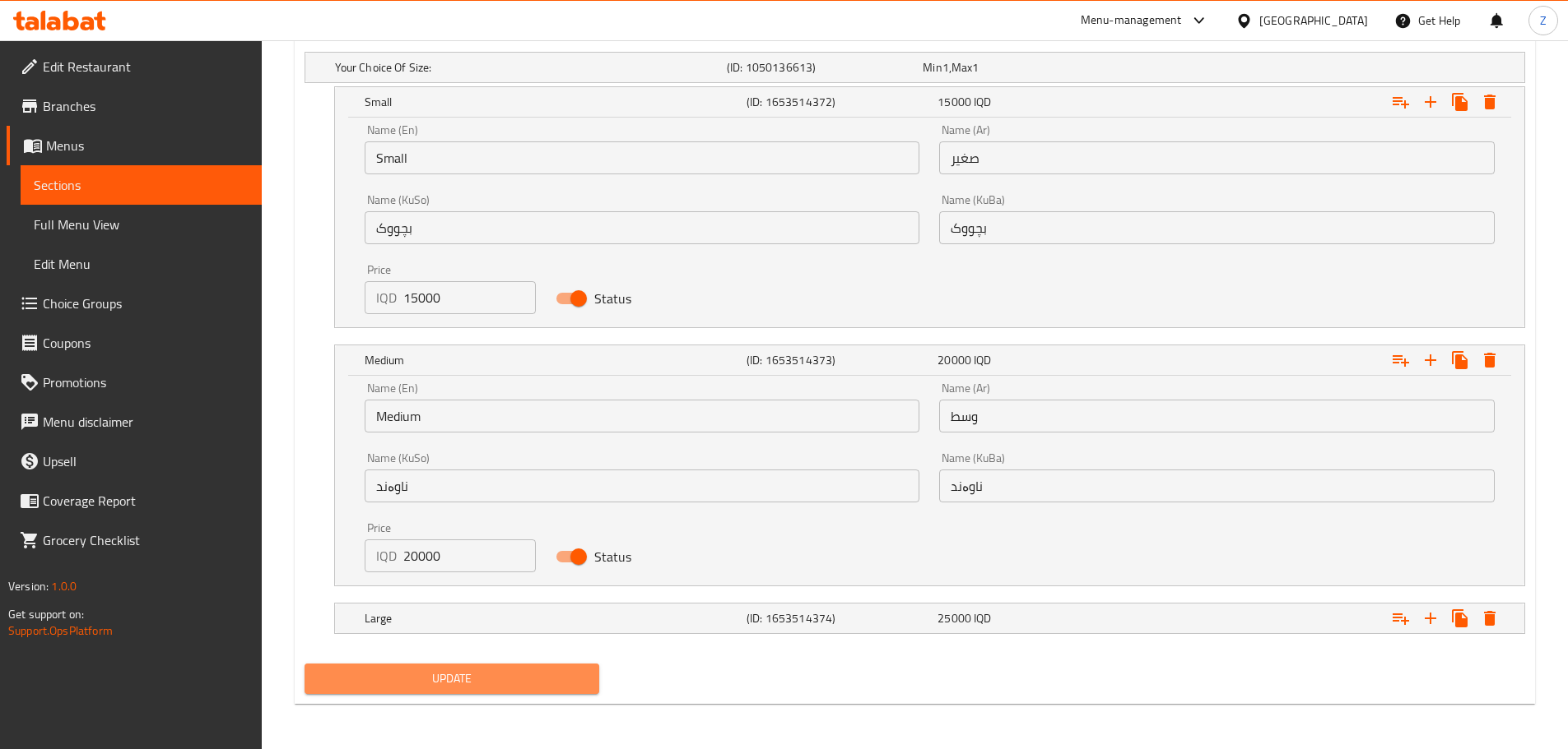
click at [478, 687] on span "Update" at bounding box center [453, 678] width 270 height 21
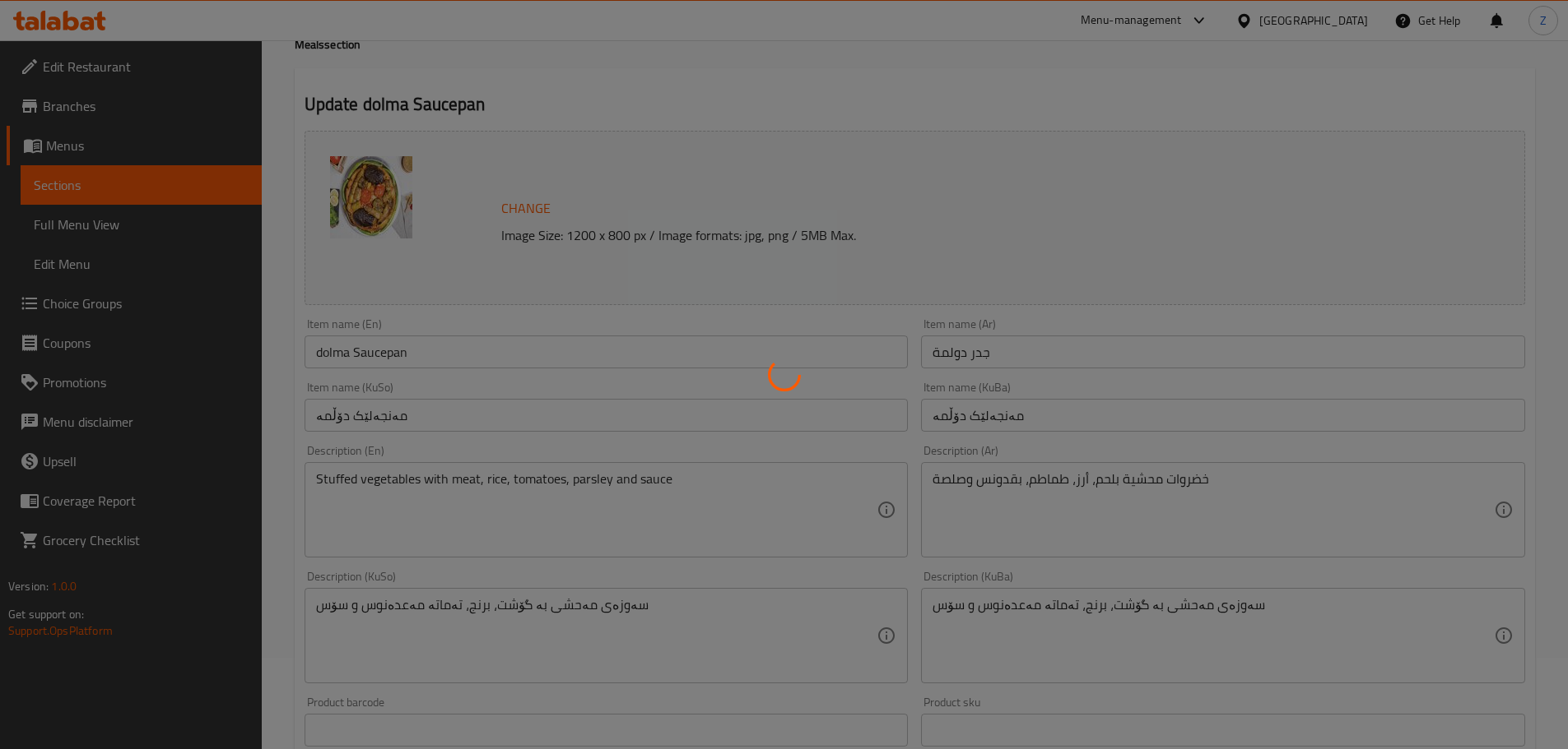
scroll to position [0, 0]
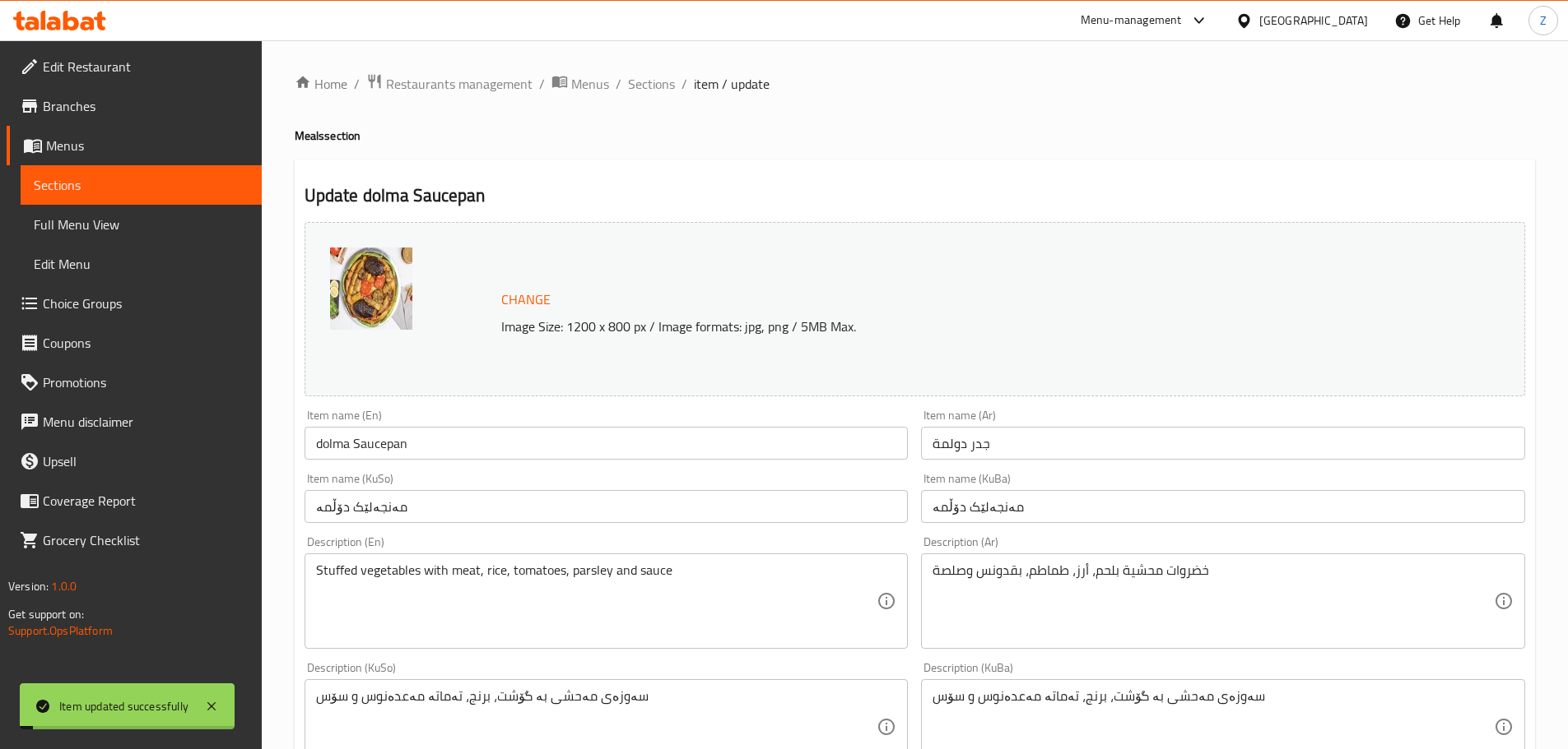
click at [655, 81] on span "Sections" at bounding box center [651, 84] width 47 height 20
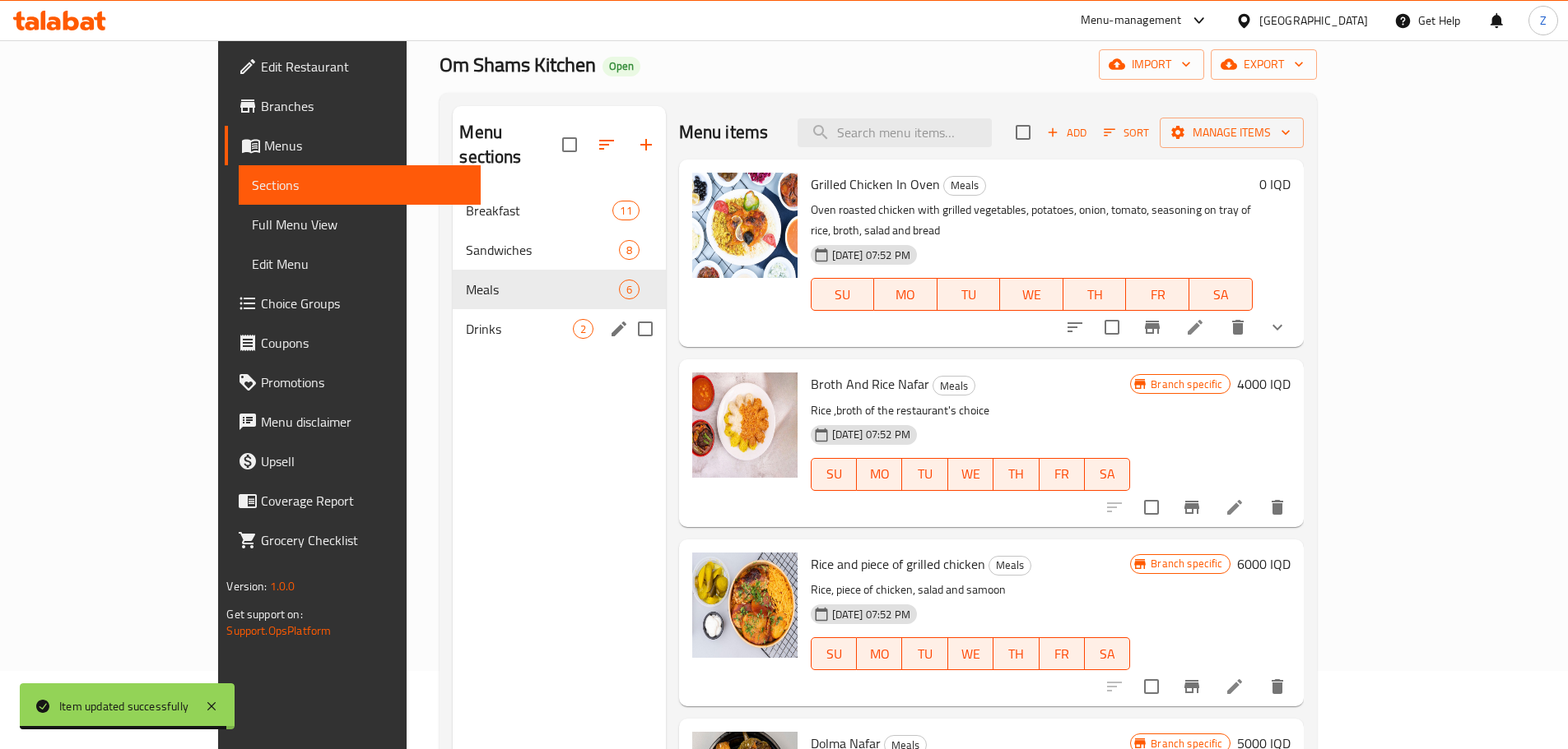
scroll to position [66, 0]
